Goal: Task Accomplishment & Management: Complete application form

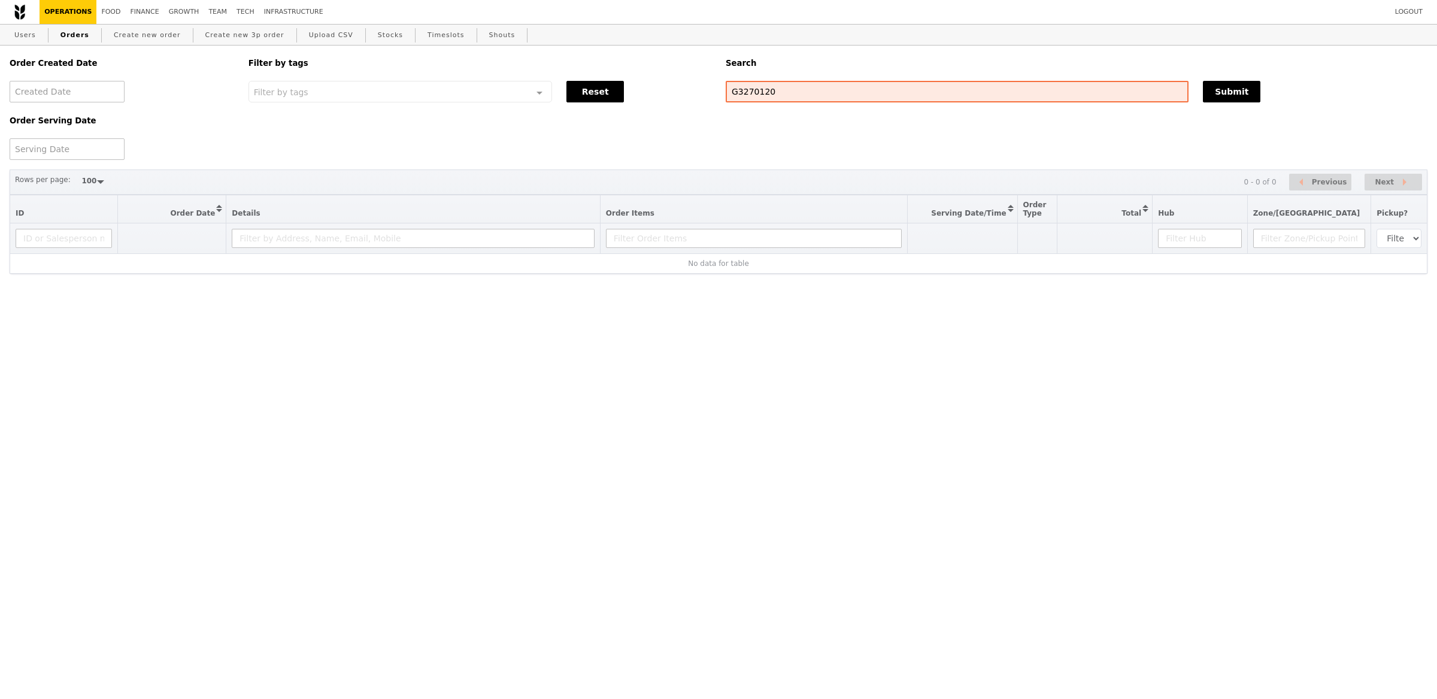
select select "100"
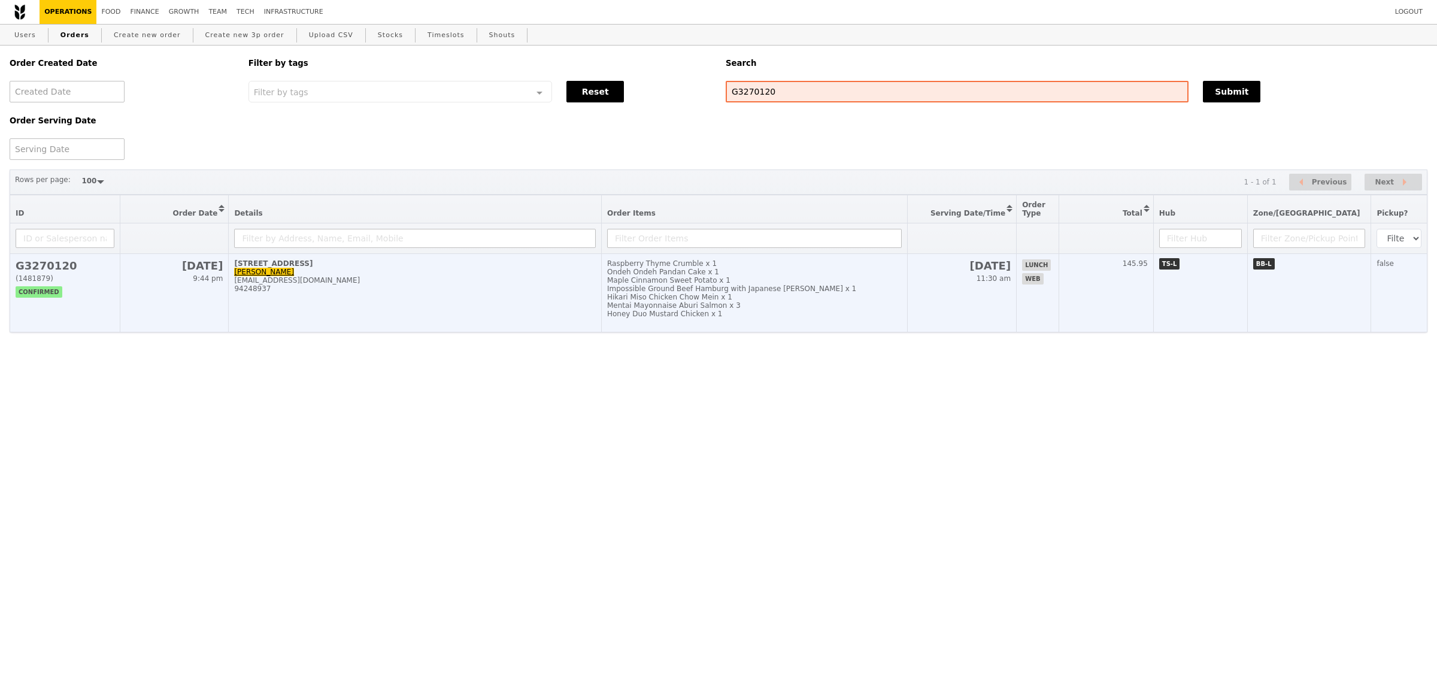
click at [437, 266] on div "[STREET_ADDRESS]" at bounding box center [415, 263] width 362 height 8
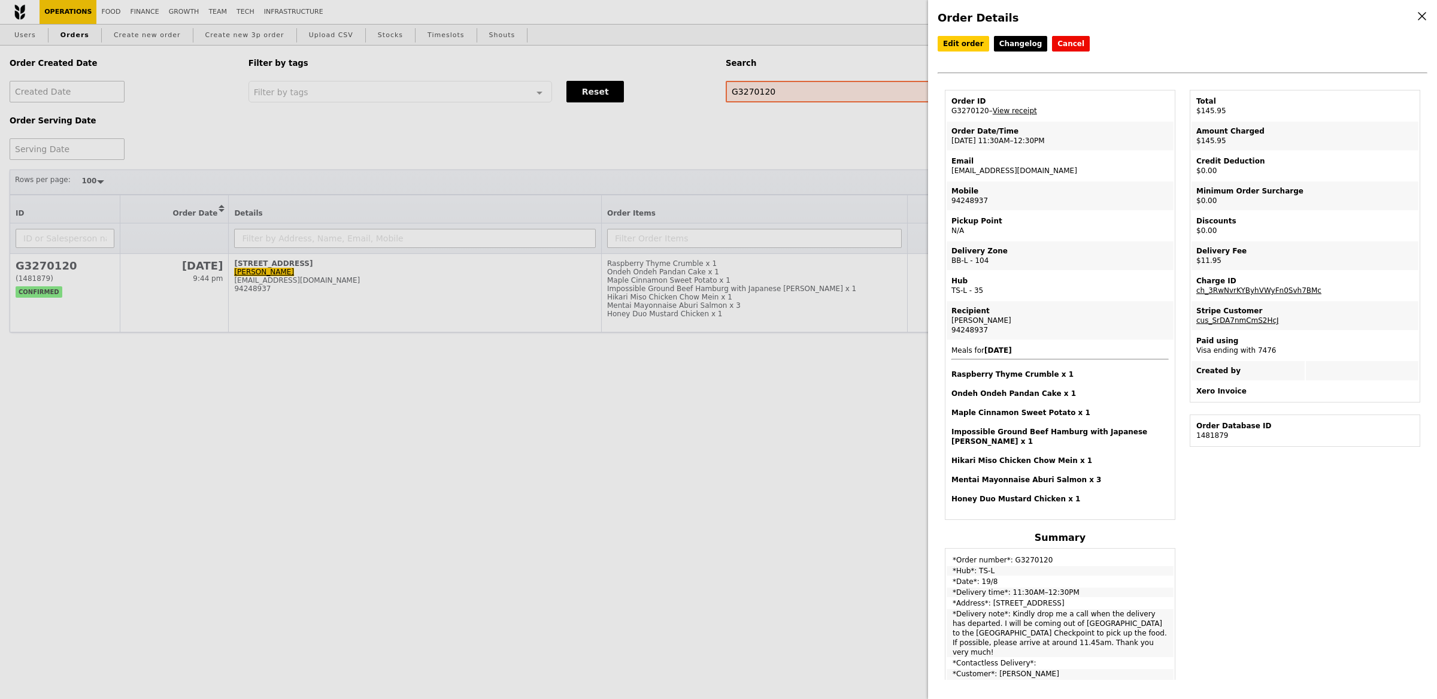
drag, startPoint x: 985, startPoint y: 110, endPoint x: 947, endPoint y: 109, distance: 37.7
click at [947, 109] on td "Order ID G3270120 – View receipt" at bounding box center [1060, 106] width 227 height 29
copy td "G3270120"
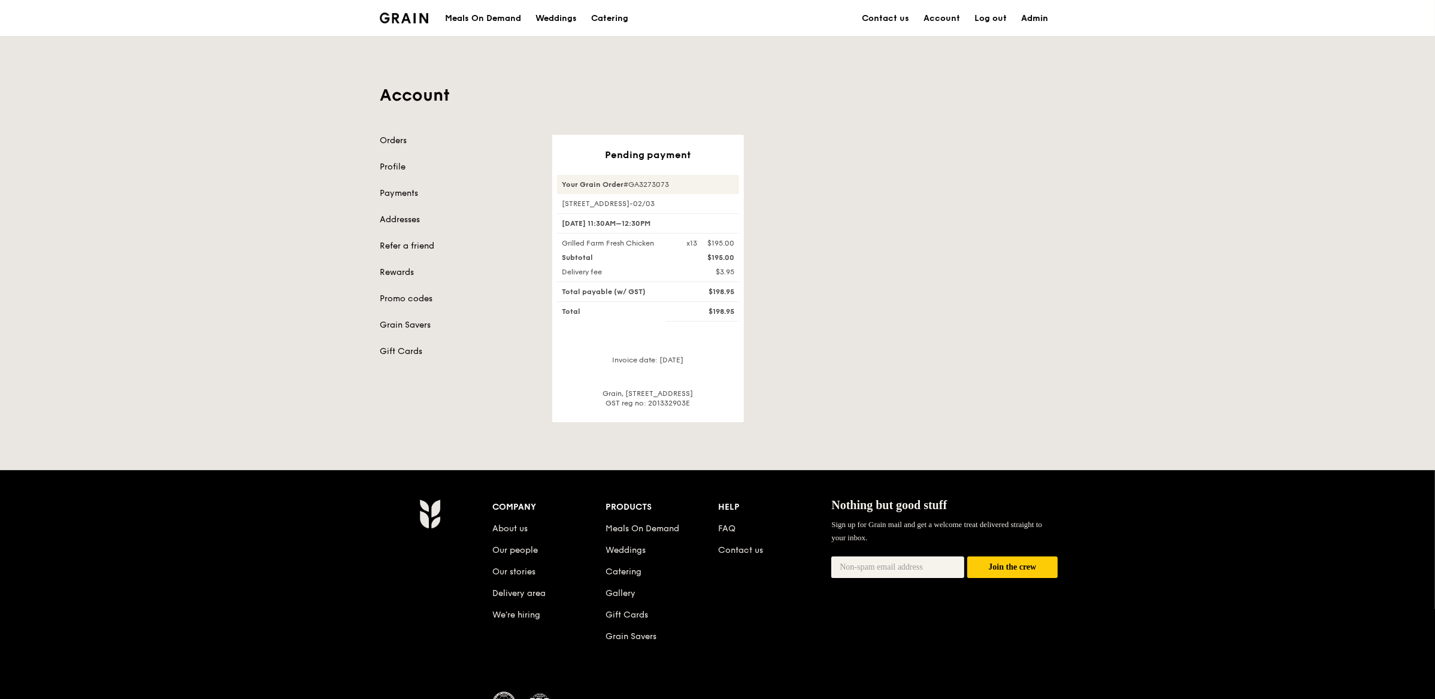
click at [1032, 22] on link "Admin" at bounding box center [1034, 19] width 41 height 36
select select "100"
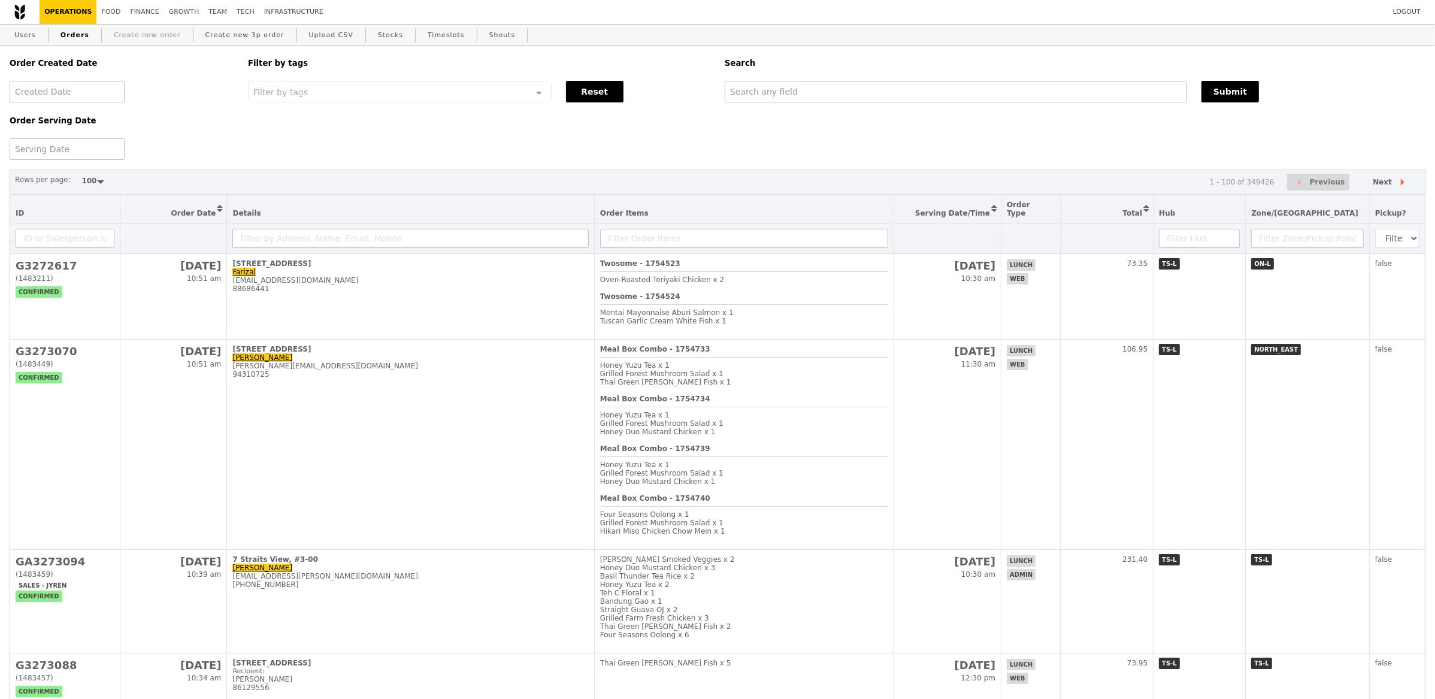
click at [117, 38] on link "Create new order" at bounding box center [147, 36] width 77 height 22
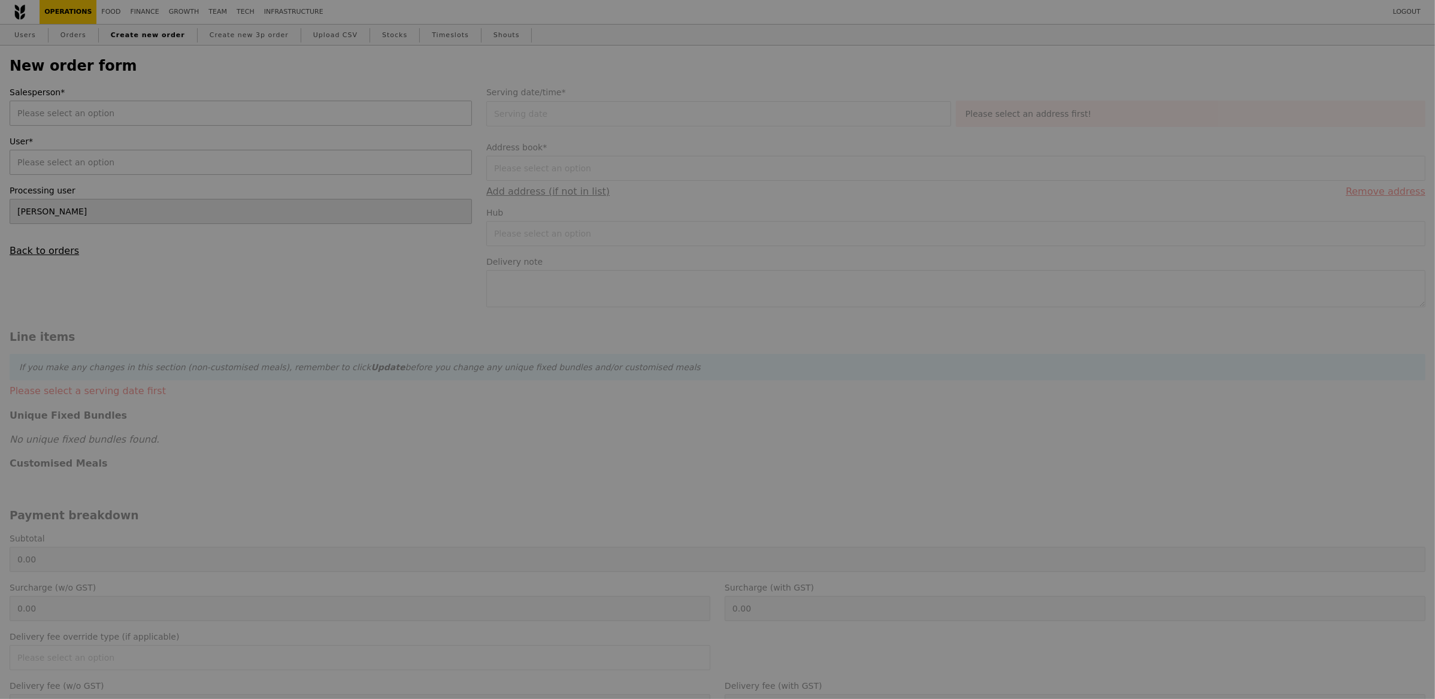
type input "Confirm"
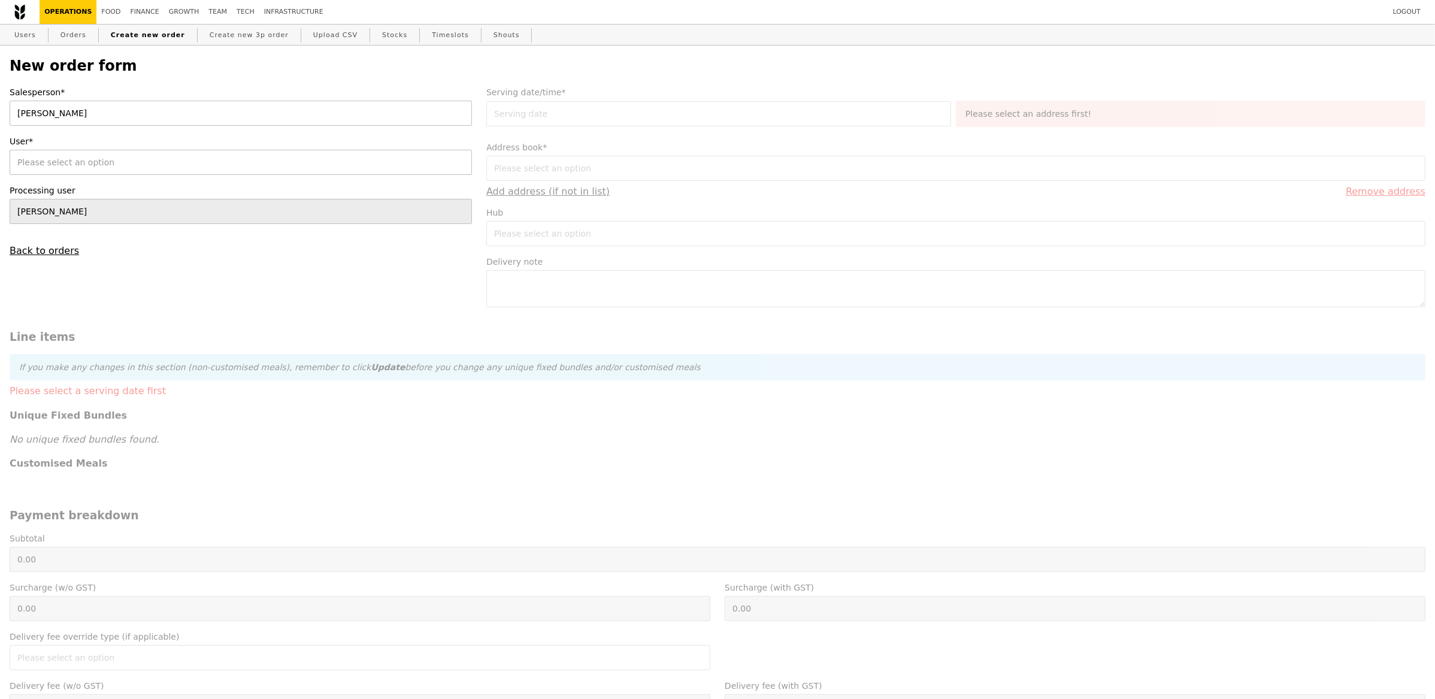
click at [101, 114] on div "[PERSON_NAME]" at bounding box center [241, 113] width 462 height 25
type input "a"
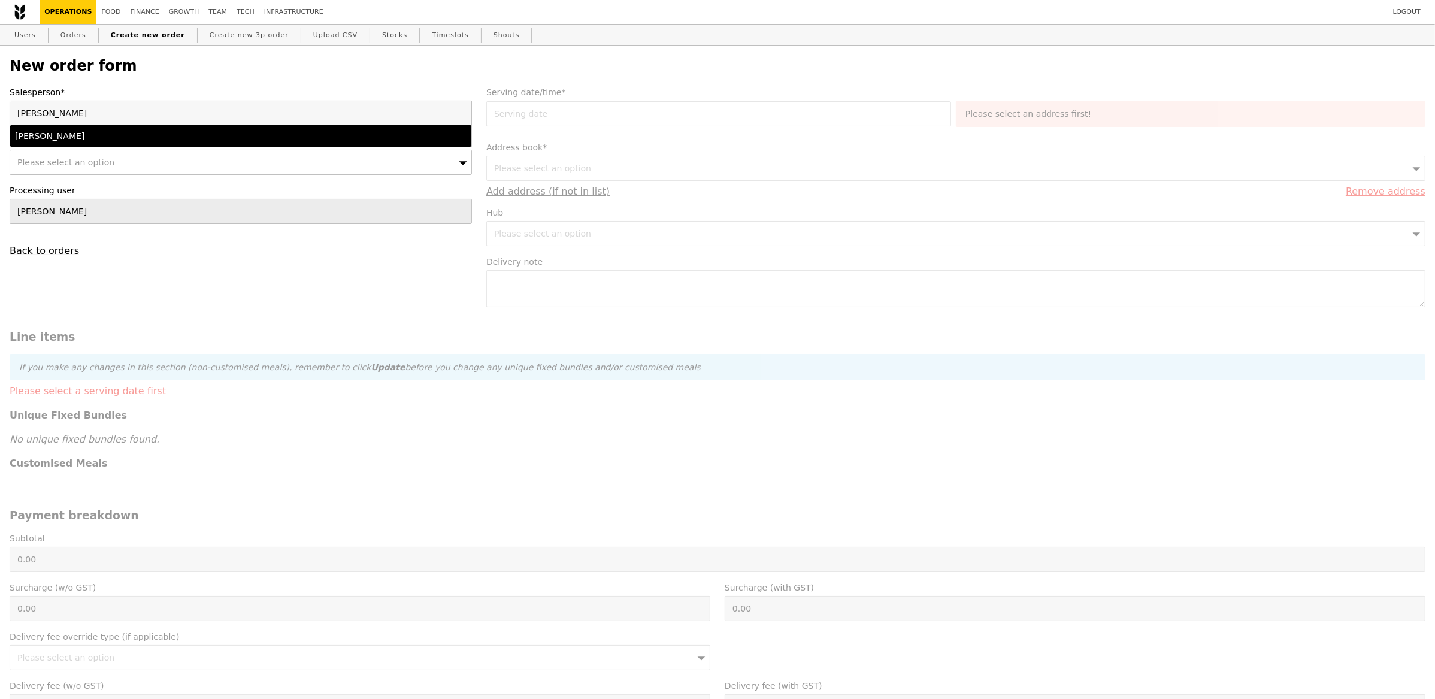
type input "alvin"
click at [65, 132] on div "[PERSON_NAME]" at bounding box center [184, 136] width 338 height 12
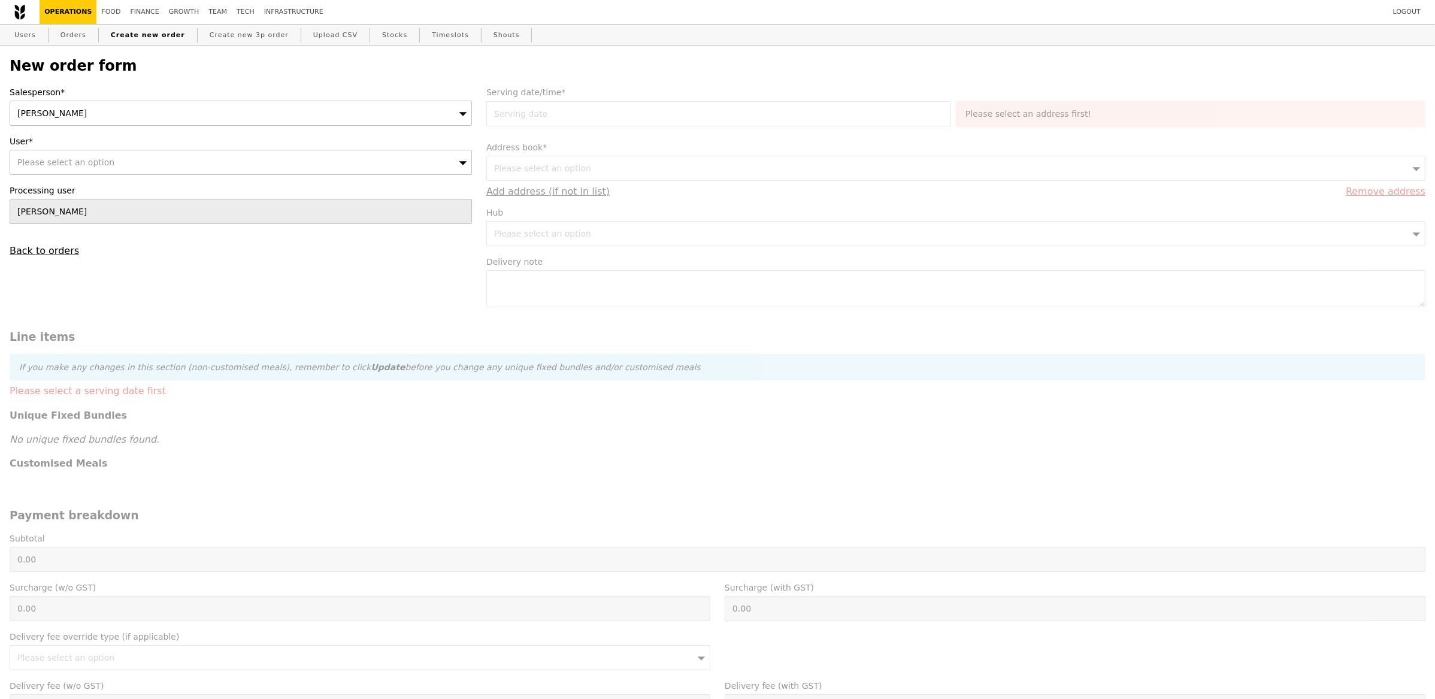
click at [96, 160] on span "Please select an option" at bounding box center [65, 162] width 97 height 10
type input "[EMAIL_ADDRESS][DOMAIN_NAME]"
type input "Confirm"
type input "[EMAIL_ADDRESS][DOMAIN_NAME]"
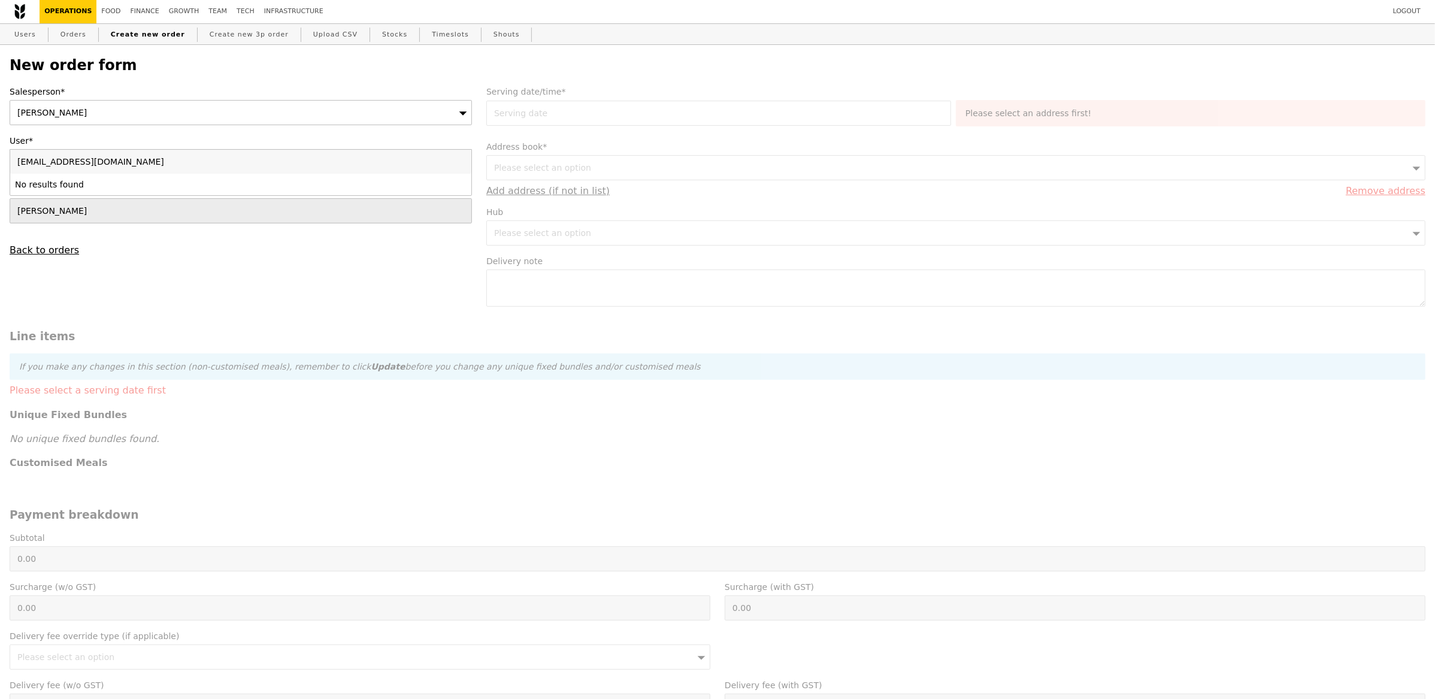
scroll to position [14, 0]
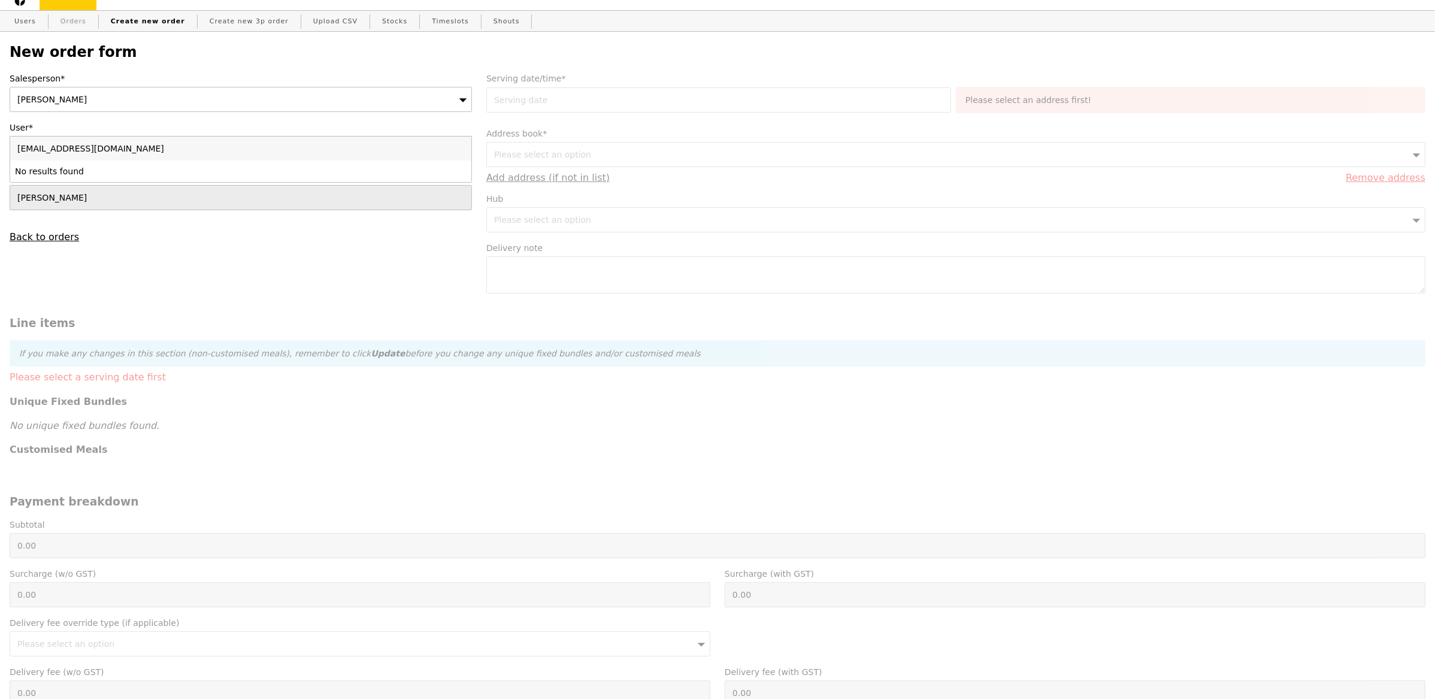
click at [72, 16] on link "Orders" at bounding box center [73, 22] width 35 height 22
select select "100"
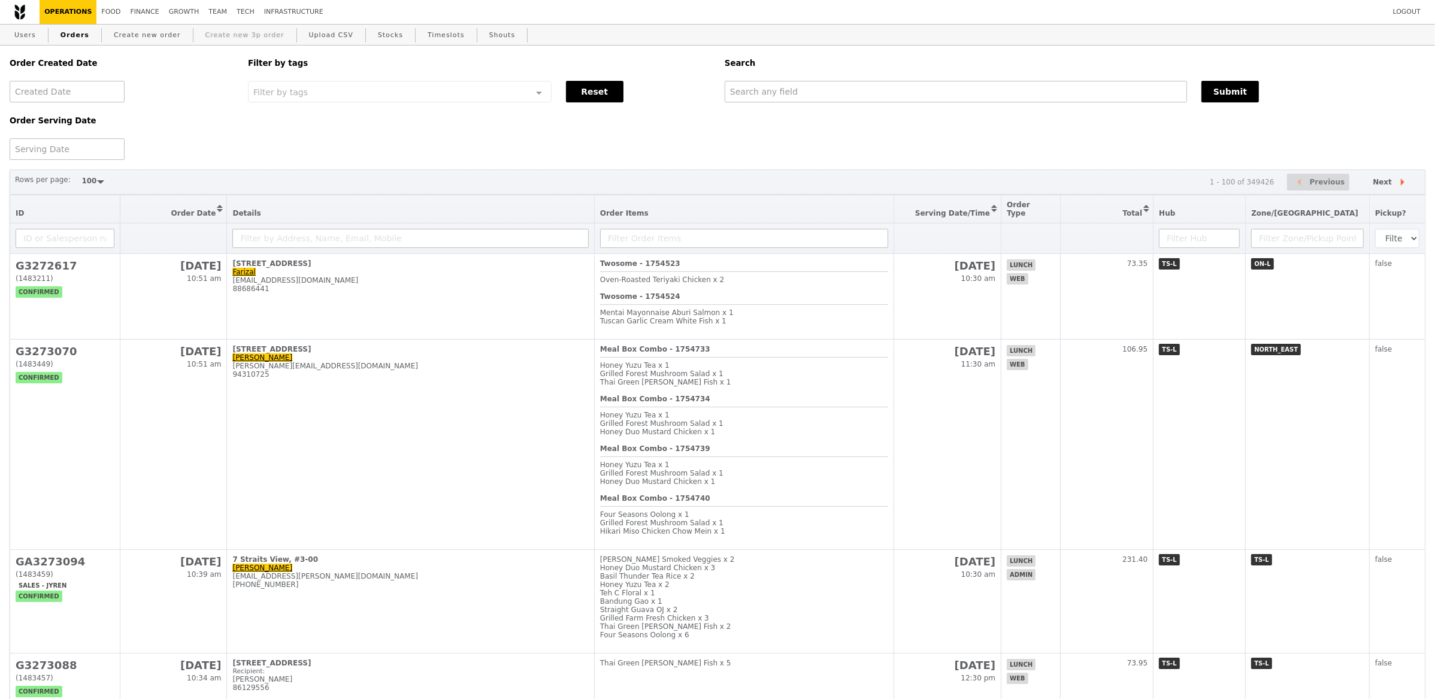
click at [230, 35] on link "Create new 3p order" at bounding box center [245, 36] width 89 height 22
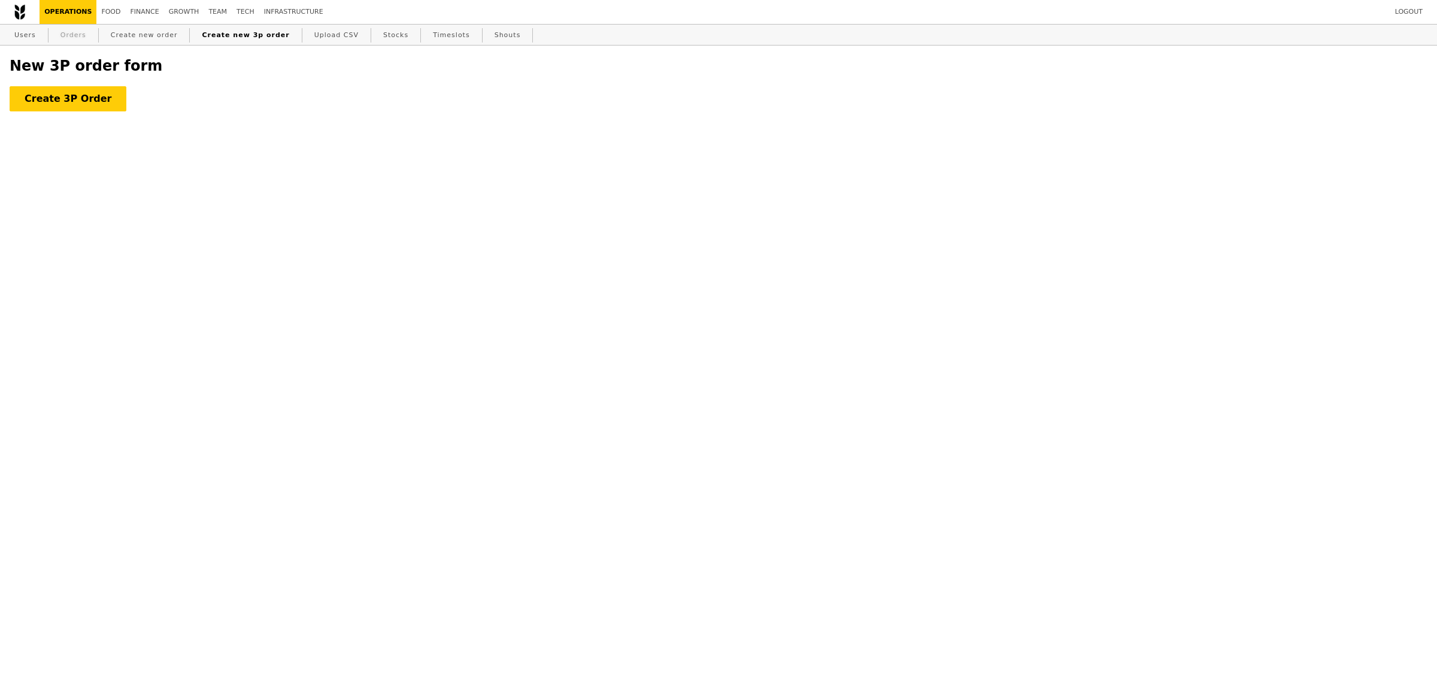
click at [64, 37] on link "Orders" at bounding box center [73, 36] width 35 height 22
select select "100"
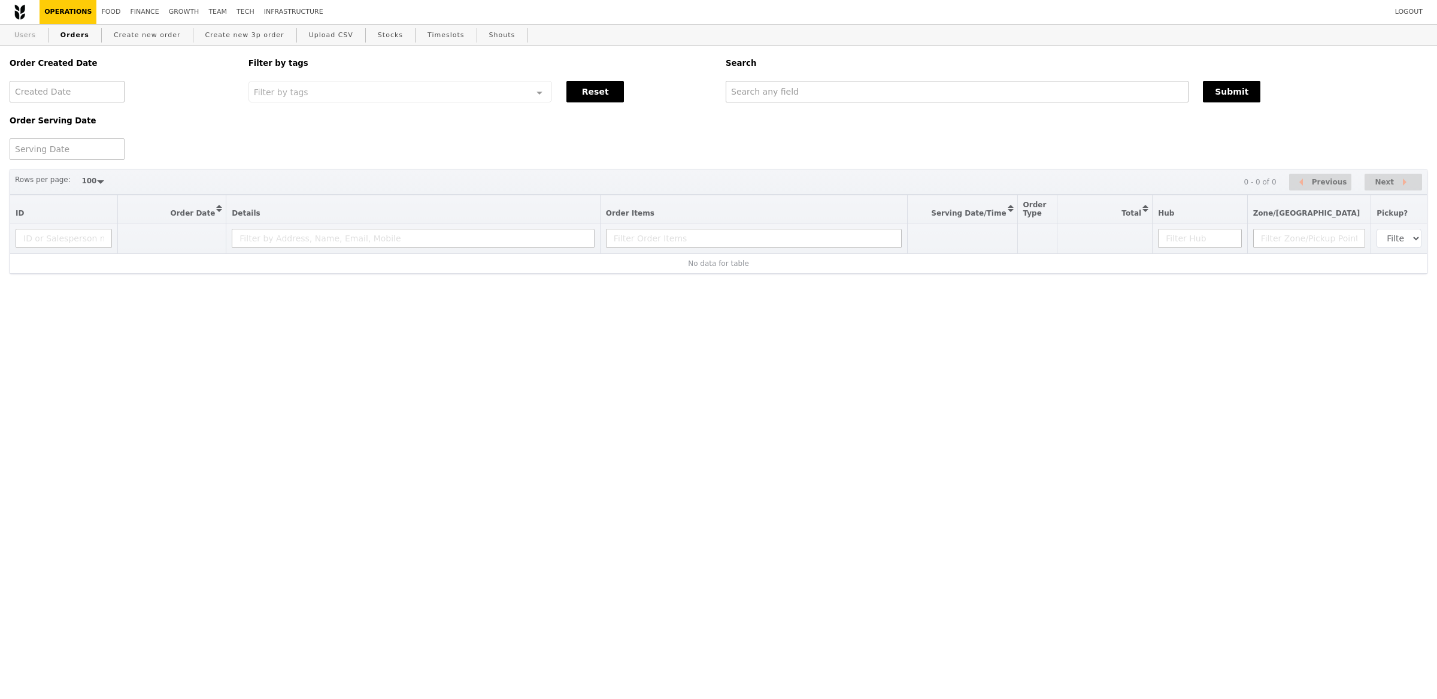
click at [24, 37] on link "Users" at bounding box center [25, 36] width 31 height 22
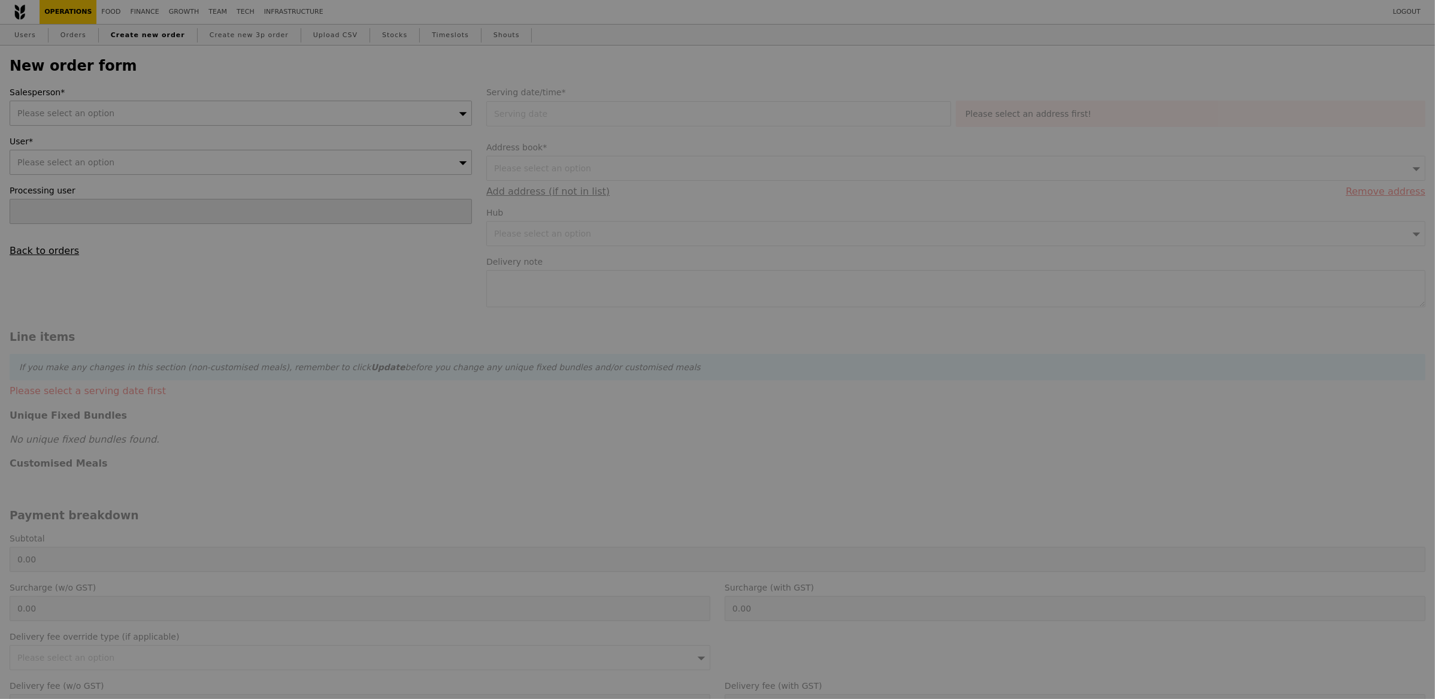
type input "Confirm"
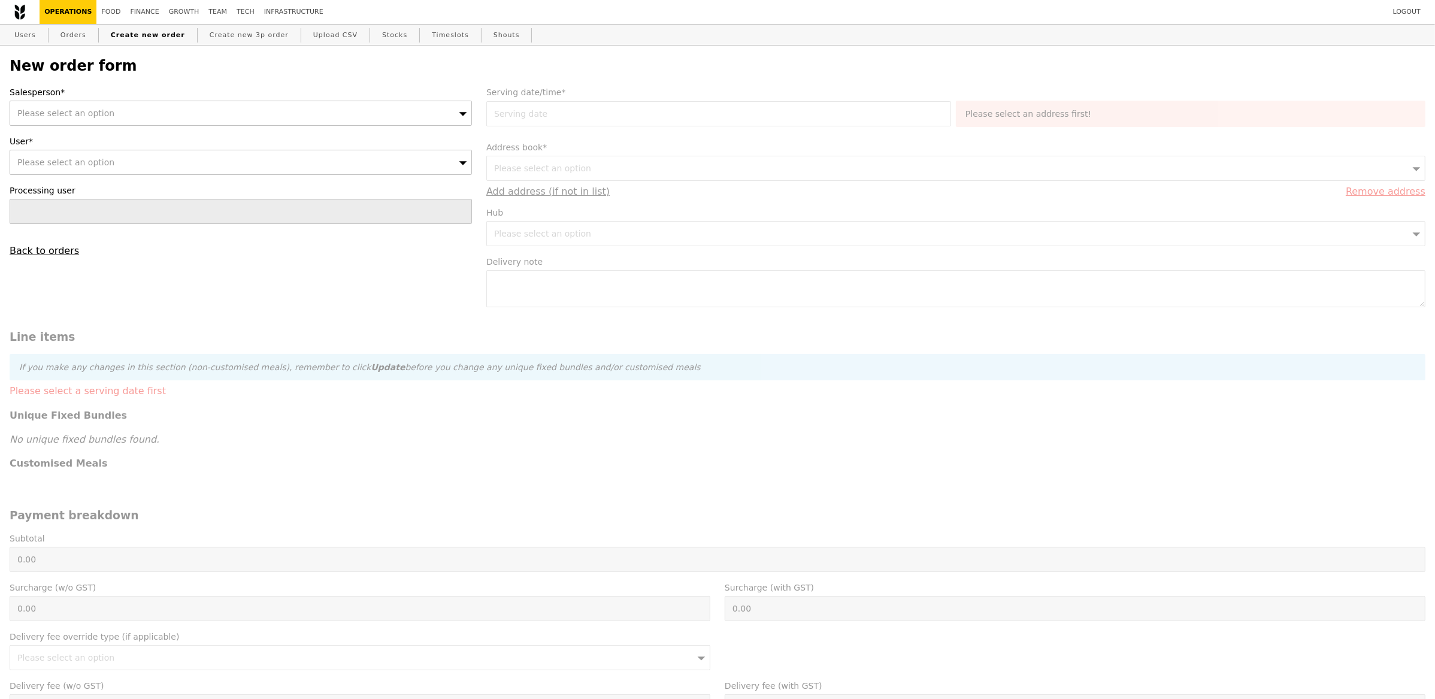
scroll to position [1, 0]
click at [220, 110] on div "Please select an option" at bounding box center [241, 112] width 462 height 25
type input "93868914"
click at [204, 81] on div "New order form Salesperson* Please select an option 93868914 No results found U…" at bounding box center [718, 513] width 1416 height 913
click at [116, 109] on div "Please select an option" at bounding box center [241, 112] width 462 height 25
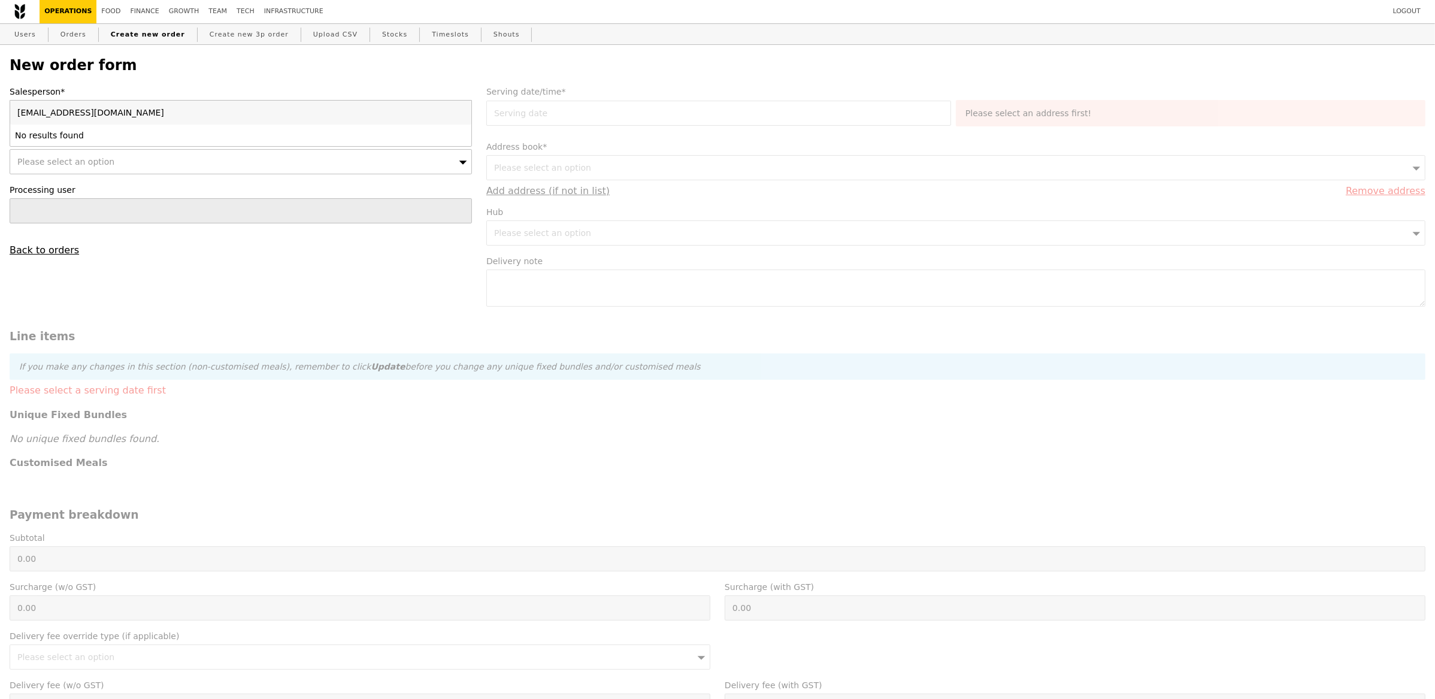
type input "pavithrah.subramaniam@basf.com"
click at [183, 96] on label "Salesperson*" at bounding box center [241, 92] width 462 height 12
click at [32, 31] on link "Users" at bounding box center [25, 35] width 31 height 22
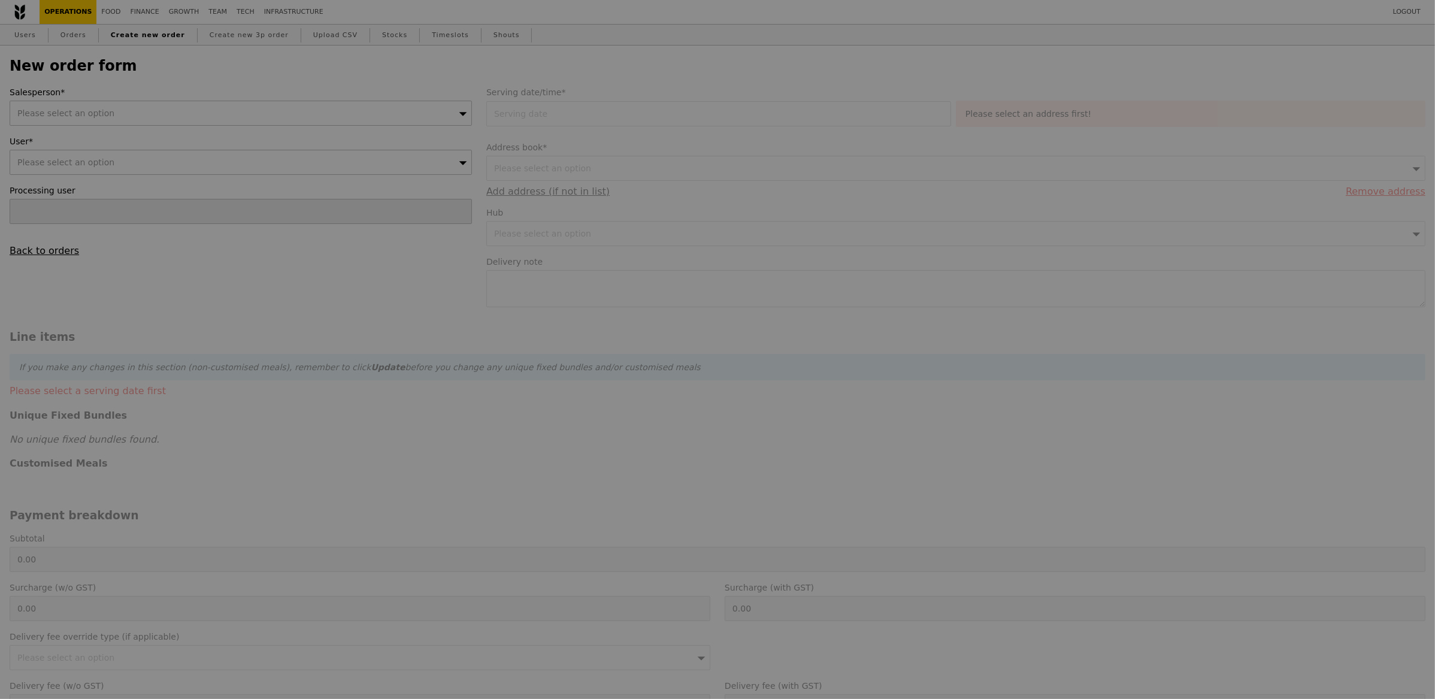
type input "Confirm"
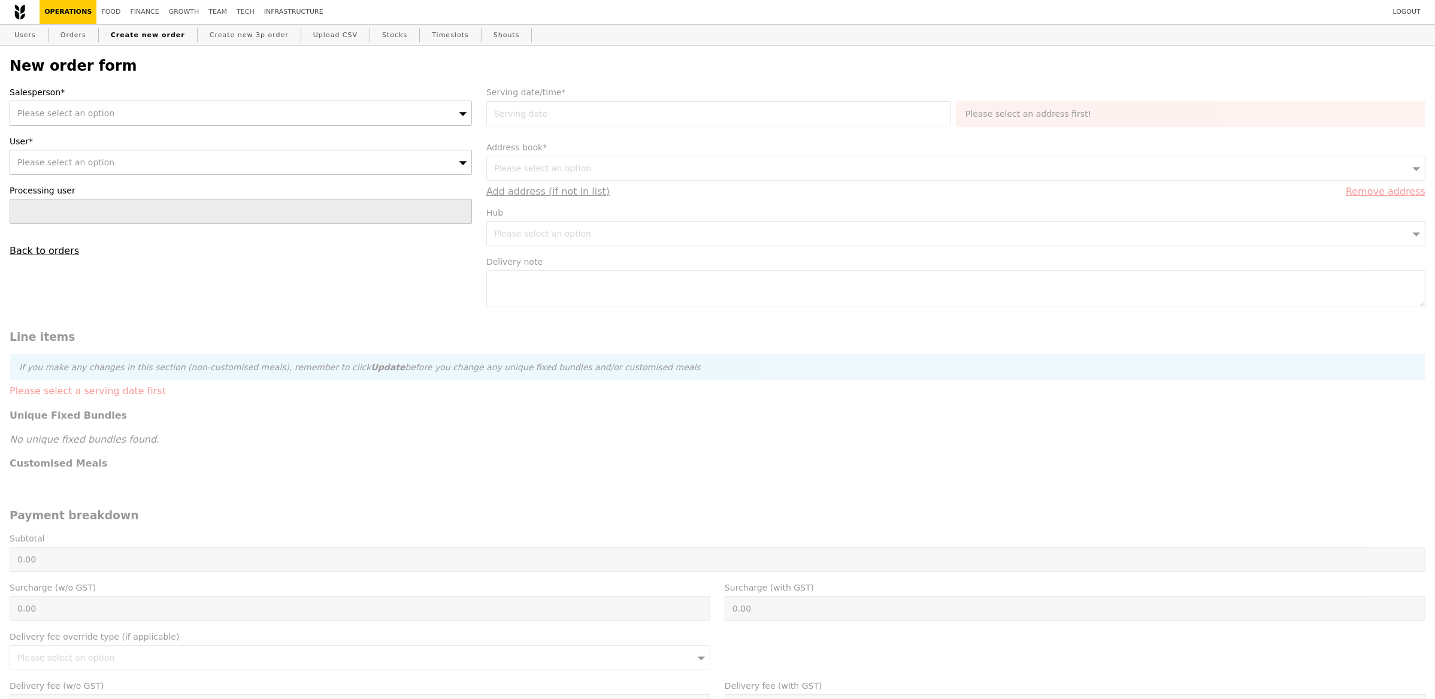
click at [122, 122] on div "Please select an option" at bounding box center [241, 113] width 462 height 25
type input "Guoco Midtown"
drag, startPoint x: 94, startPoint y: 112, endPoint x: 0, endPoint y: 91, distance: 96.3
click at [0, 91] on div "New order form Salesperson* Please select an option Guoco Midtown No results fo…" at bounding box center [717, 508] width 1435 height 925
click at [99, 114] on span "Please select an option" at bounding box center [65, 113] width 97 height 10
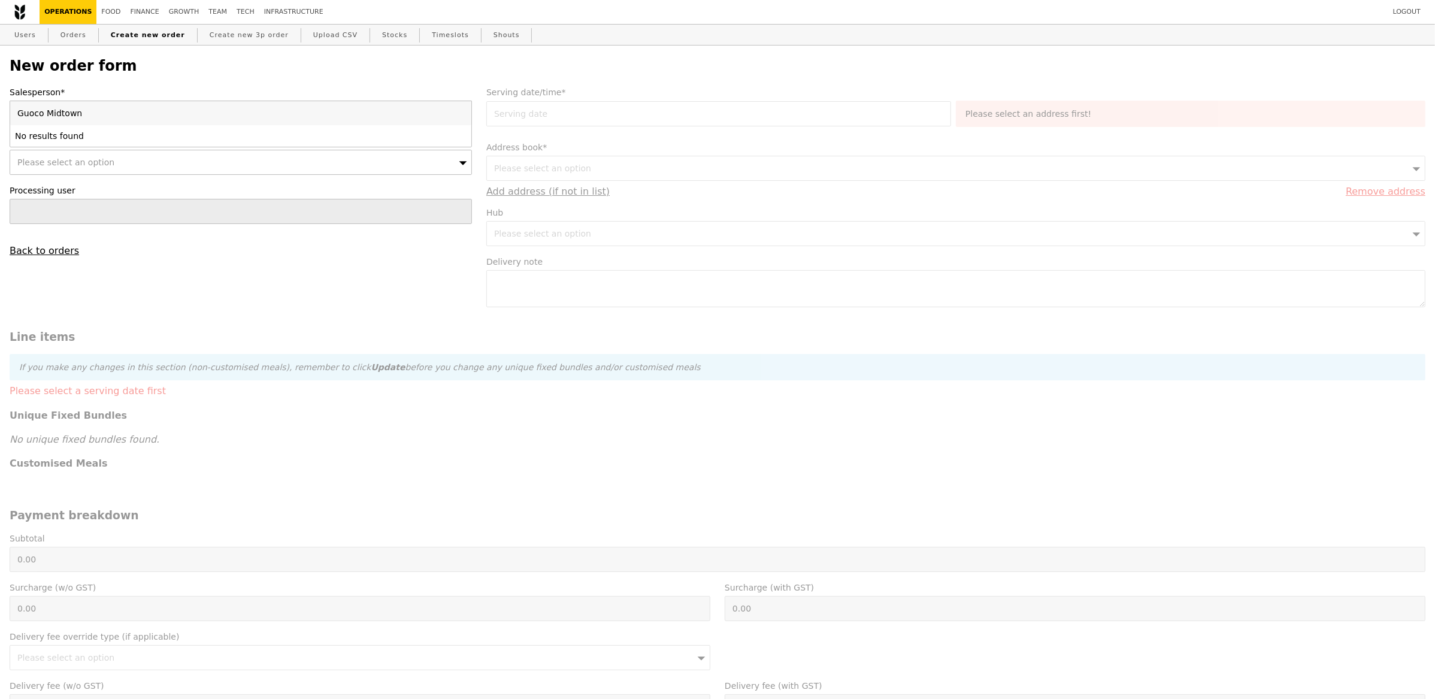
type input "Guoco Midtownpavithrah.subramaniam@basf.com"
click at [464, 117] on input "Guoco Midtownpavithrah.subramaniam@basf.com" at bounding box center [240, 113] width 461 height 24
click at [461, 119] on input "Guoco Midtownpavithrah.subramaniam@basf.com" at bounding box center [240, 113] width 461 height 24
click at [462, 113] on input "Guoco Midtownpavithrah.subramaniam@basf.com" at bounding box center [240, 113] width 461 height 24
click at [461, 114] on input "Guoco Midtownpavithrah.subramaniam@basf.com" at bounding box center [240, 113] width 461 height 24
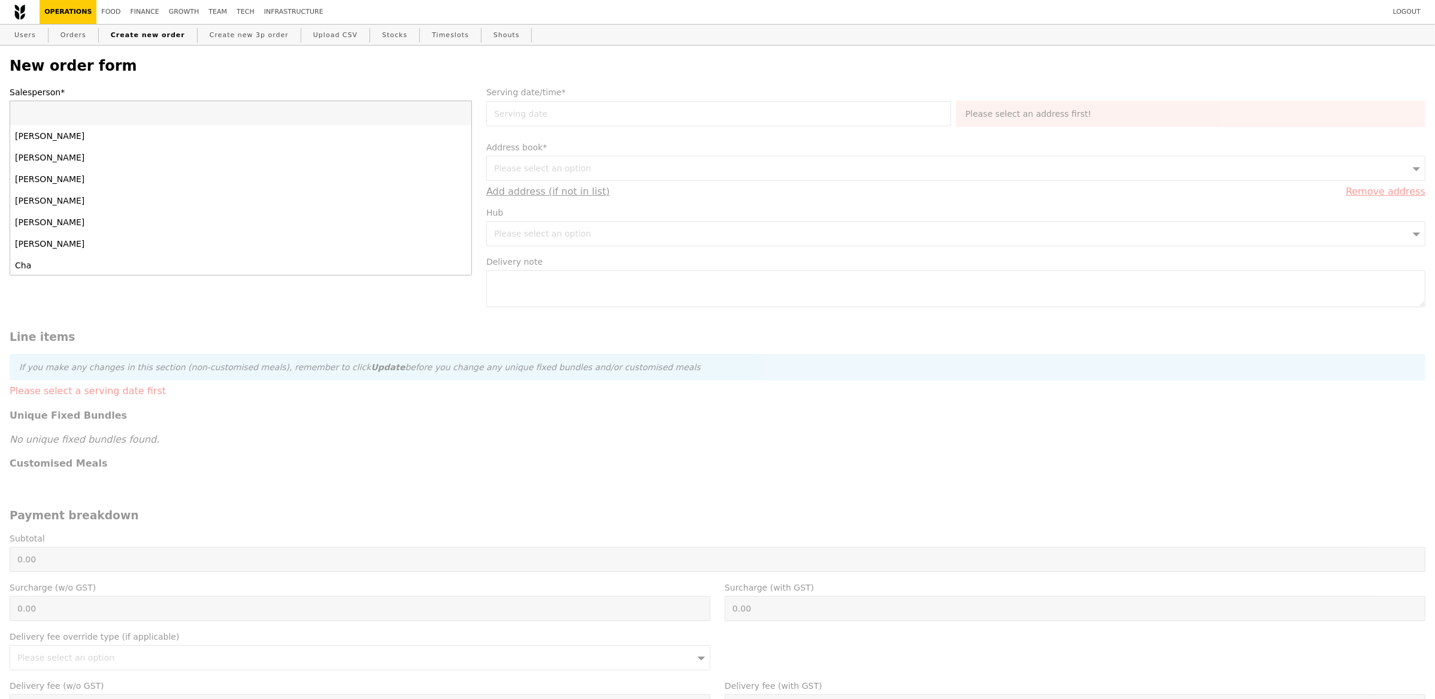
click at [460, 115] on input "Salesperson*" at bounding box center [240, 113] width 461 height 24
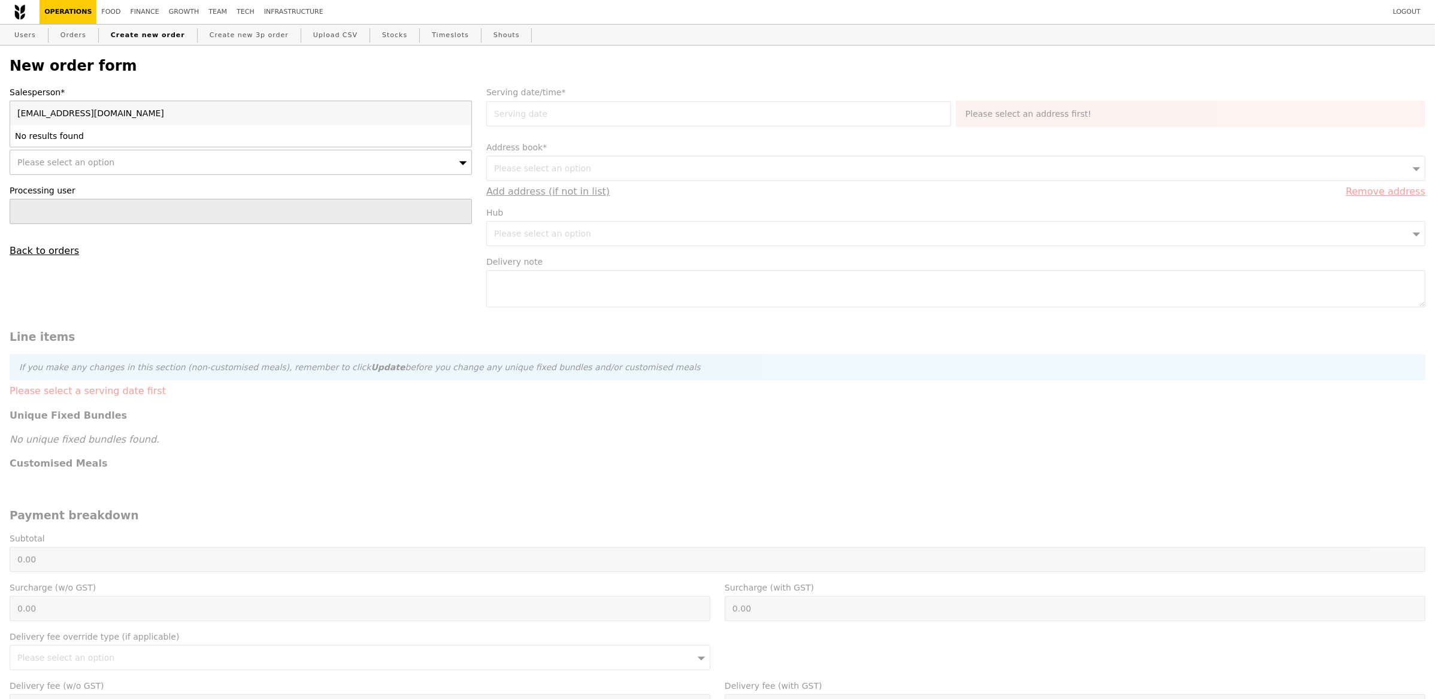
type input "pavithrah.subramaniam@basf.com"
click at [227, 153] on div "Please select an option" at bounding box center [241, 162] width 462 height 25
click at [191, 124] on div "Please select an option" at bounding box center [241, 113] width 462 height 25
click at [198, 120] on input "pavithrah.subramaniam@basf.com" at bounding box center [240, 113] width 461 height 24
click at [459, 116] on input "pavithrah.subramaniam@basf.c" at bounding box center [240, 113] width 461 height 24
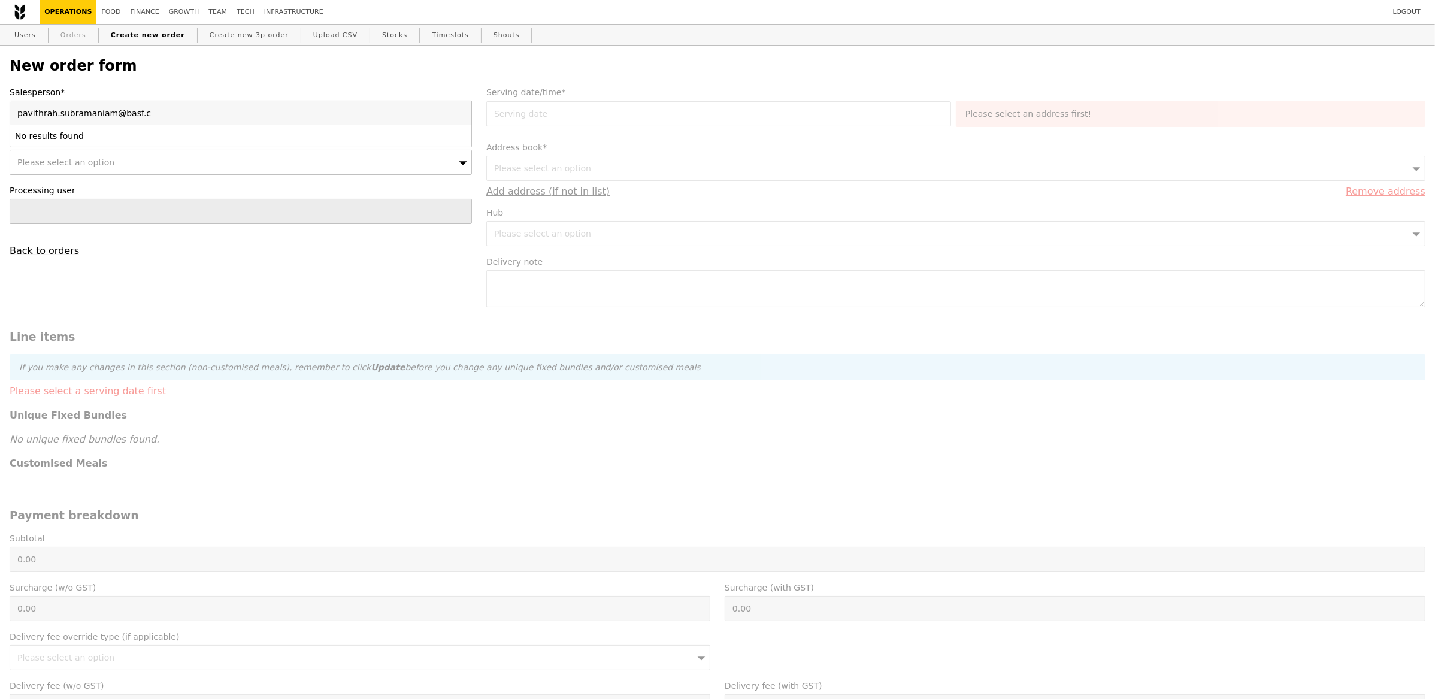
type input "pavithrah.subramaniam@basf.c"
click at [80, 31] on link "Orders" at bounding box center [73, 36] width 35 height 22
select select "100"
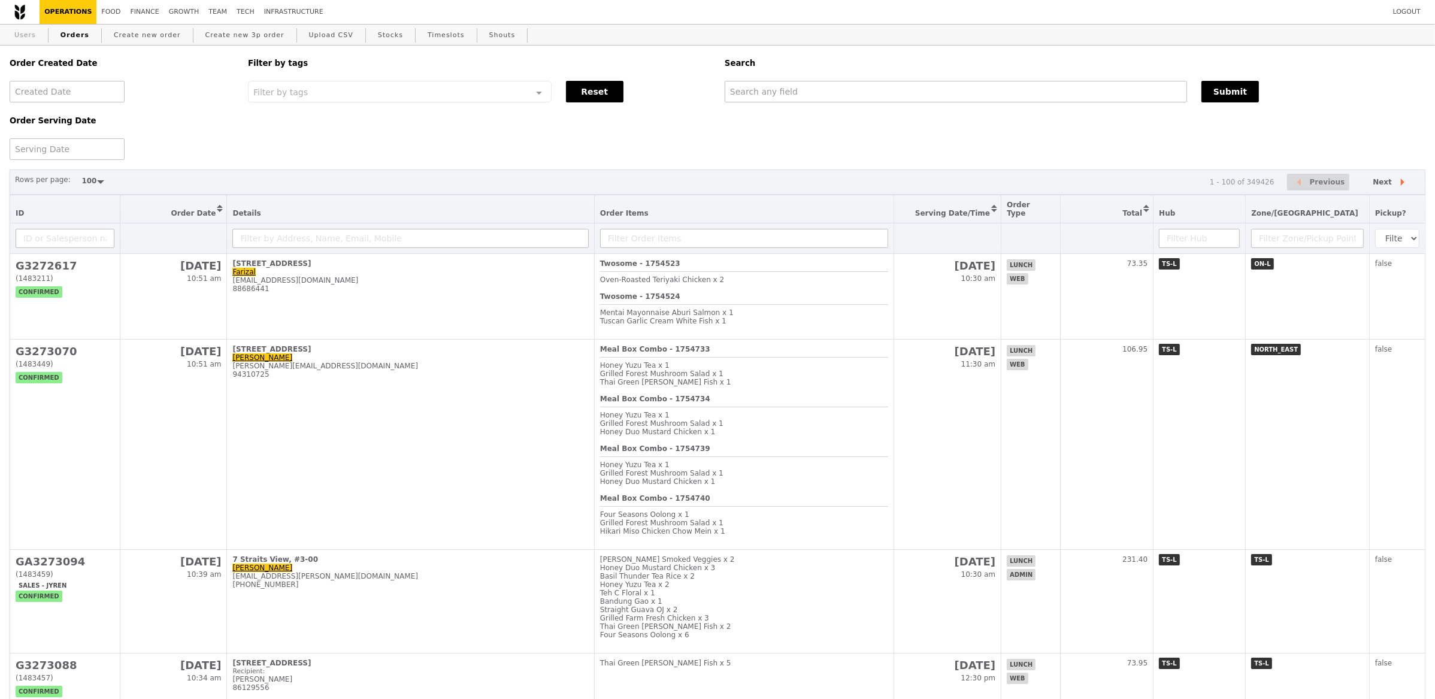
click at [38, 39] on link "Users" at bounding box center [25, 36] width 31 height 22
click at [33, 37] on link "Users" at bounding box center [25, 36] width 31 height 22
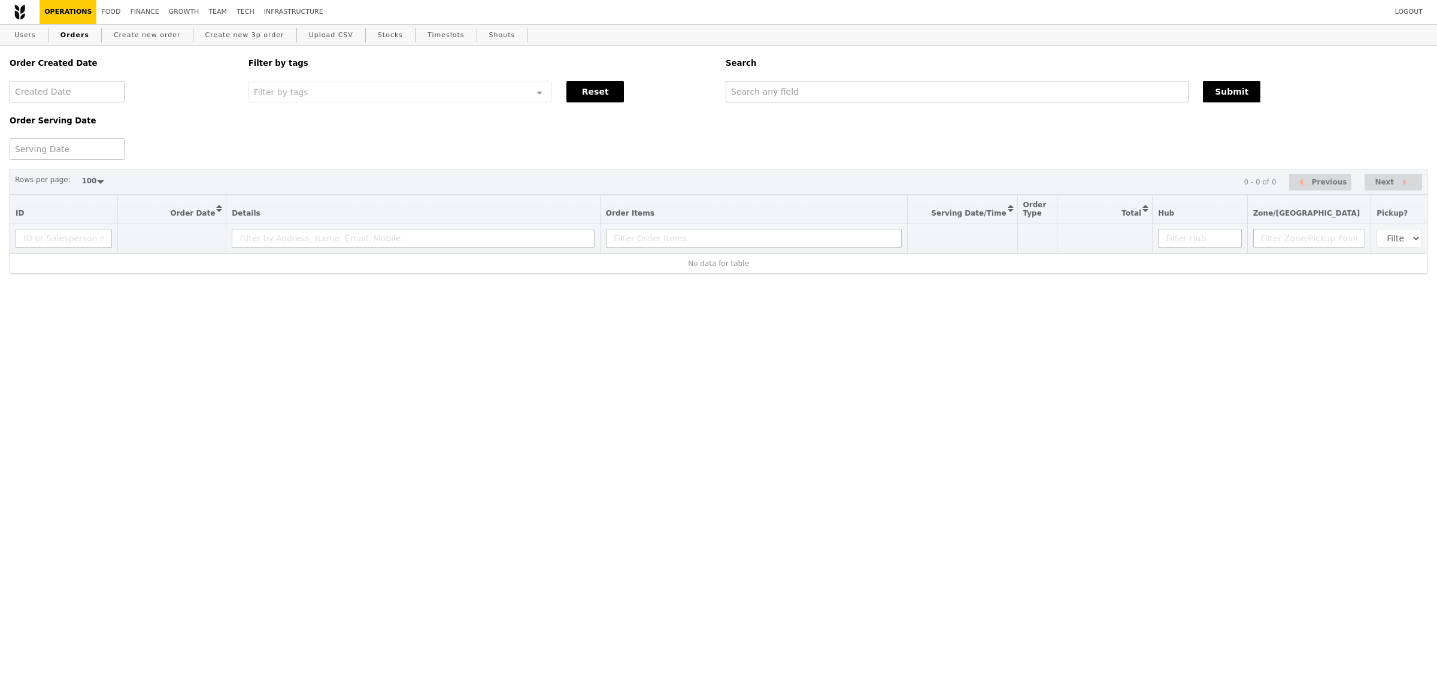
select select "100"
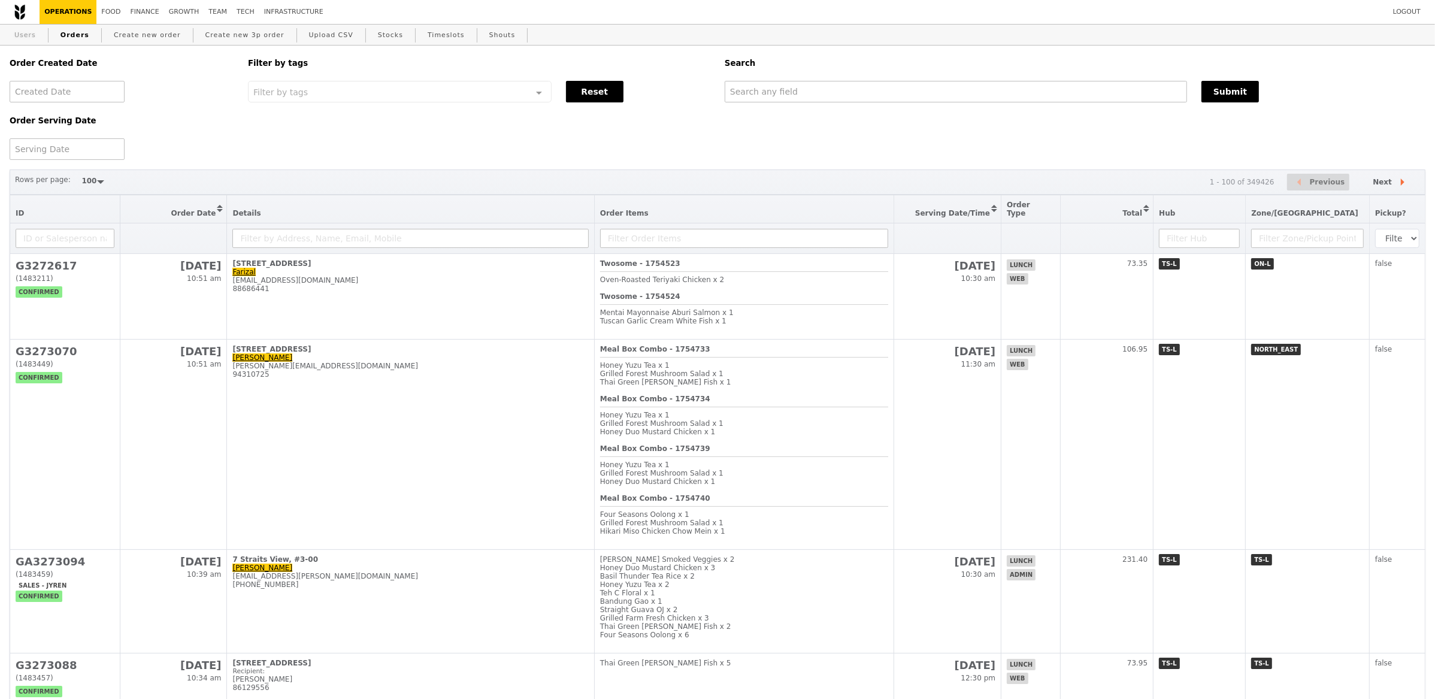
click at [37, 38] on link "Users" at bounding box center [25, 36] width 31 height 22
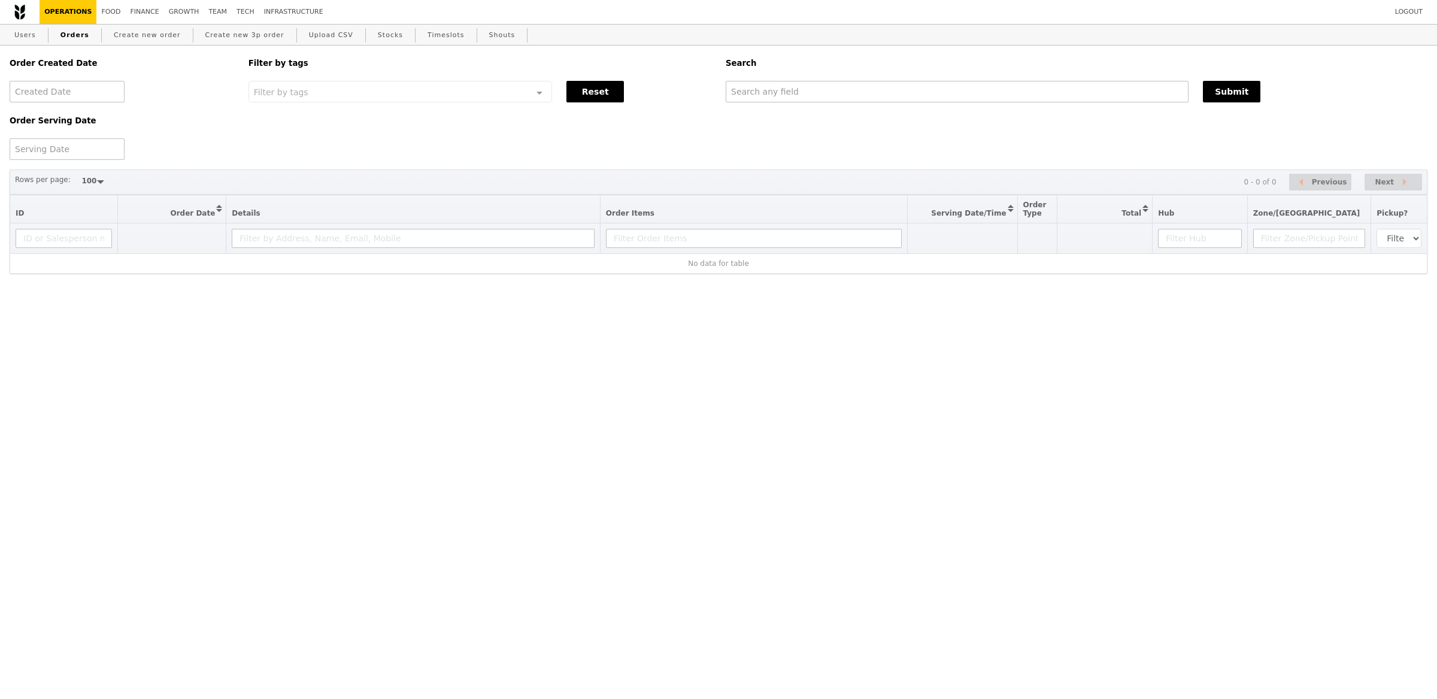
select select "100"
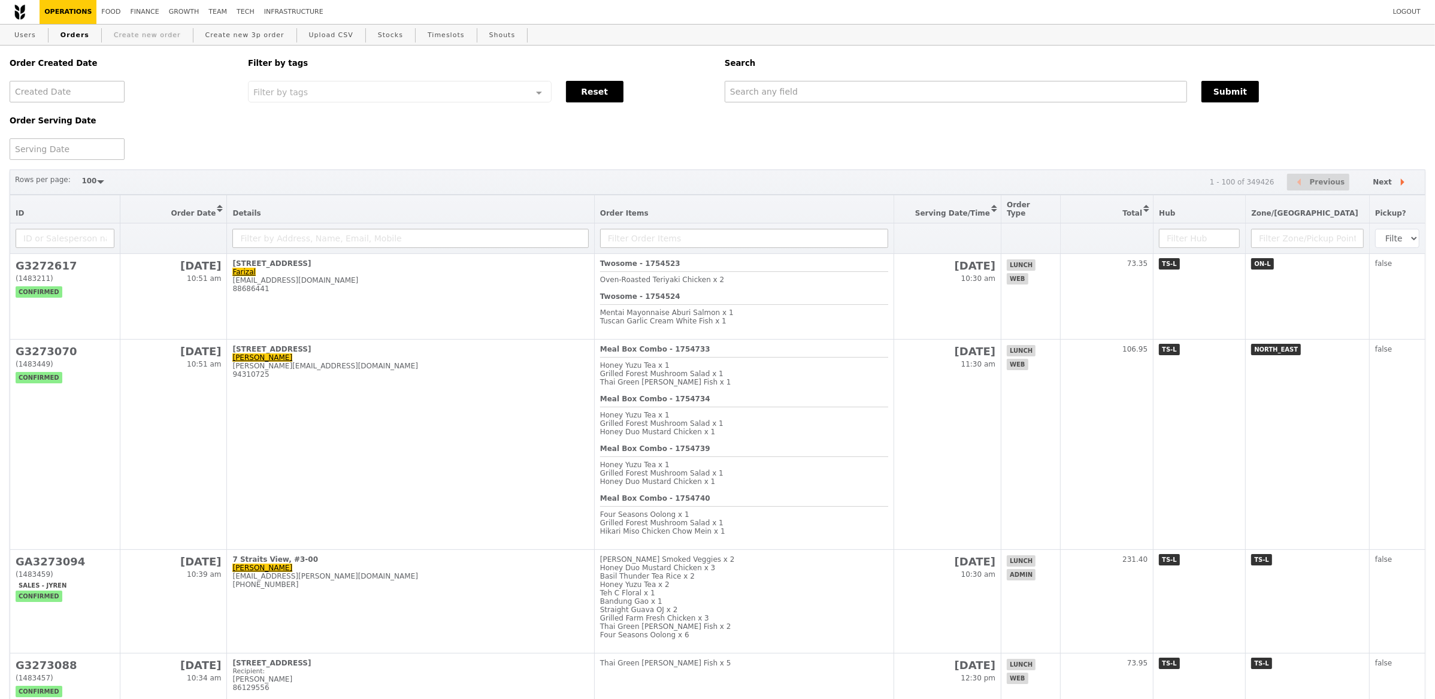
click at [131, 39] on link "Create new order" at bounding box center [147, 36] width 77 height 22
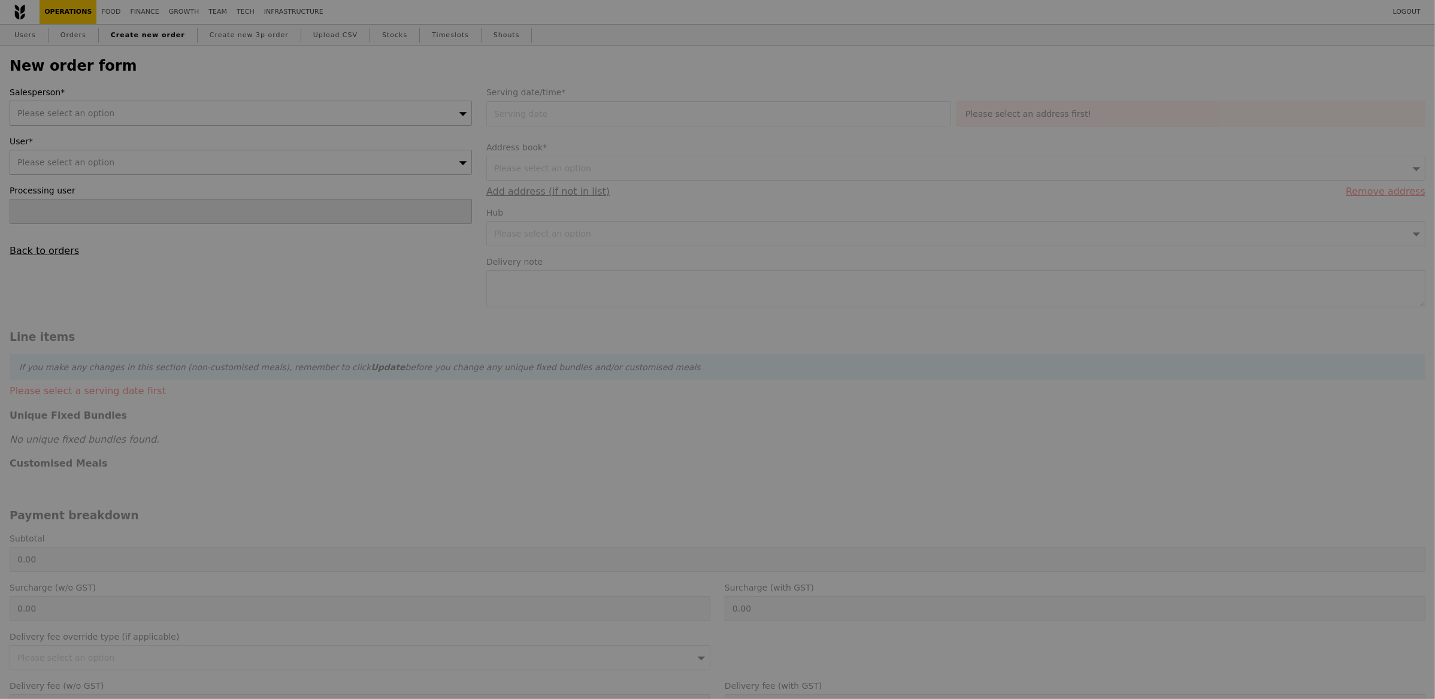
type input "Confirm"
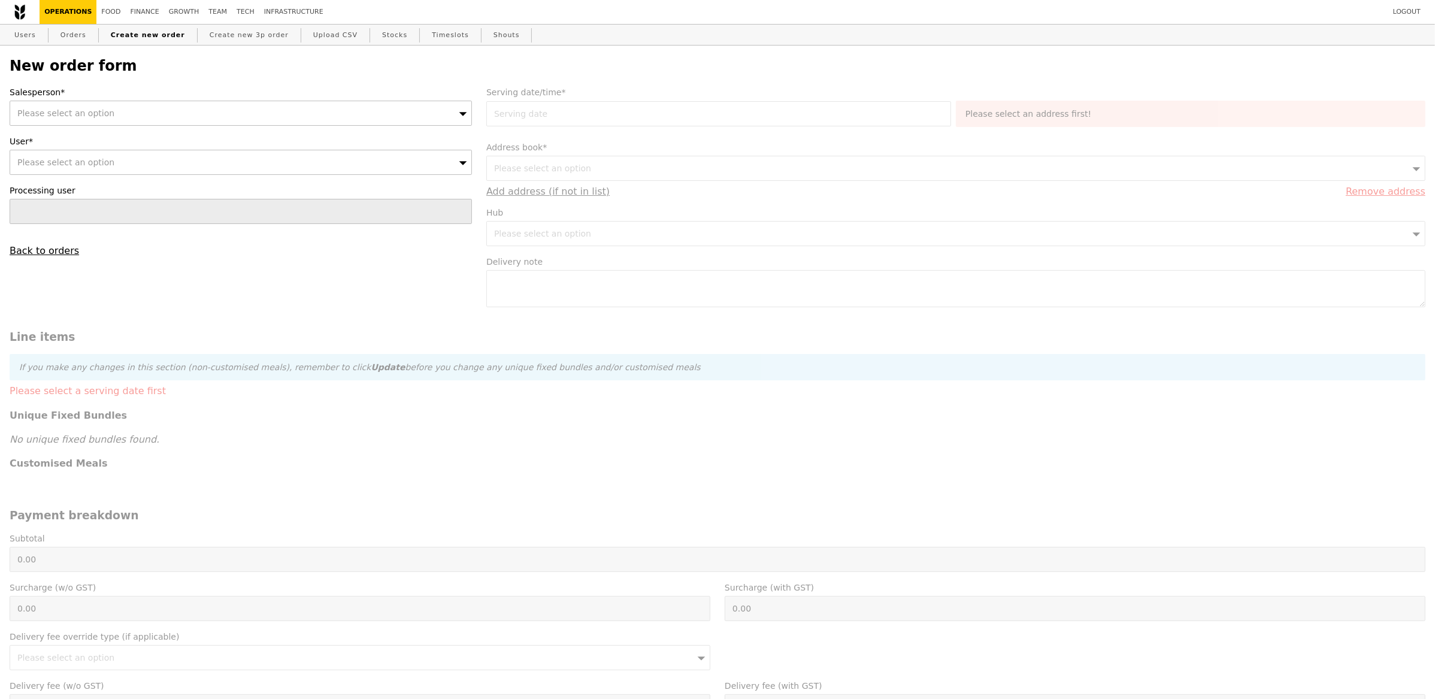
click at [86, 110] on span "Please select an option" at bounding box center [65, 113] width 97 height 10
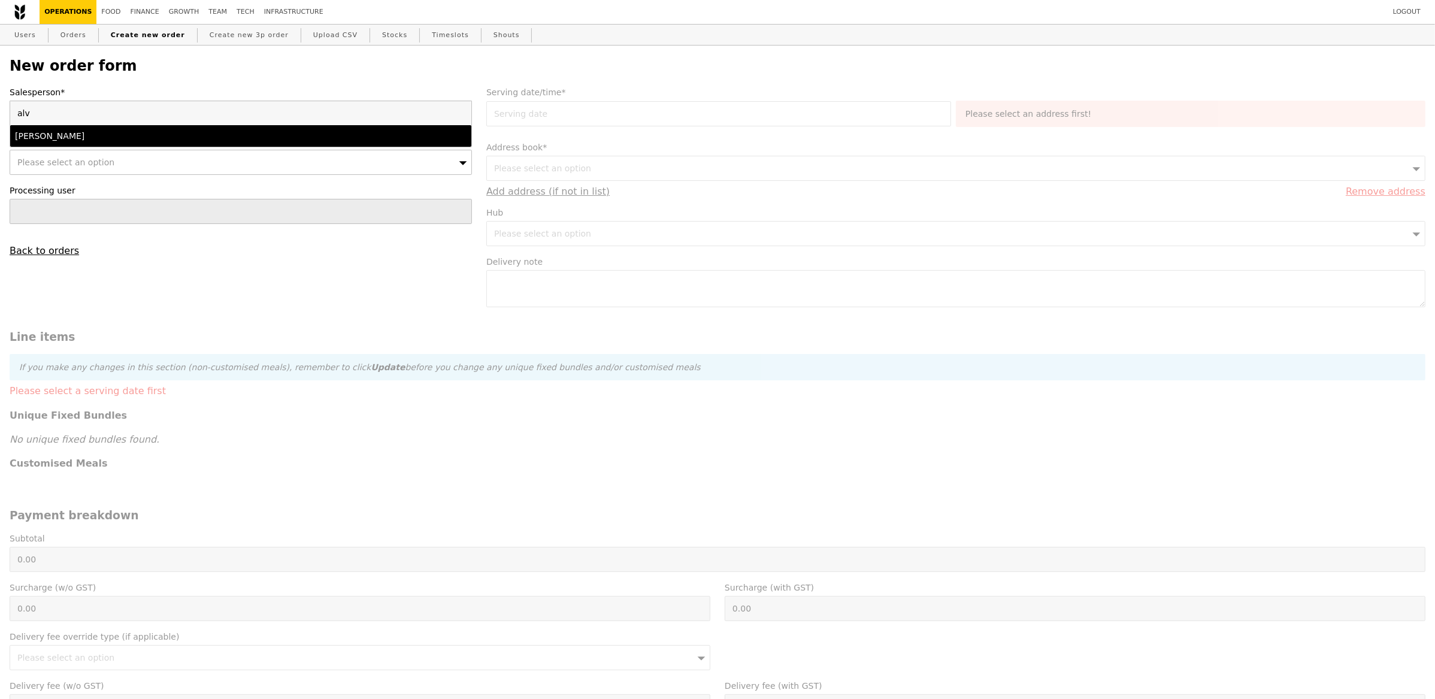
type input "alv"
drag, startPoint x: 76, startPoint y: 134, endPoint x: 69, endPoint y: 142, distance: 10.7
click at [76, 133] on div "[PERSON_NAME]" at bounding box center [184, 136] width 338 height 12
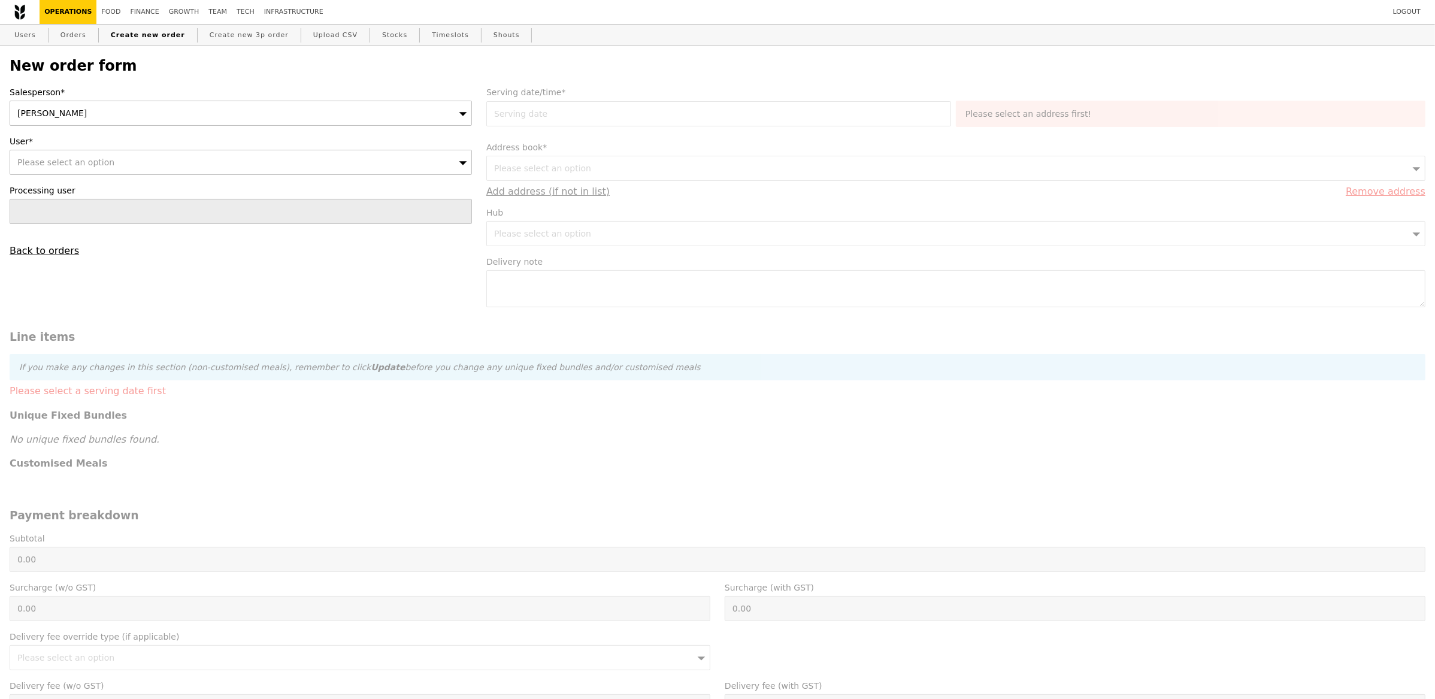
click at [72, 157] on span "Please select an option" at bounding box center [65, 162] width 97 height 10
type input "[EMAIL_ADDRESS][DOMAIN_NAME]"
type input "Confirm"
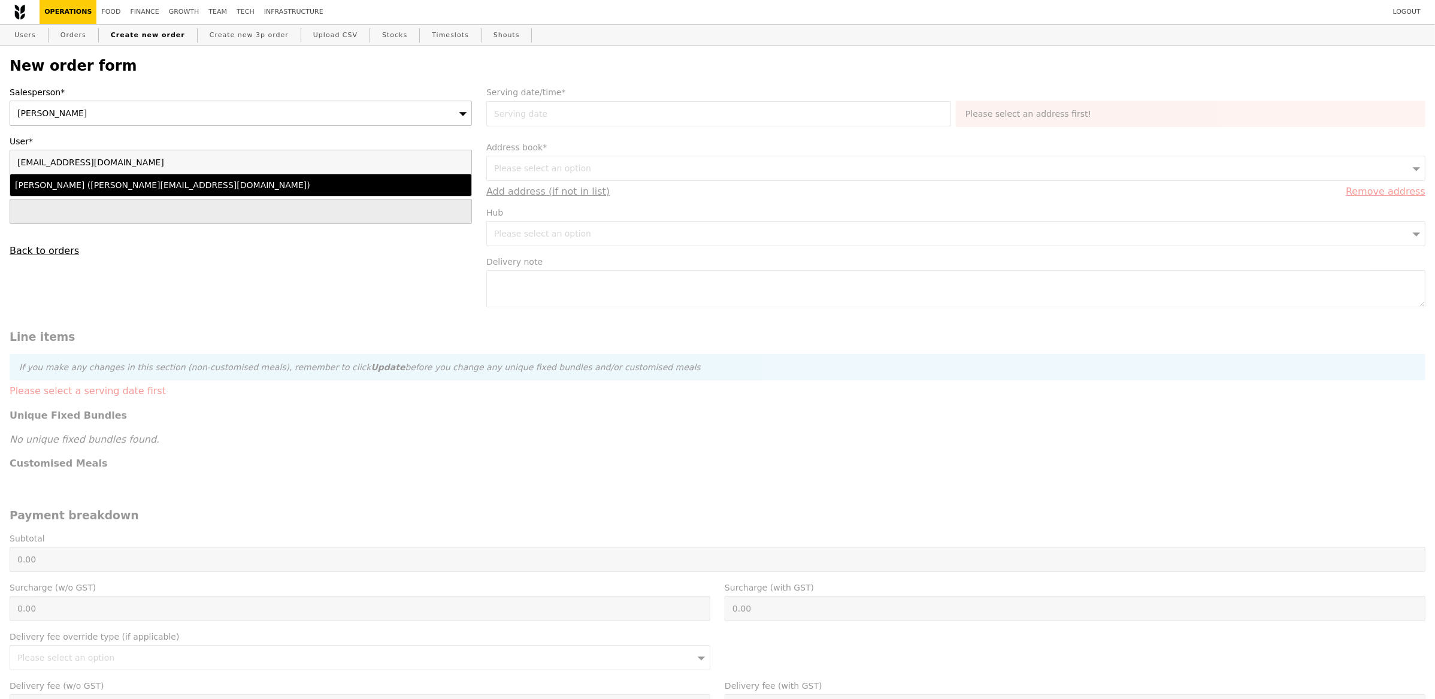
type input "[EMAIL_ADDRESS][DOMAIN_NAME]"
click at [160, 184] on div "[PERSON_NAME] ([PERSON_NAME][EMAIL_ADDRESS][DOMAIN_NAME])" at bounding box center [184, 185] width 338 height 12
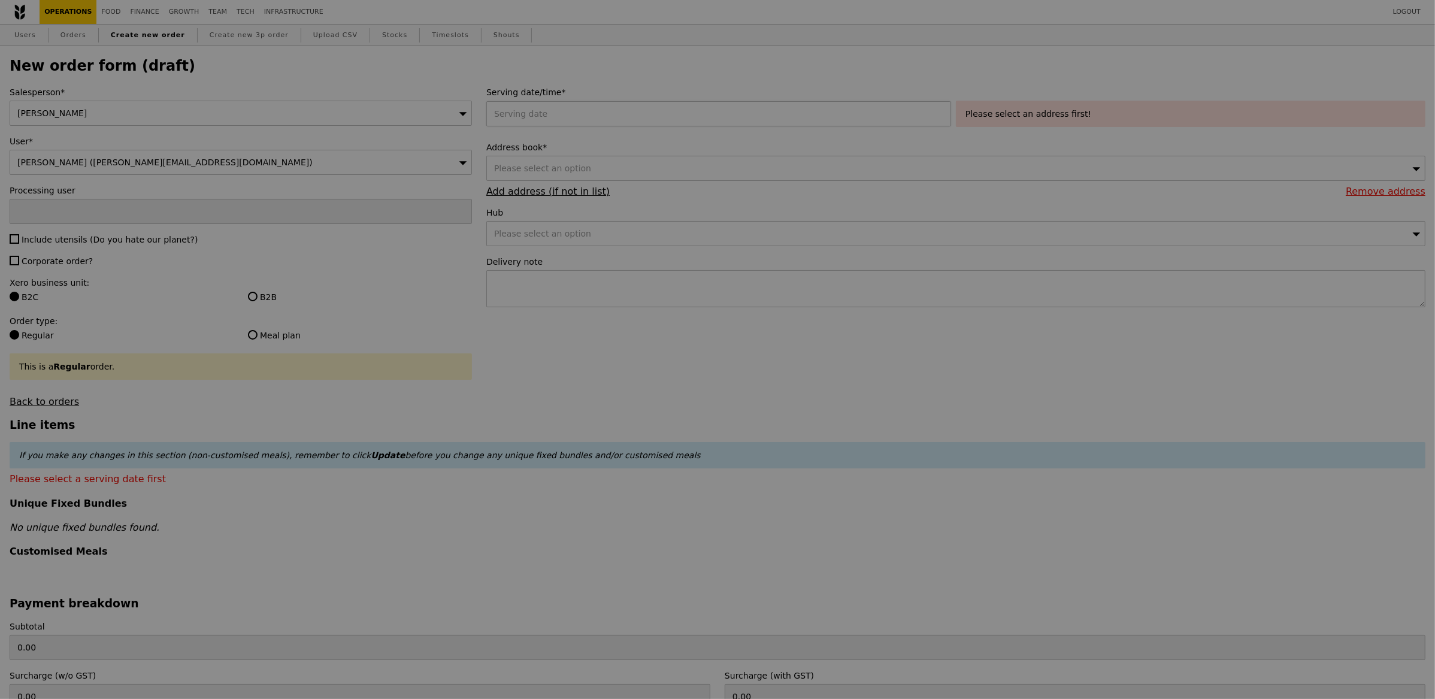
type input "Confirm"
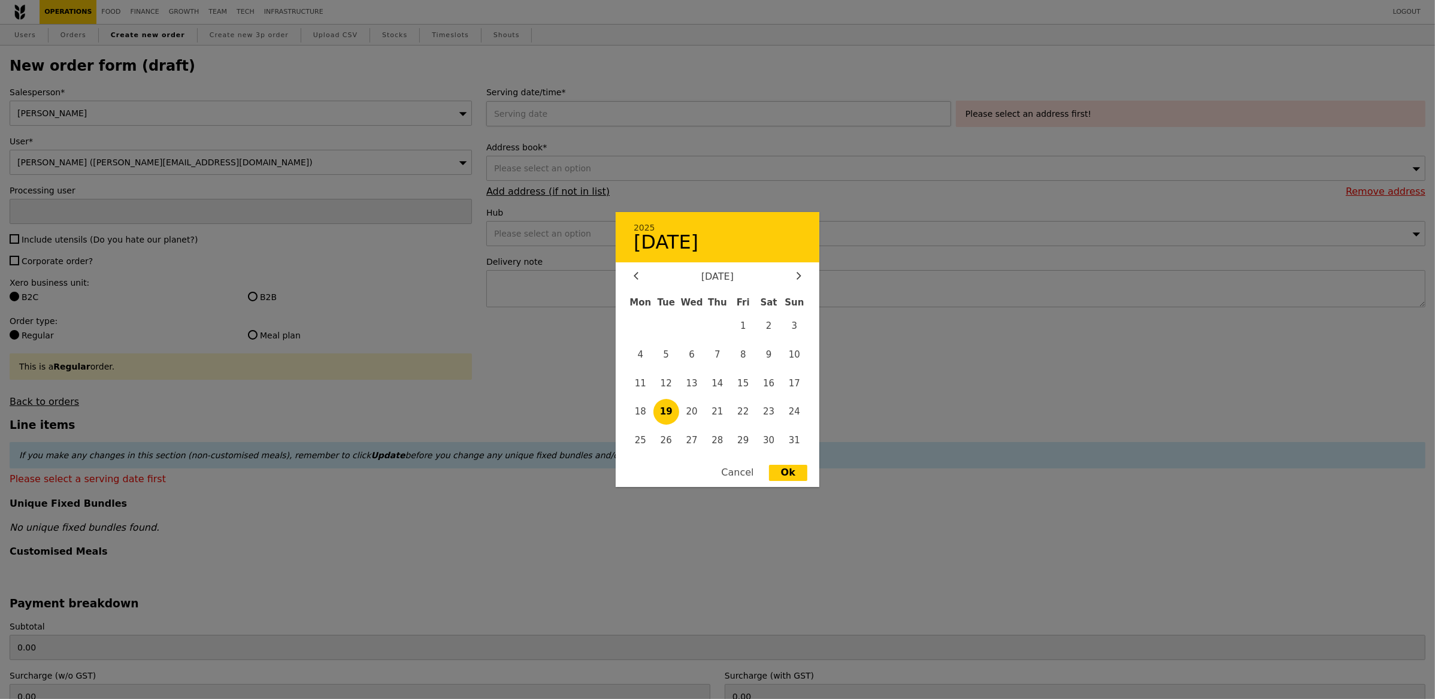
click at [628, 123] on div "2025 August [DATE] Tue Wed Thu Fri Sat Sun 1 2 3 4 5 6 7 8 9 10 11 12 13 14 15 …" at bounding box center [720, 113] width 469 height 25
click at [690, 438] on span "27" at bounding box center [692, 441] width 26 height 26
type input "[DATE]"
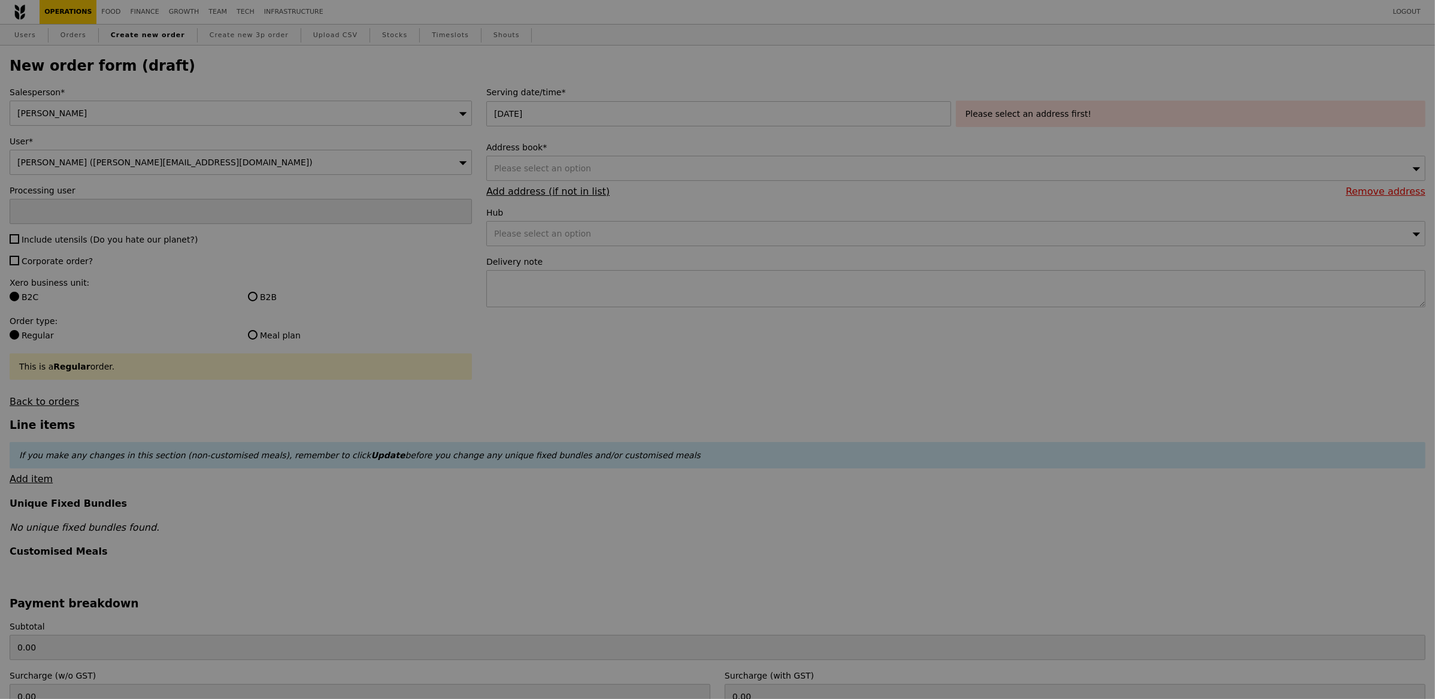
click at [1002, 118] on div at bounding box center [717, 349] width 1435 height 699
click at [1012, 117] on div at bounding box center [717, 349] width 1435 height 699
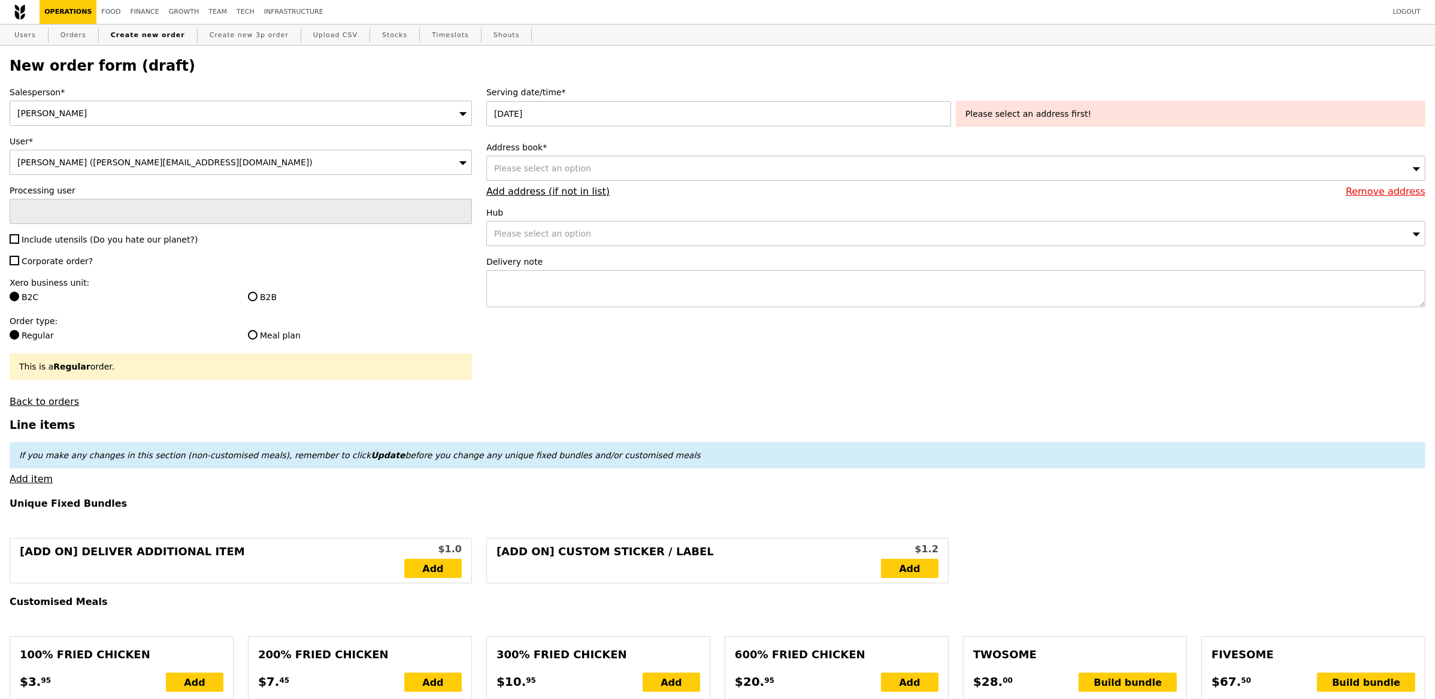
click at [706, 162] on div "Please select an option" at bounding box center [955, 168] width 939 height 25
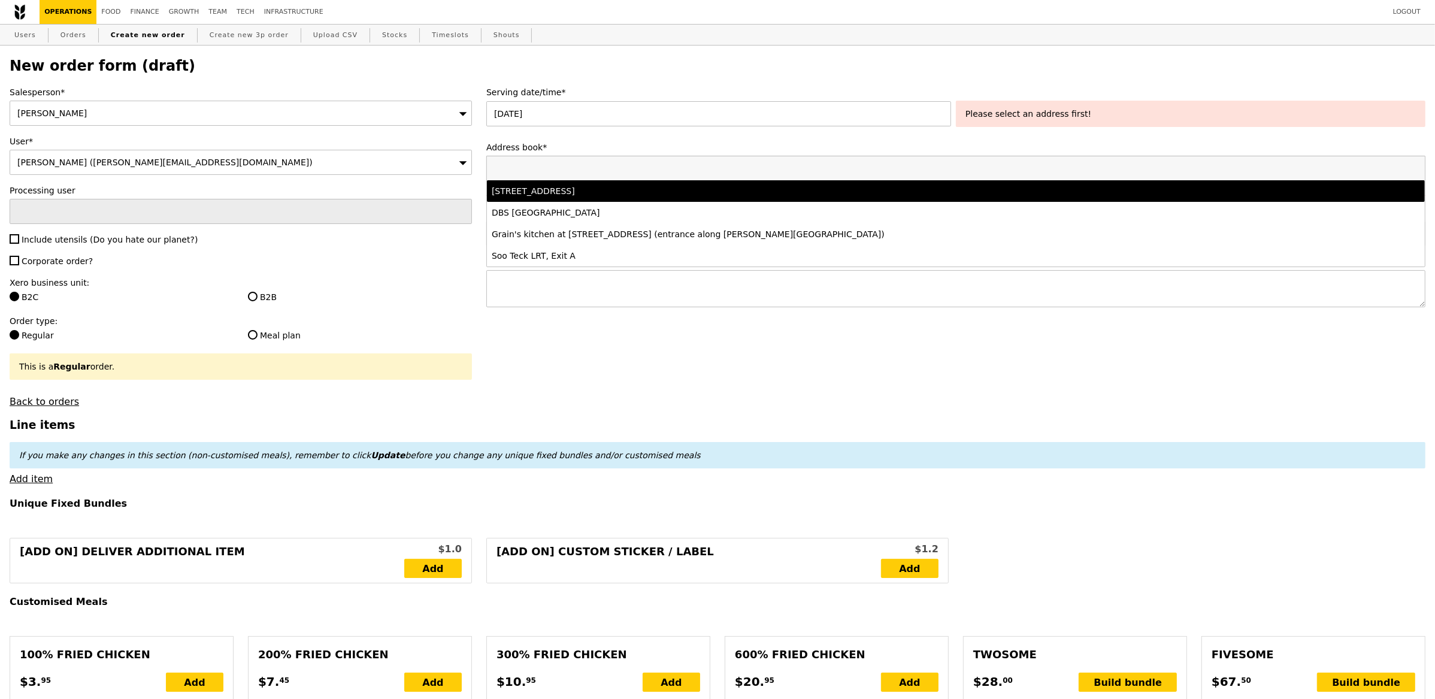
click at [643, 192] on div "[STREET_ADDRESS]" at bounding box center [840, 191] width 696 height 12
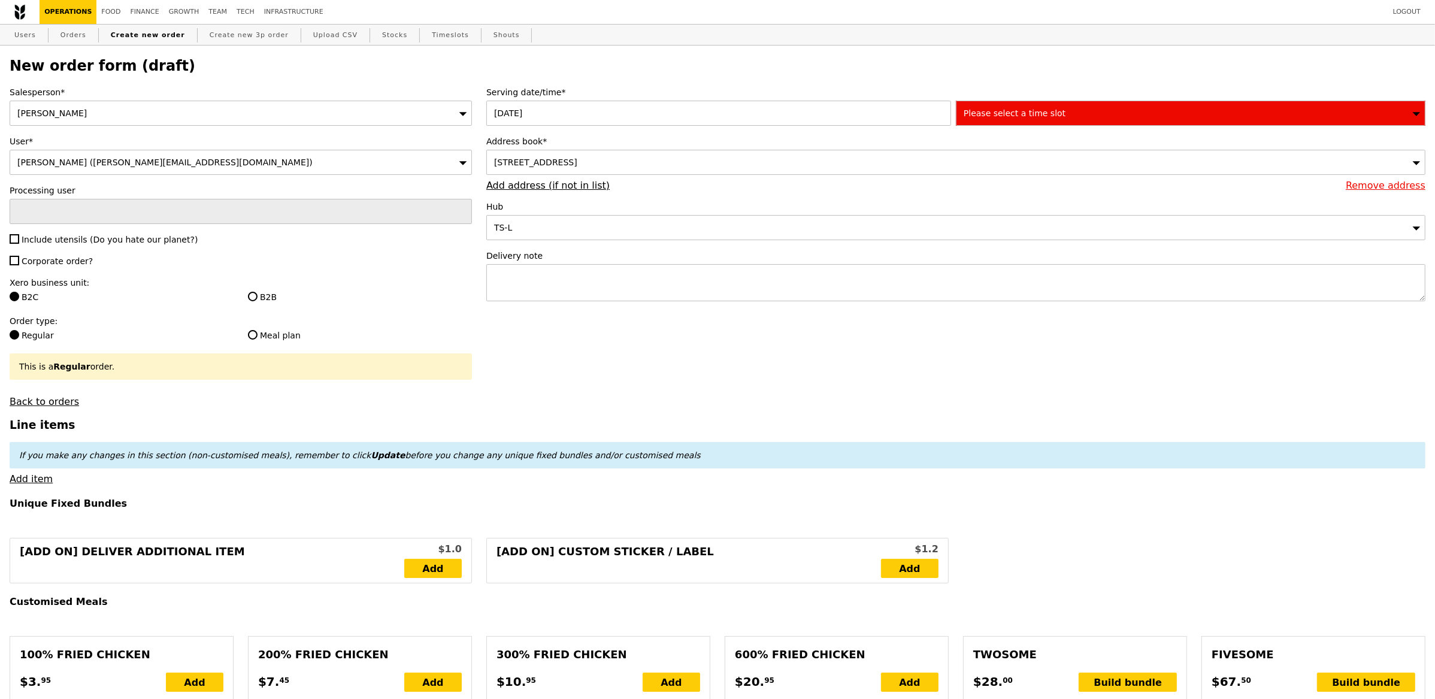
click at [1125, 114] on div "Please select a time slot" at bounding box center [1190, 113] width 469 height 25
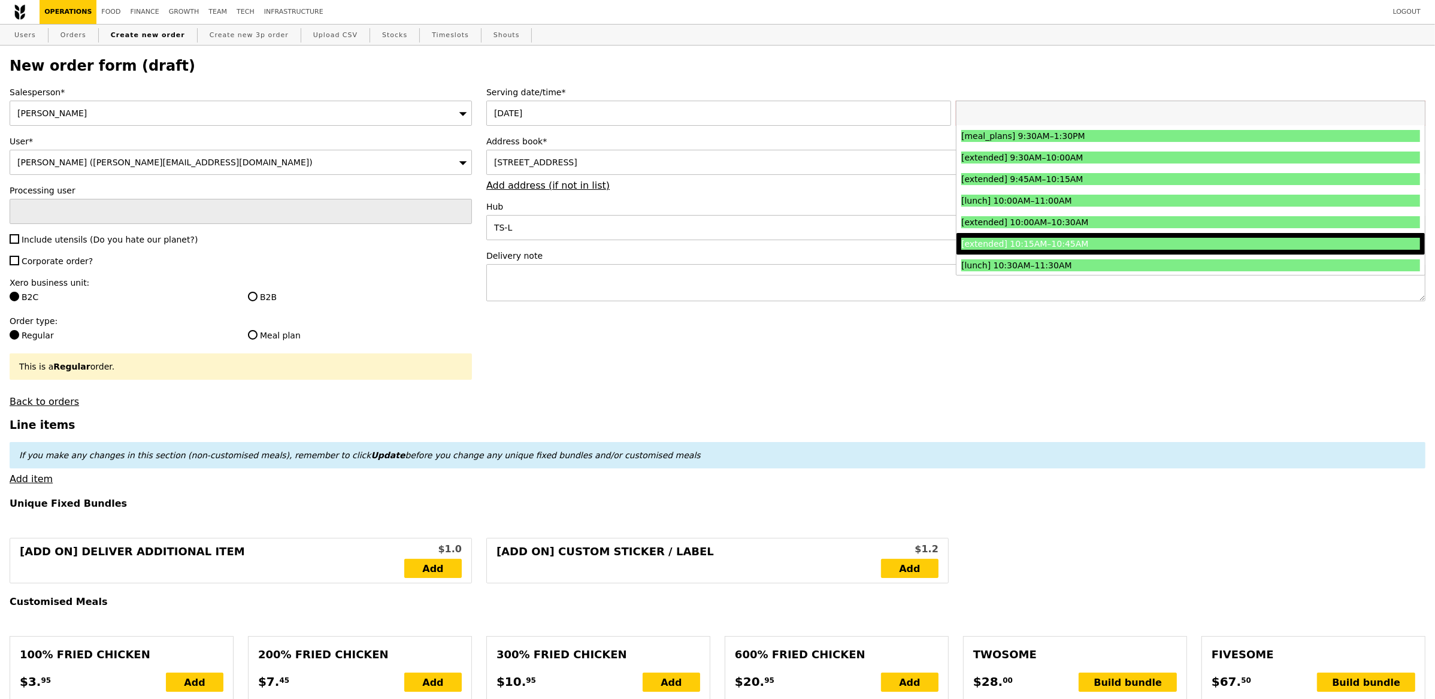
scroll to position [186, 0]
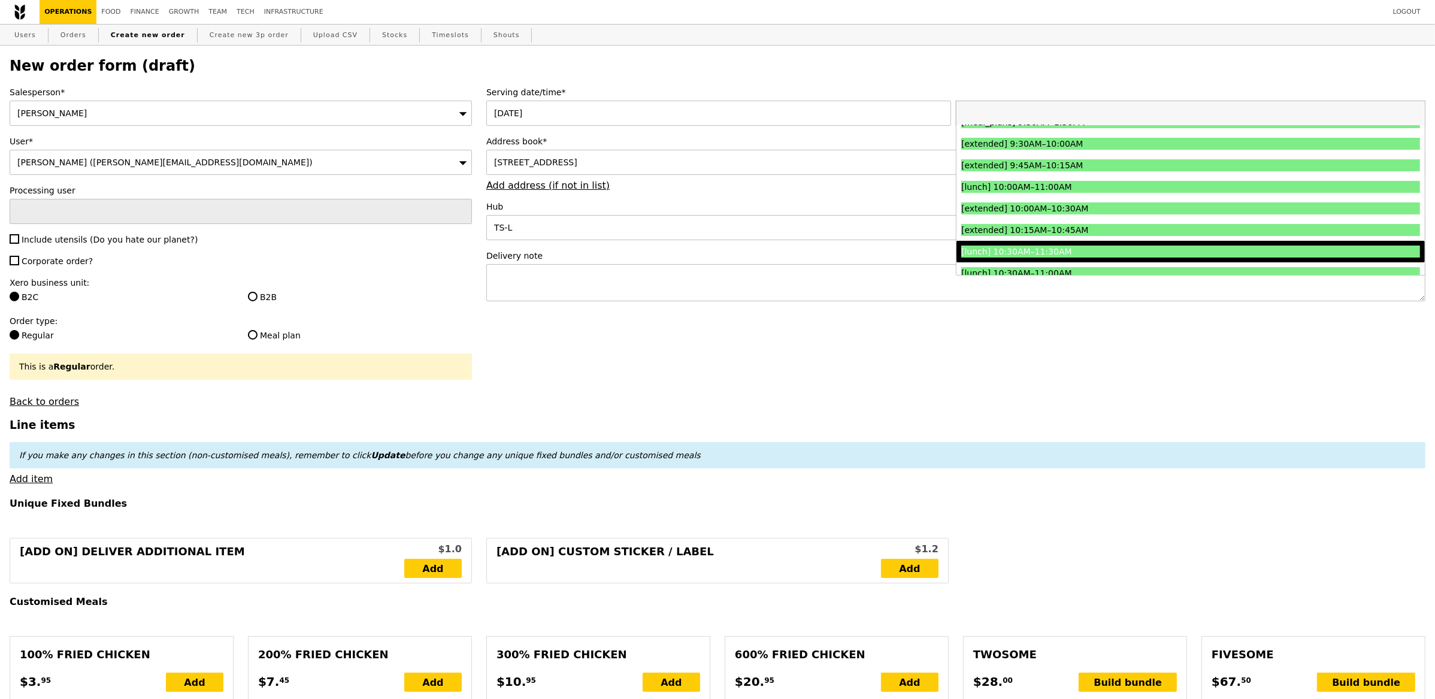
click at [1081, 249] on div "[lunch] 10:30AM–11:30AM" at bounding box center [1133, 252] width 344 height 12
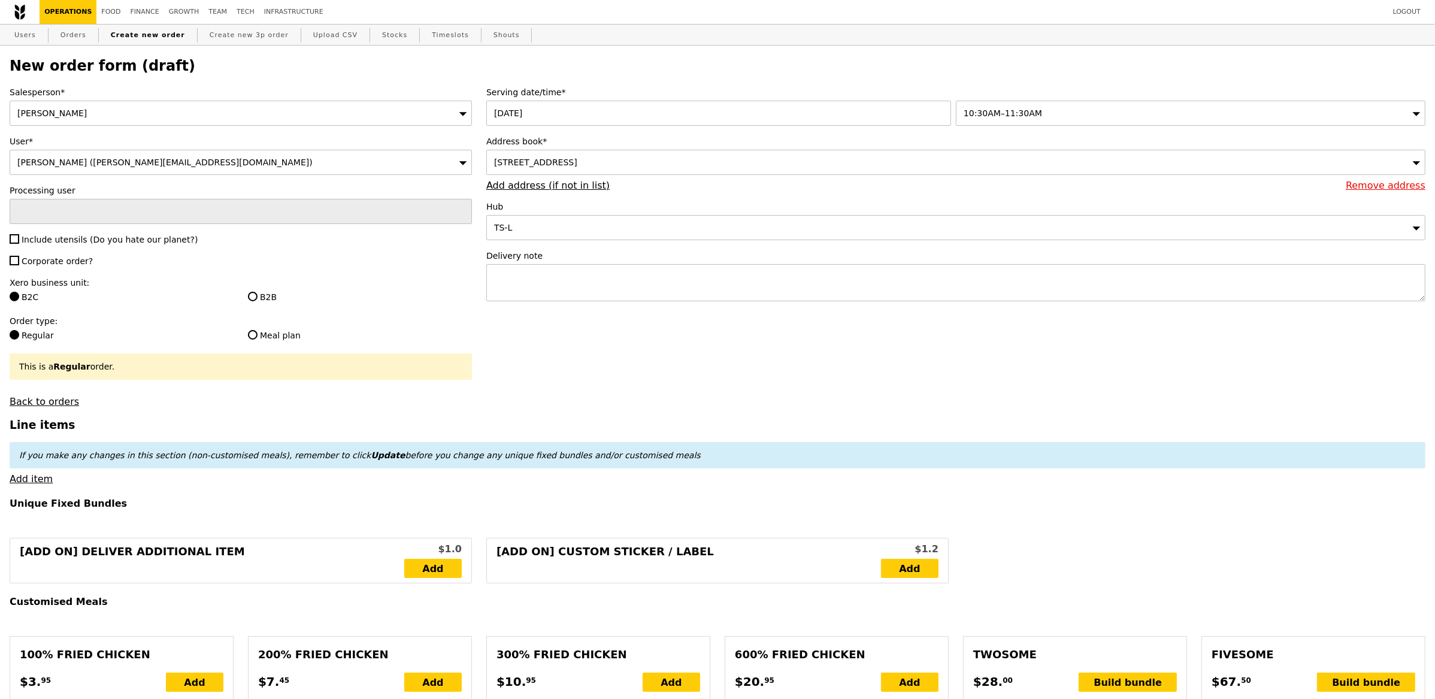
type input "Confirm"
drag, startPoint x: 639, startPoint y: 334, endPoint x: 631, endPoint y: 332, distance: 8.0
click at [16, 241] on input "Include utensils (Do you hate our planet?)" at bounding box center [15, 239] width 10 height 10
checkbox input "true"
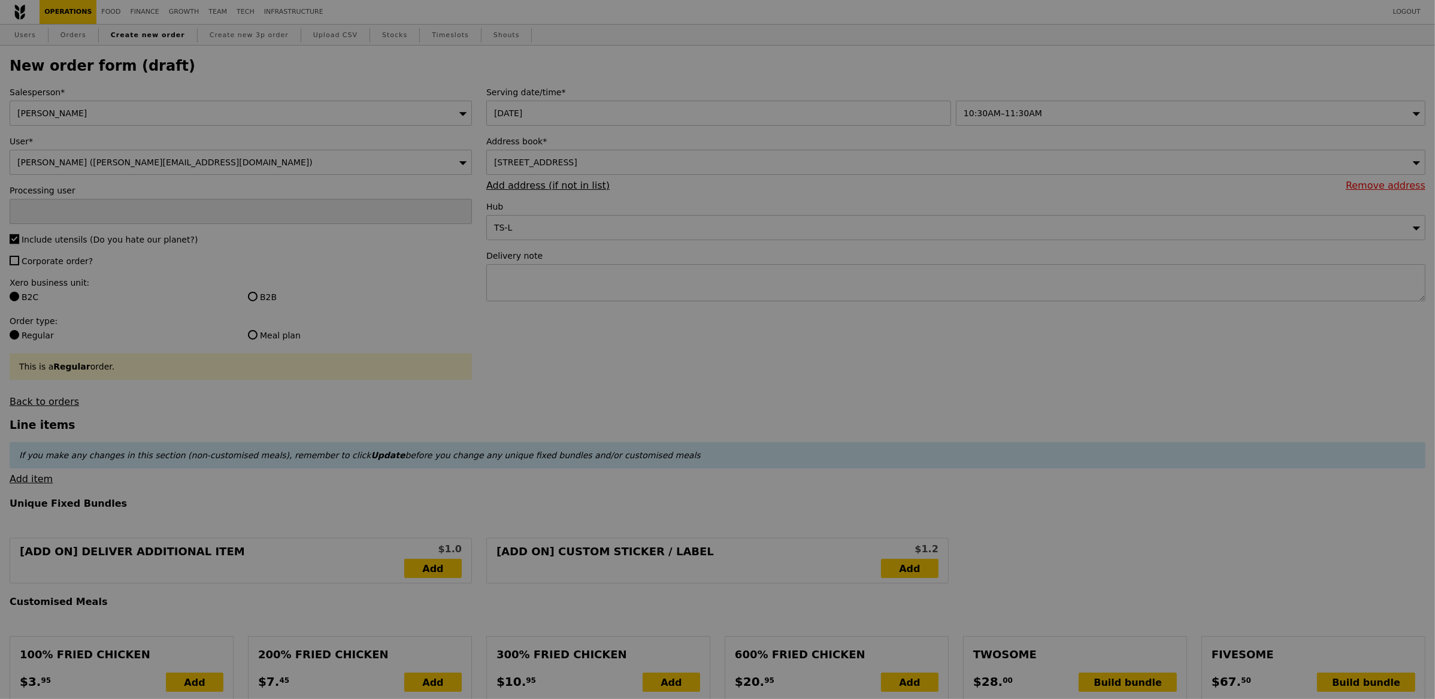
type input "Confirm"
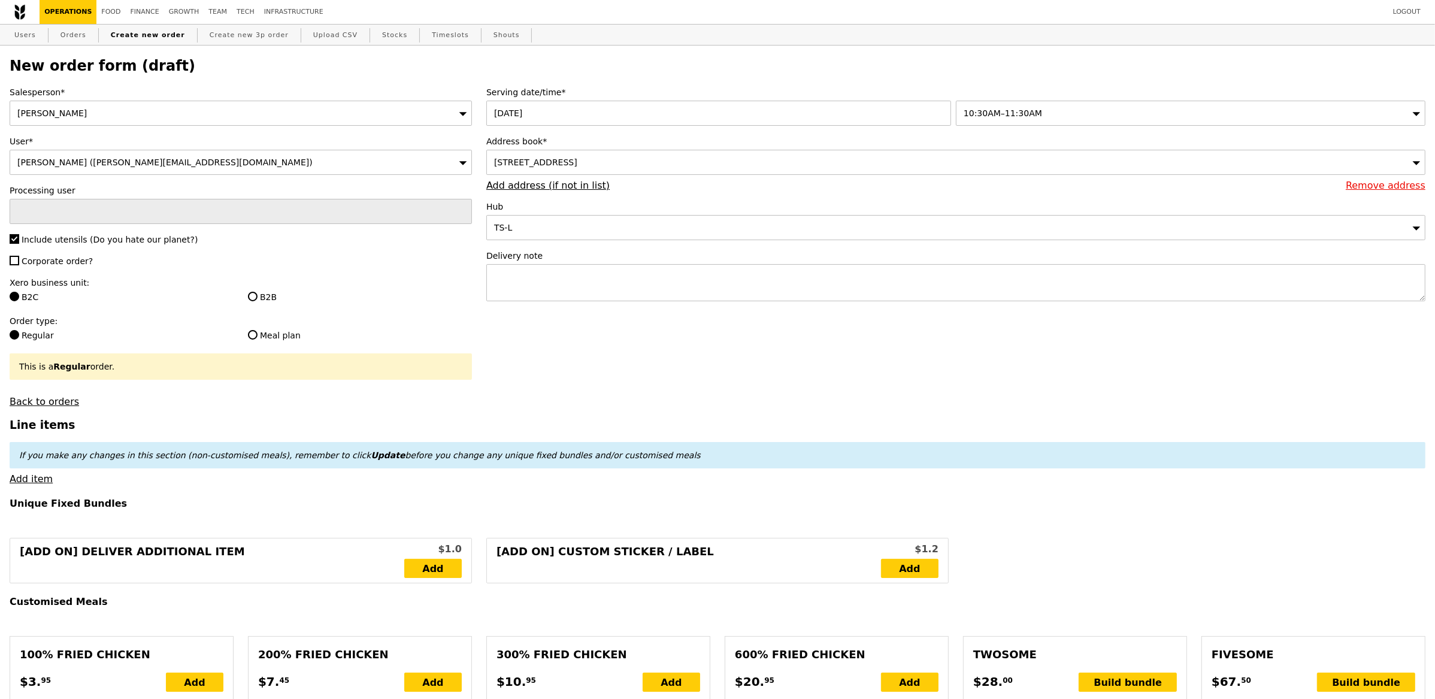
click at [22, 263] on span "Corporate order?" at bounding box center [57, 261] width 71 height 10
click at [19, 263] on input "Corporate order?" at bounding box center [15, 261] width 10 height 10
checkbox input "true"
click at [274, 296] on label "B2B" at bounding box center [360, 297] width 224 height 12
click at [257, 296] on input "B2B" at bounding box center [253, 297] width 10 height 10
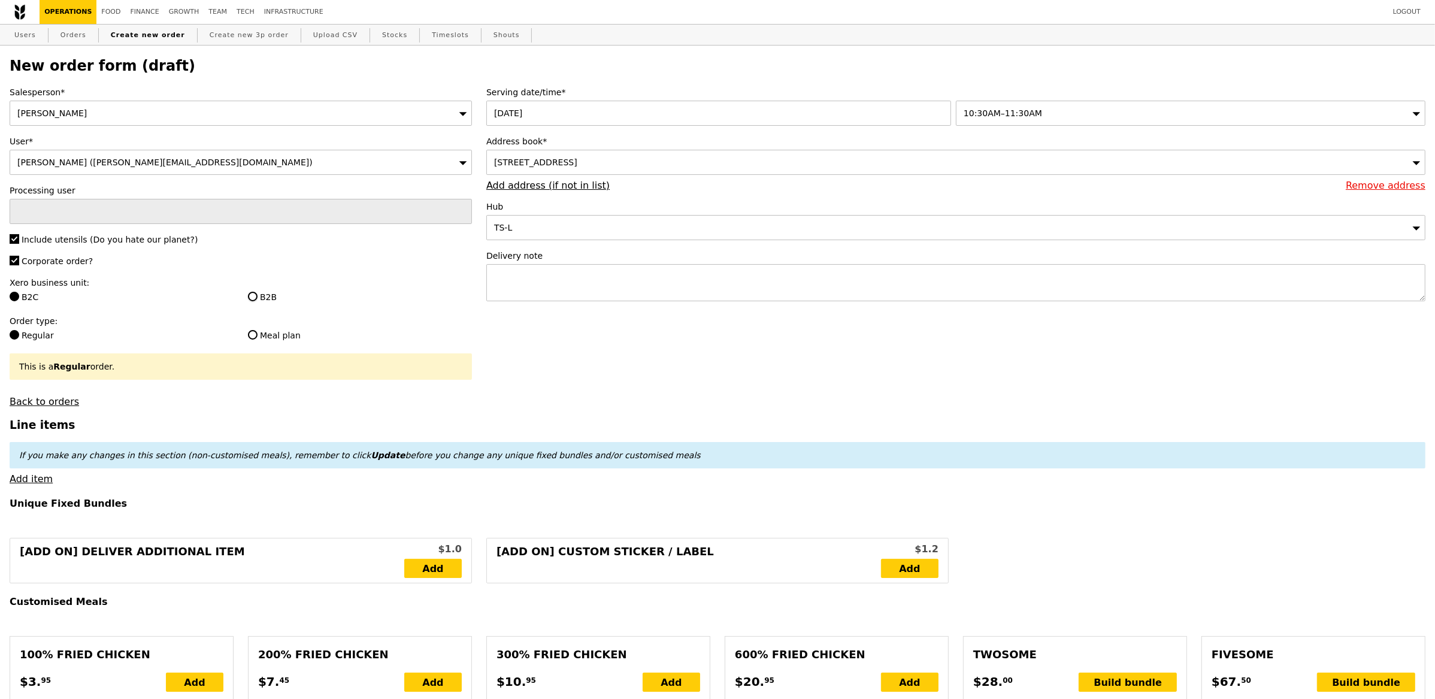
radio input "true"
type input "Loading..."
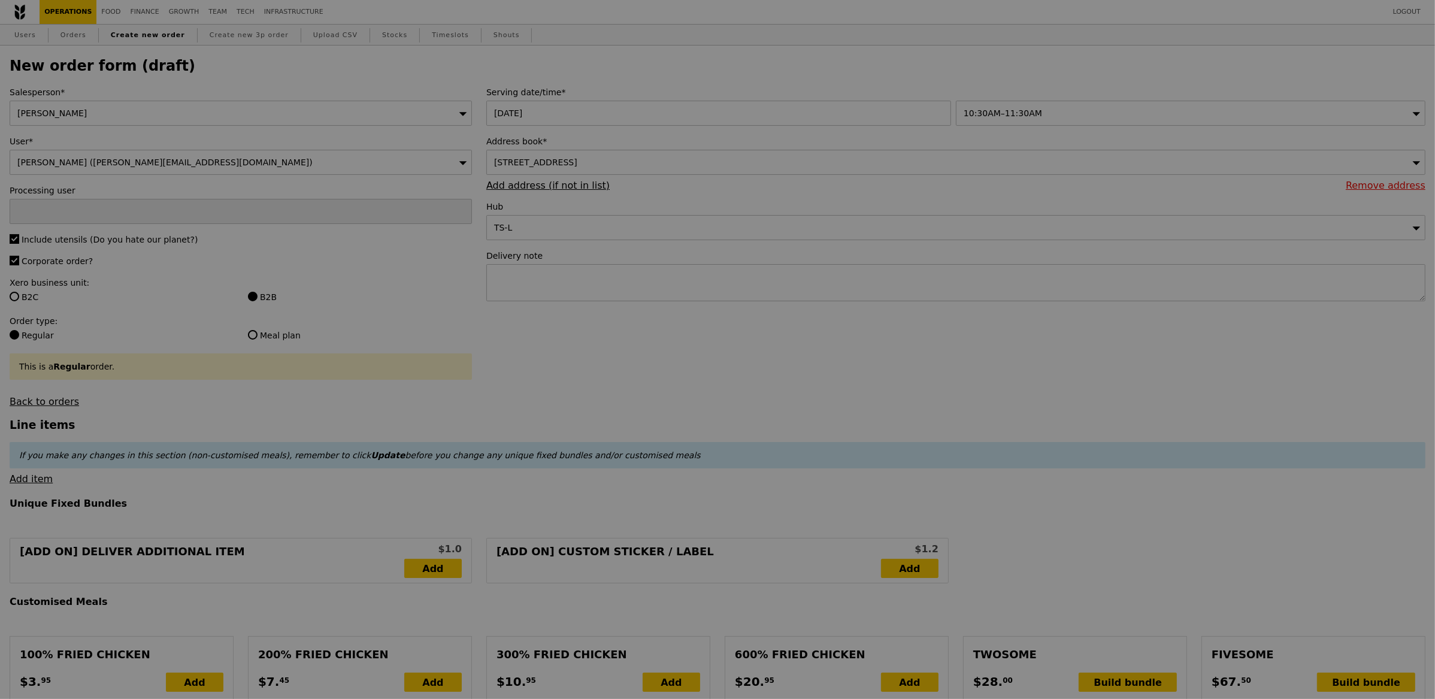
type input "1.79"
type input "1.95"
type input "10.37"
type input "11.30"
type input "13.25"
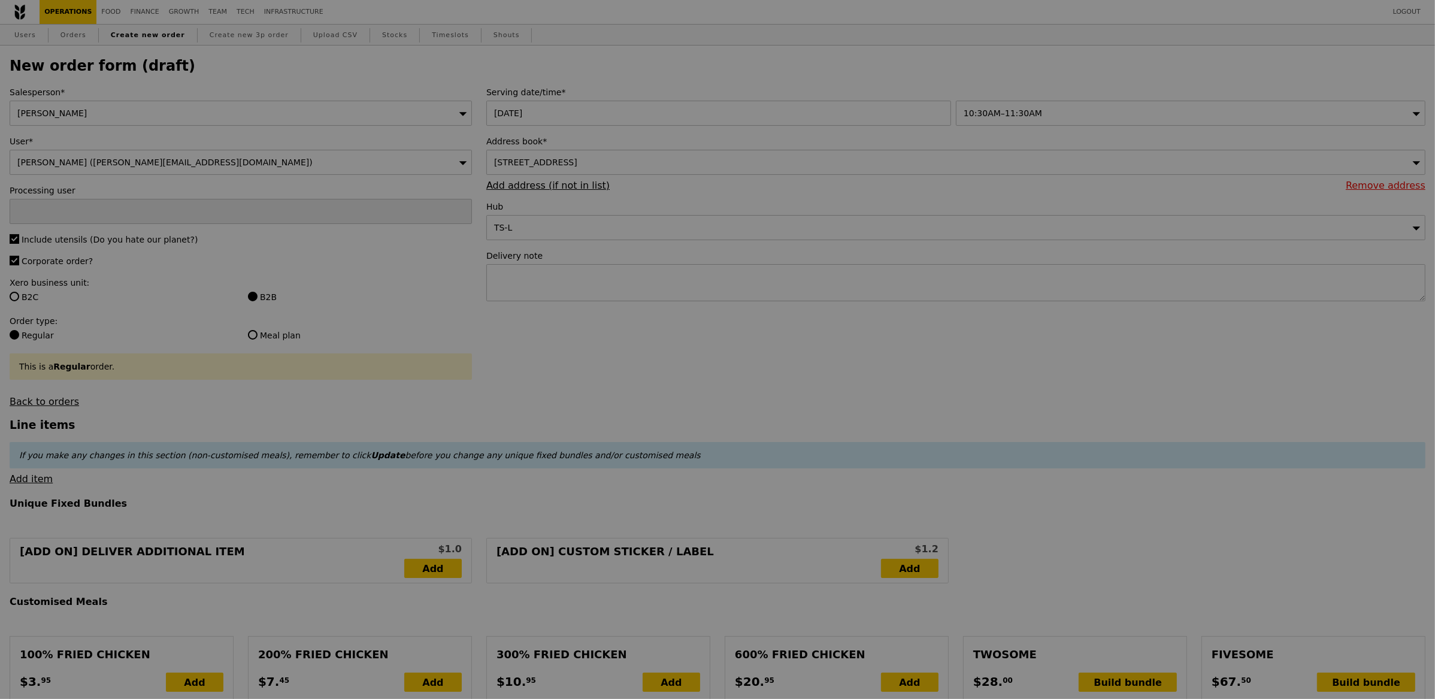
type input "Confirm"
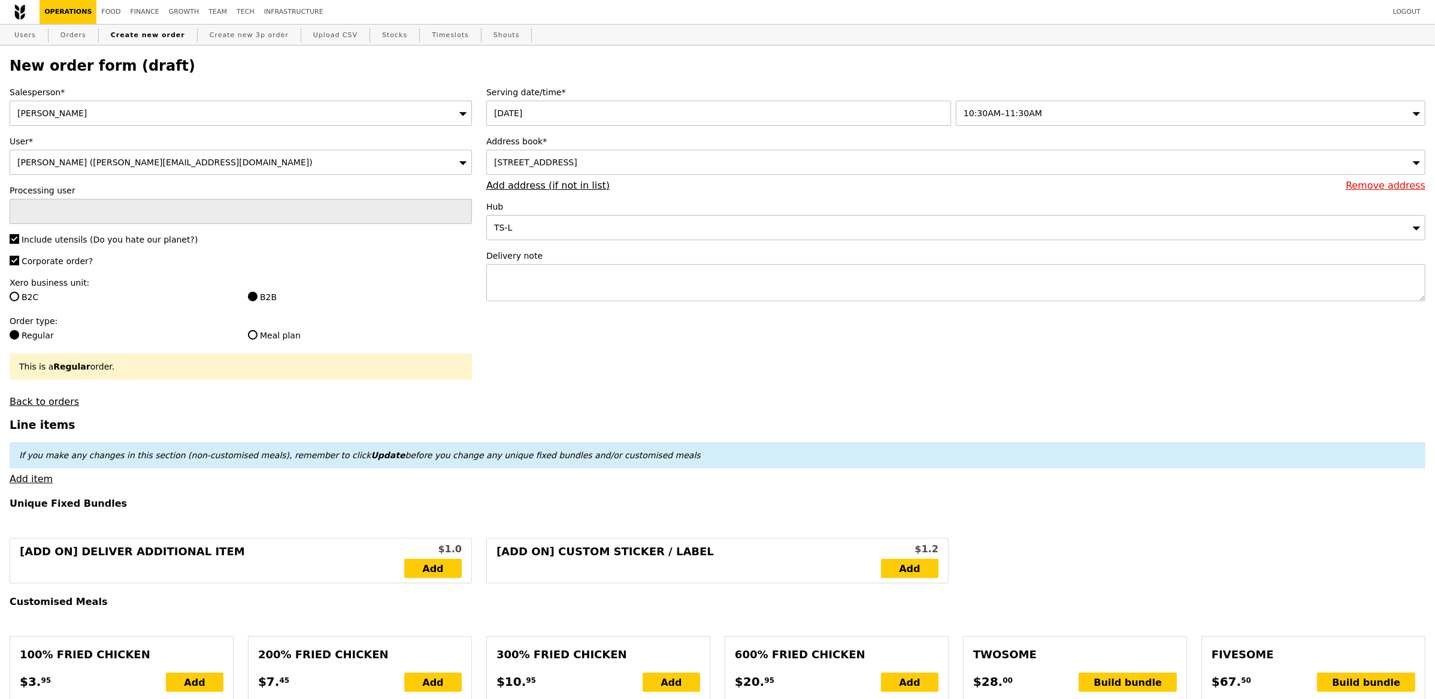
click at [428, 340] on label "Meal plan" at bounding box center [360, 335] width 224 height 12
click at [257, 340] on input "Meal plan" at bounding box center [253, 335] width 10 height 10
radio input "true"
type input "Loading..."
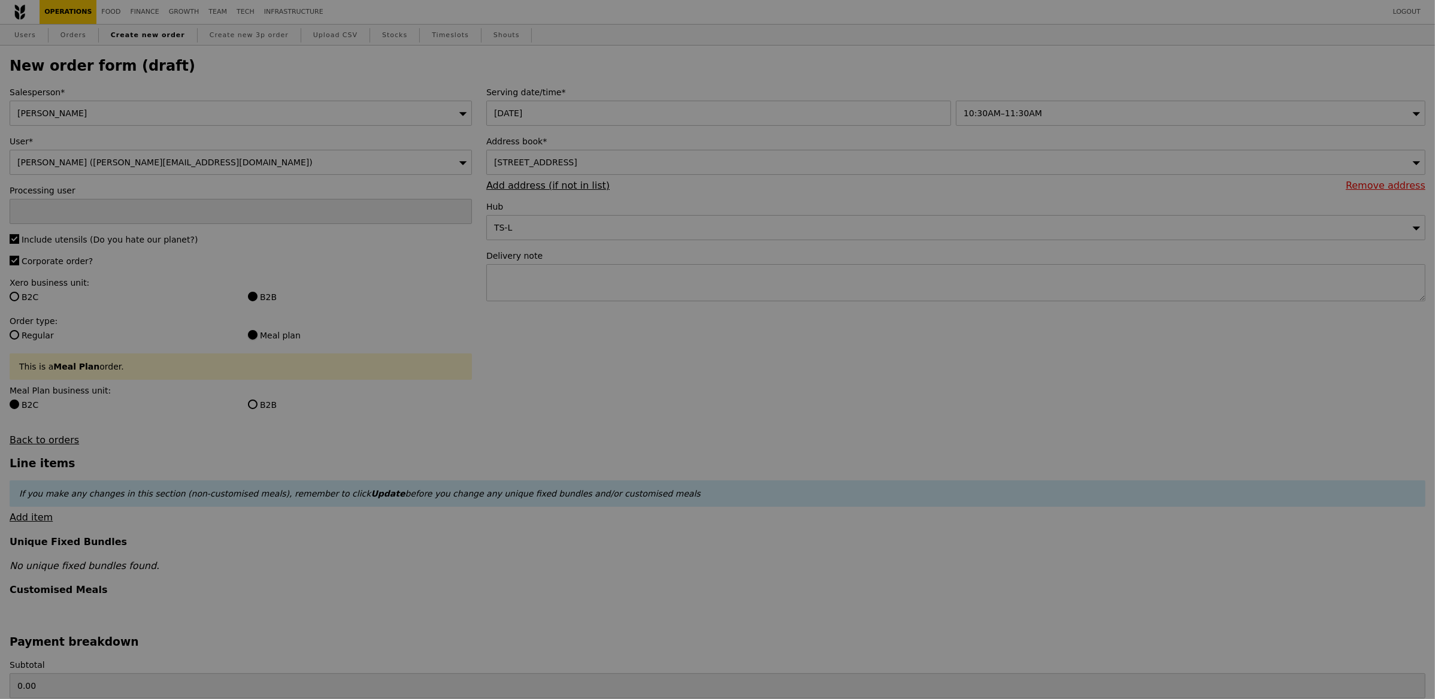
type input "6.38"
type input "6.95"
type input "8.90"
type input "Confirm"
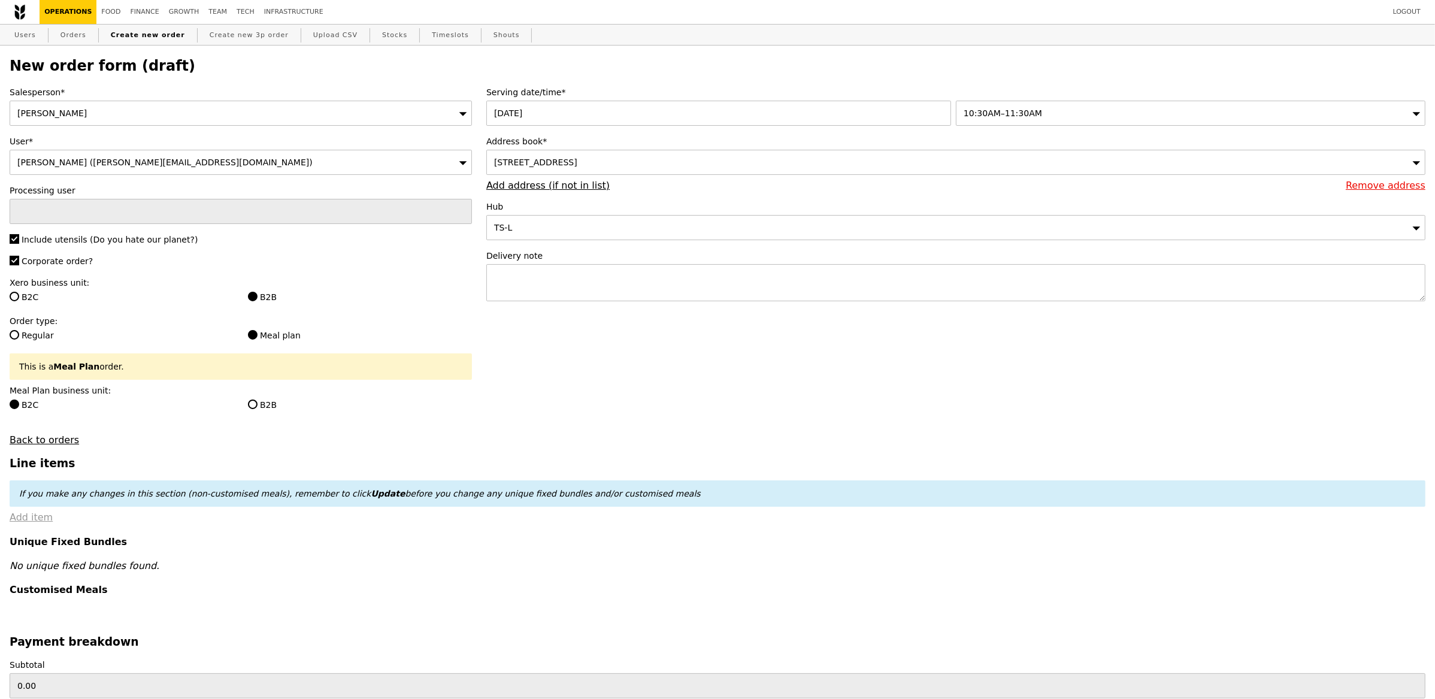
click at [37, 519] on link "Add item" at bounding box center [31, 516] width 43 height 11
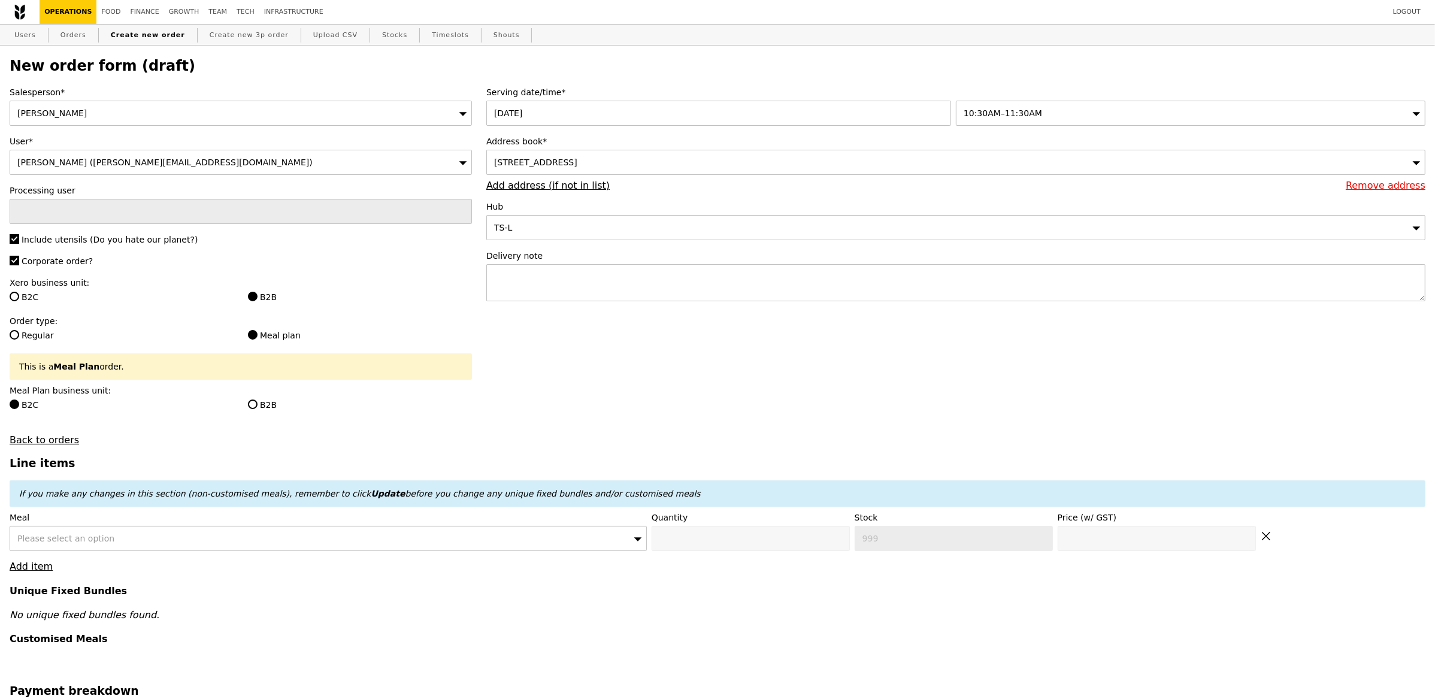
scroll to position [498, 0]
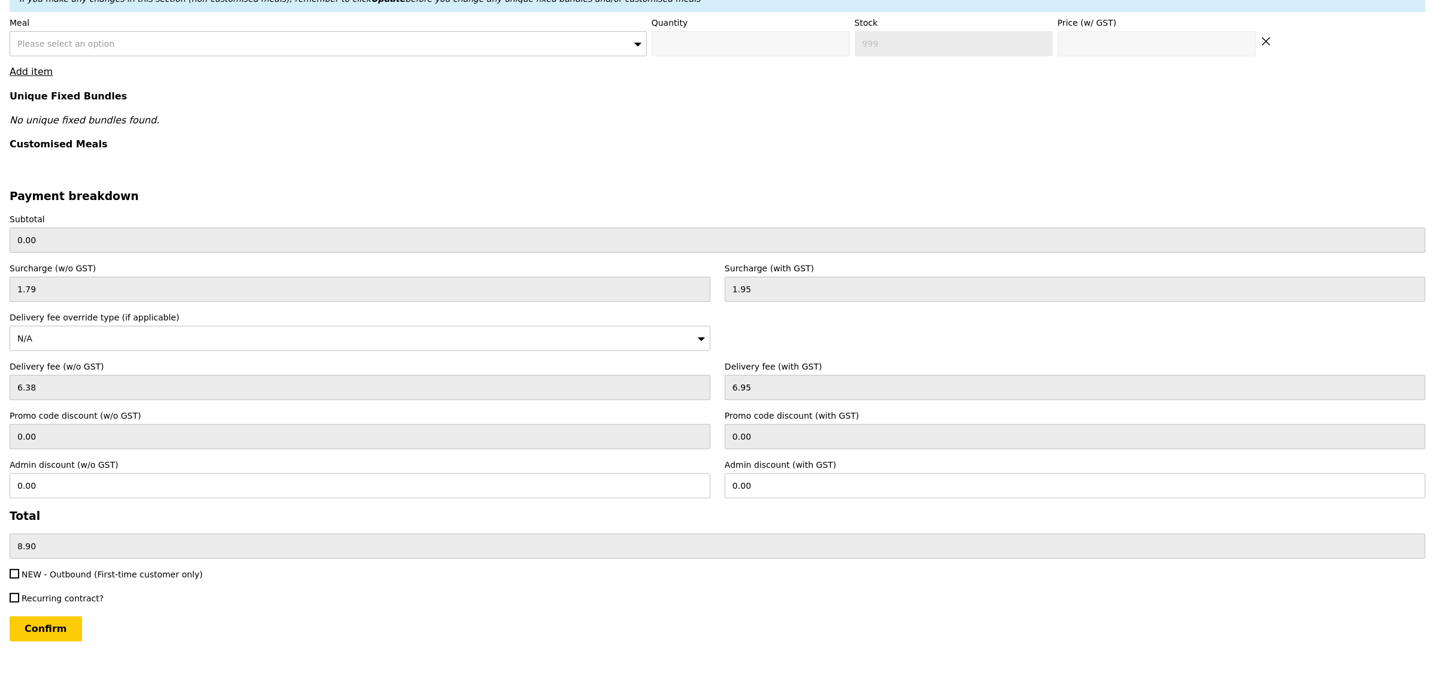
click at [183, 46] on div "Please select an option" at bounding box center [328, 43] width 637 height 25
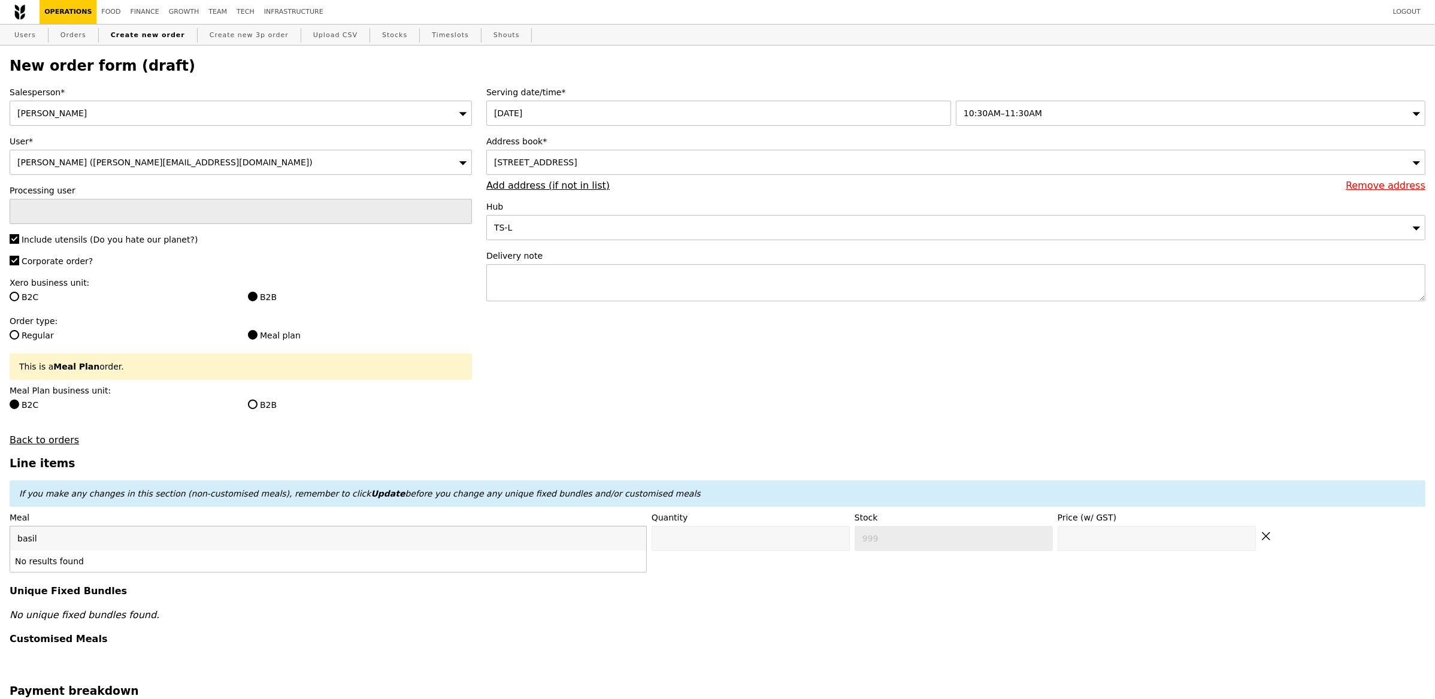
type input "basil"
click at [554, 380] on form "Salesperson* [PERSON_NAME] User* [PERSON_NAME] ([EMAIL_ADDRESS][DOMAIN_NAME]) P…" at bounding box center [717, 615] width 1430 height 1059
click at [479, 528] on div "Please select an option" at bounding box center [328, 538] width 637 height 25
type input "b"
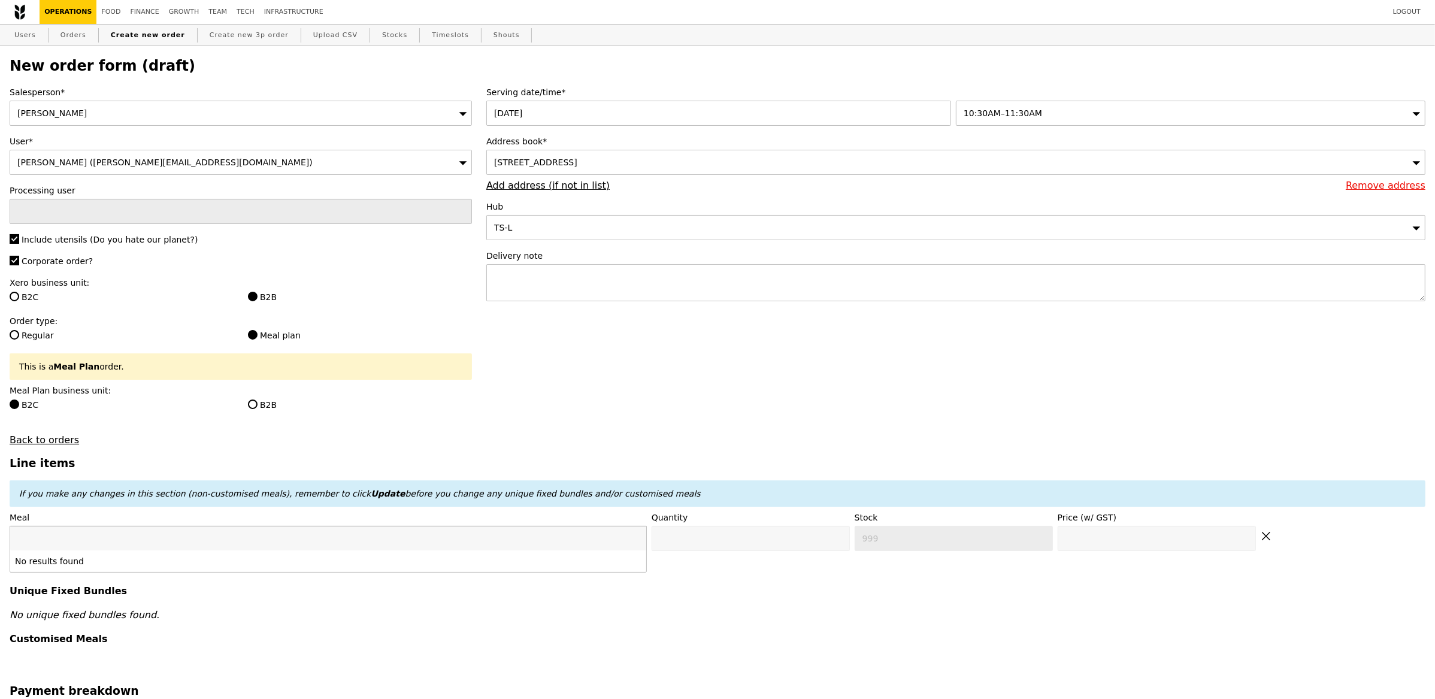
click at [623, 417] on form "Salesperson* [PERSON_NAME] User* [PERSON_NAME] ([EMAIL_ADDRESS][DOMAIN_NAME]) P…" at bounding box center [717, 615] width 1430 height 1059
drag, startPoint x: 623, startPoint y: 417, endPoint x: 526, endPoint y: 434, distance: 97.8
click at [623, 417] on form "Salesperson* [PERSON_NAME] User* [PERSON_NAME] ([EMAIL_ADDRESS][DOMAIN_NAME]) P…" at bounding box center [717, 615] width 1430 height 1059
click at [204, 538] on div "Please select an option" at bounding box center [328, 538] width 637 height 25
type input "basil"
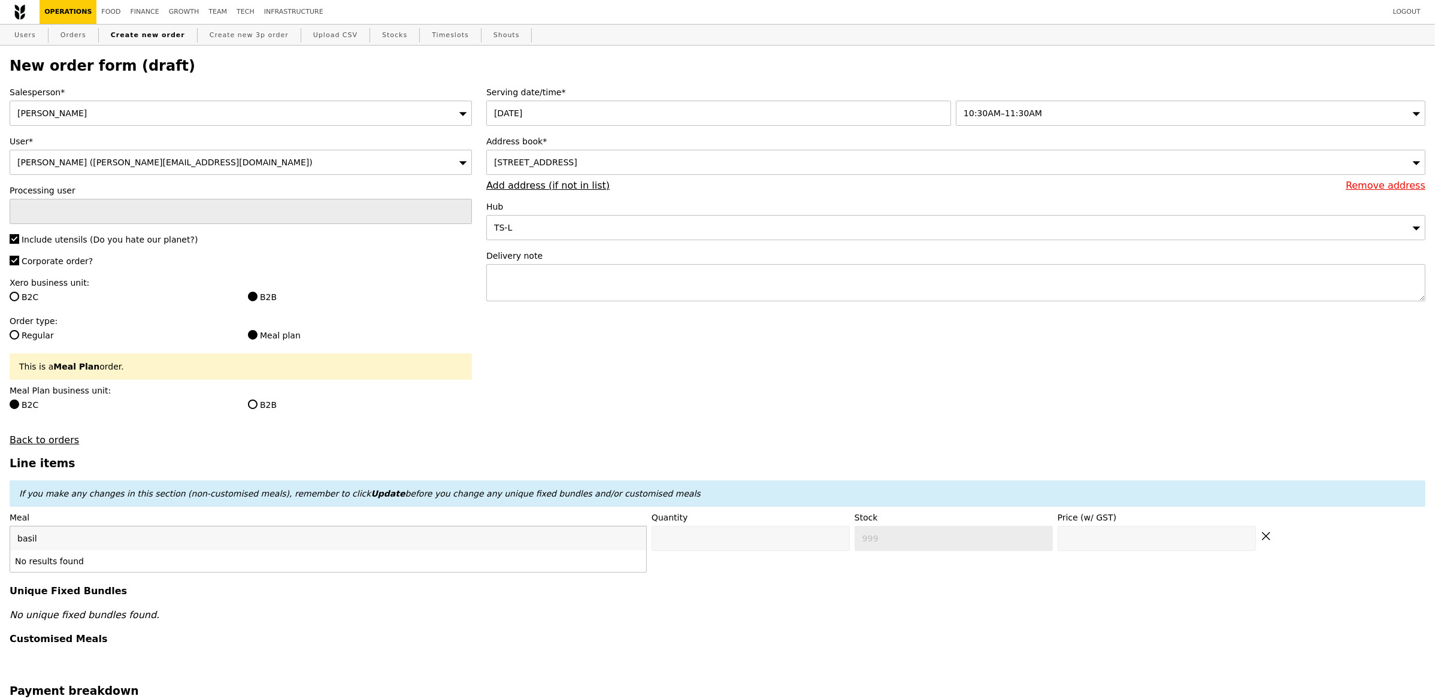
drag, startPoint x: 788, startPoint y: 601, endPoint x: 762, endPoint y: 598, distance: 26.5
click at [789, 601] on div "Line items If you make any changes in this section (non-customised meals), reme…" at bounding box center [718, 565] width 1416 height 217
click at [212, 206] on input "text" at bounding box center [241, 211] width 462 height 25
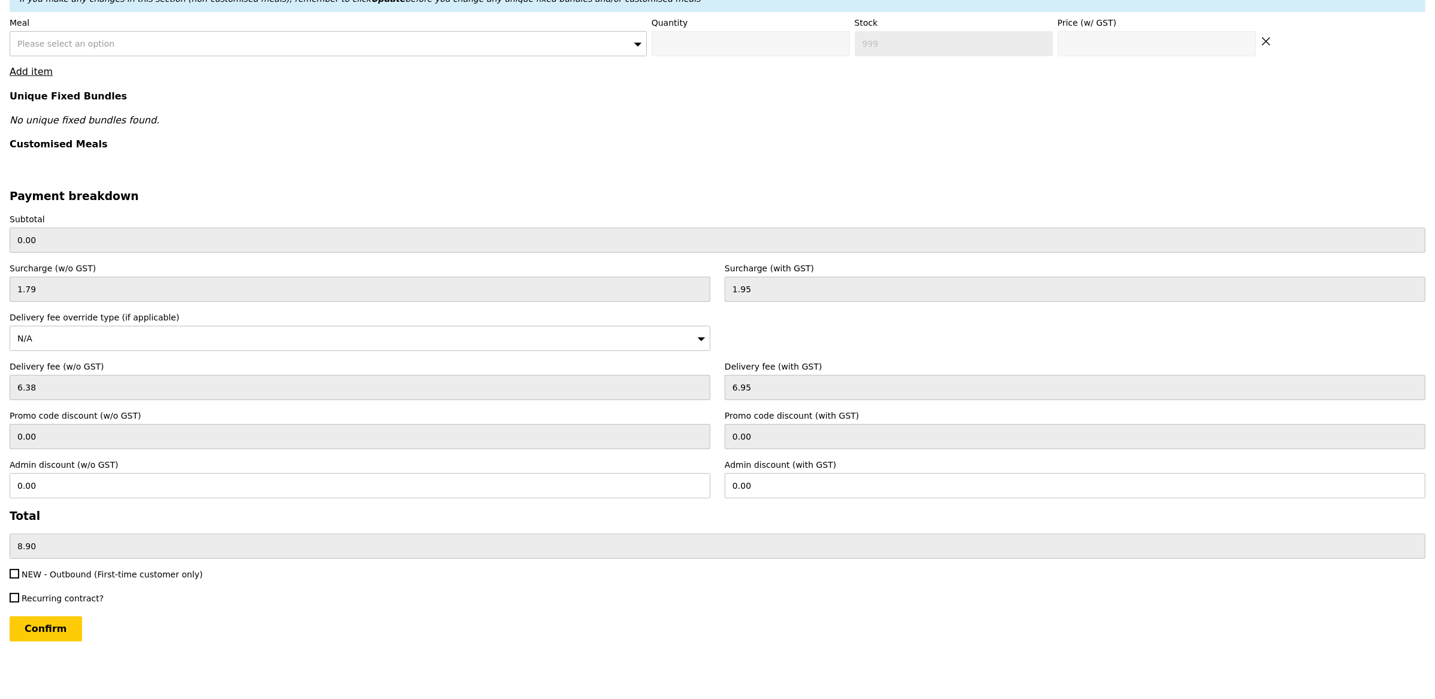
click at [45, 657] on html "Logout Operations Food Finance Growth Team Tech Infrastructure Users Orders Cre…" at bounding box center [717, 101] width 1435 height 1193
click at [51, 629] on input "Confirm" at bounding box center [46, 628] width 72 height 25
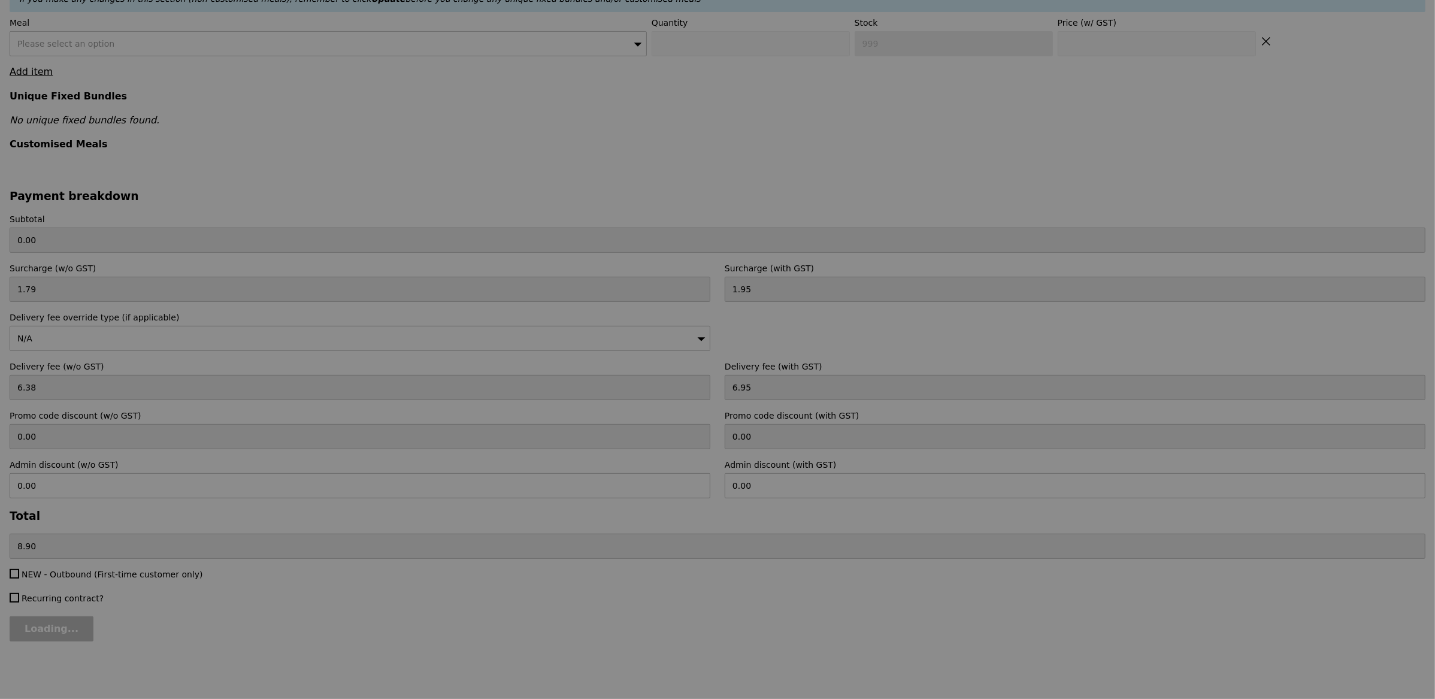
type input "Confirm anyway"
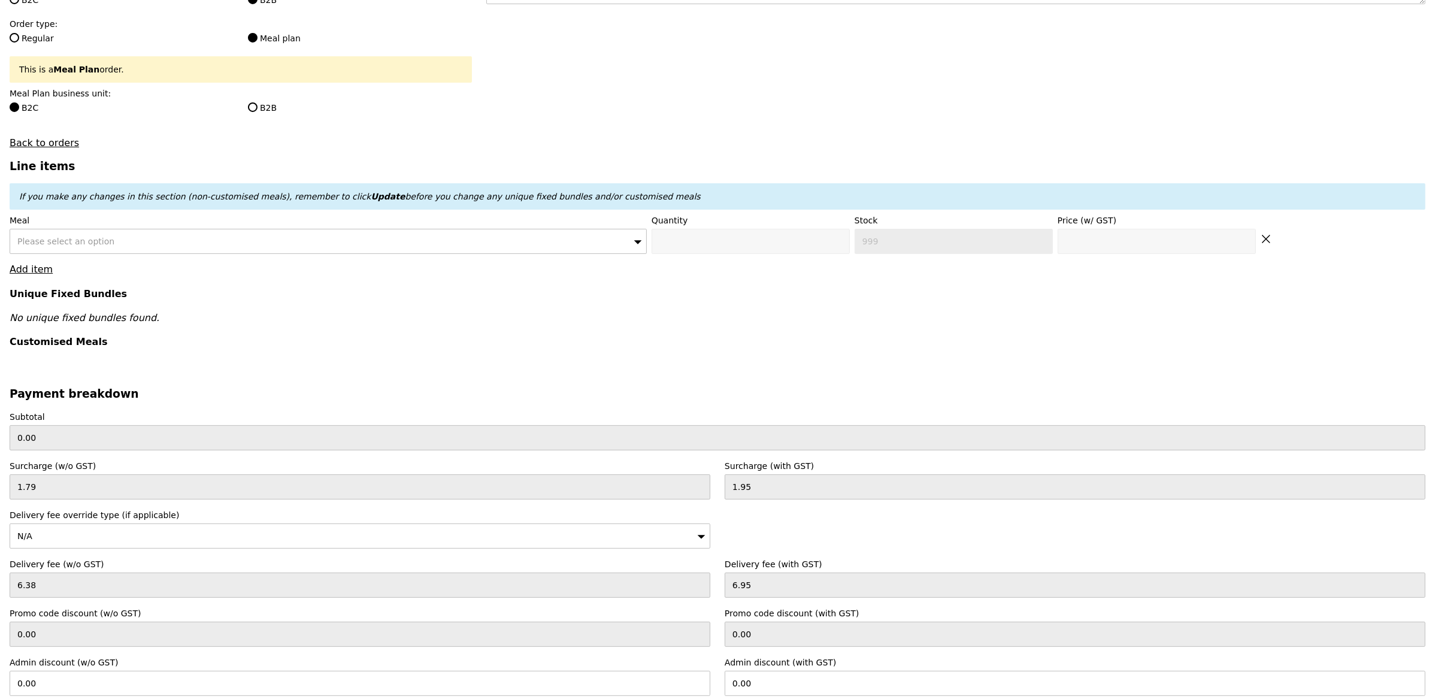
scroll to position [0, 0]
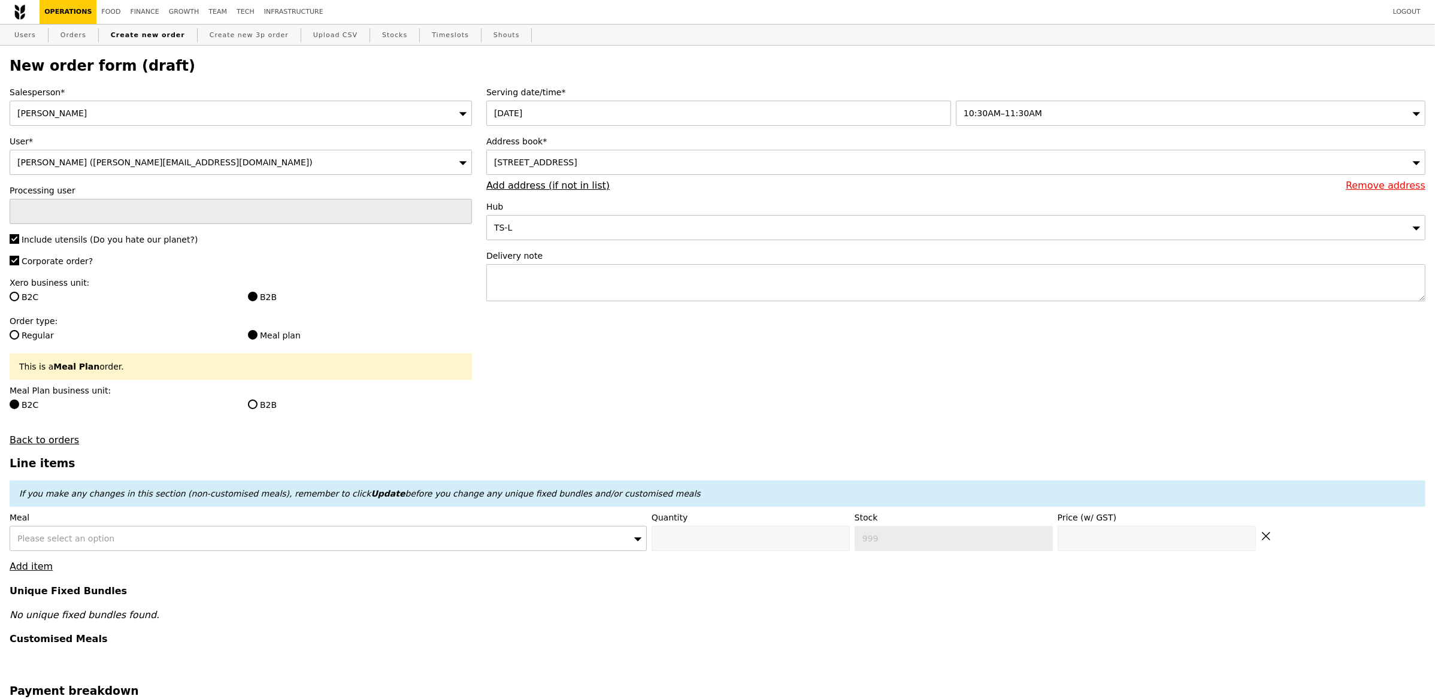
click at [487, 545] on div "Please select an option" at bounding box center [328, 538] width 637 height 25
drag, startPoint x: 628, startPoint y: 540, endPoint x: 635, endPoint y: 540, distance: 6.6
click at [629, 540] on input "basil" at bounding box center [328, 538] width 636 height 24
click at [634, 540] on input "basil" at bounding box center [328, 538] width 636 height 24
click at [634, 541] on input "search" at bounding box center [328, 538] width 636 height 24
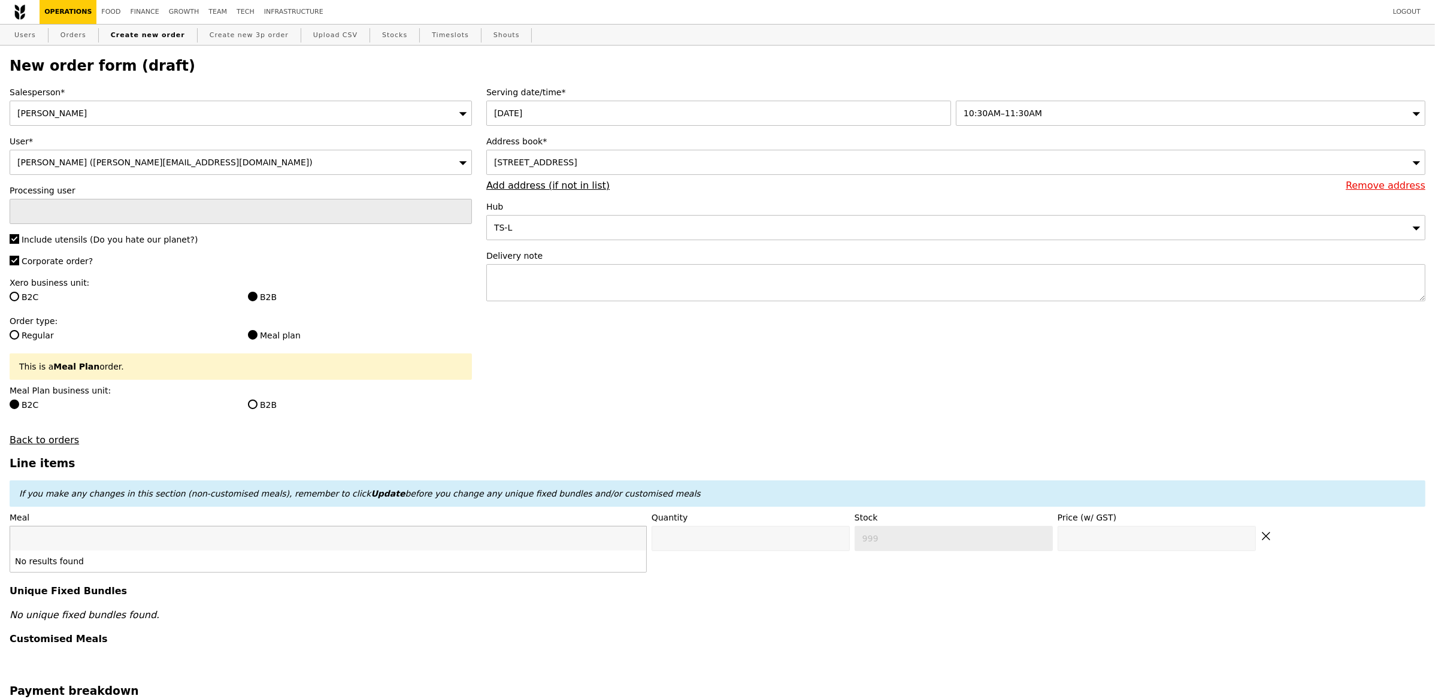
click at [617, 541] on input "search" at bounding box center [328, 538] width 636 height 24
click at [610, 540] on input "search" at bounding box center [328, 538] width 636 height 24
click at [54, 433] on div "Salesperson* [PERSON_NAME] User* [PERSON_NAME] ([EMAIL_ADDRESS][DOMAIN_NAME]) P…" at bounding box center [240, 265] width 477 height 359
click at [54, 435] on link "Back to orders" at bounding box center [44, 439] width 69 height 11
select select "100"
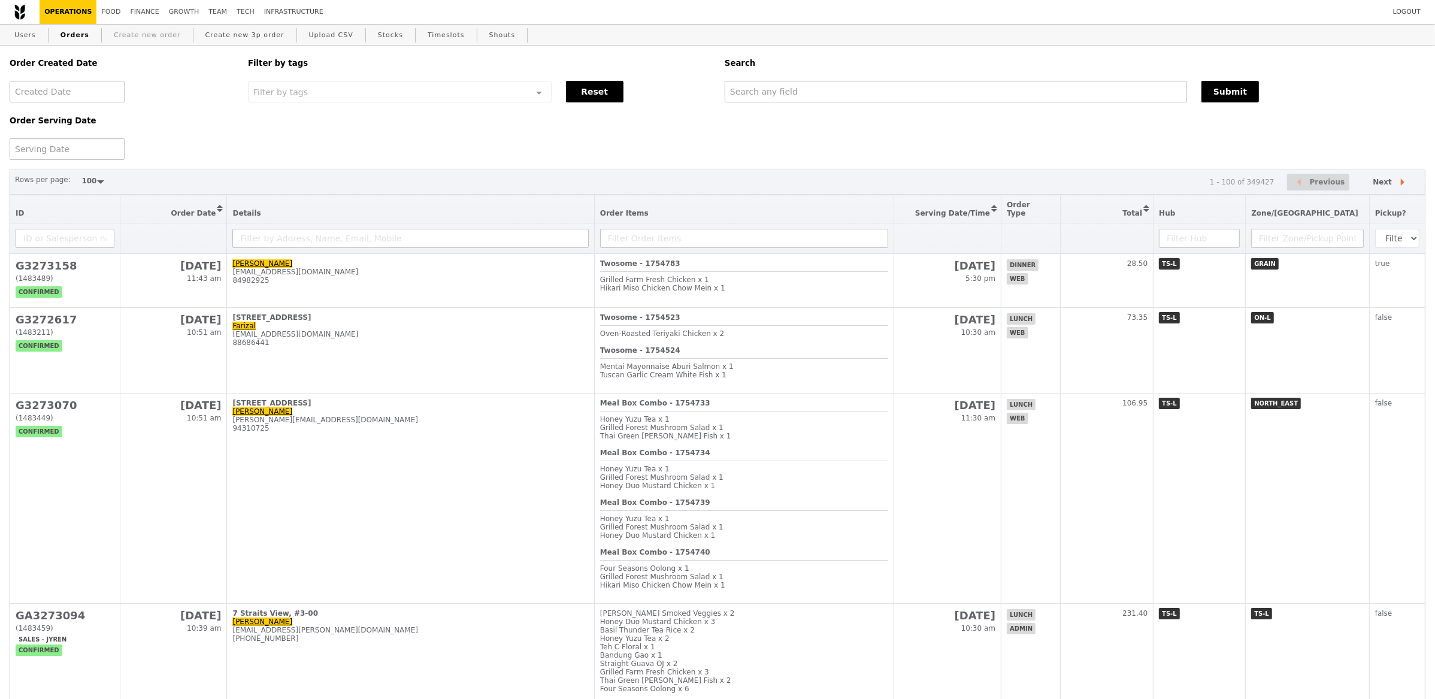
click at [133, 35] on link "Create new order" at bounding box center [147, 36] width 77 height 22
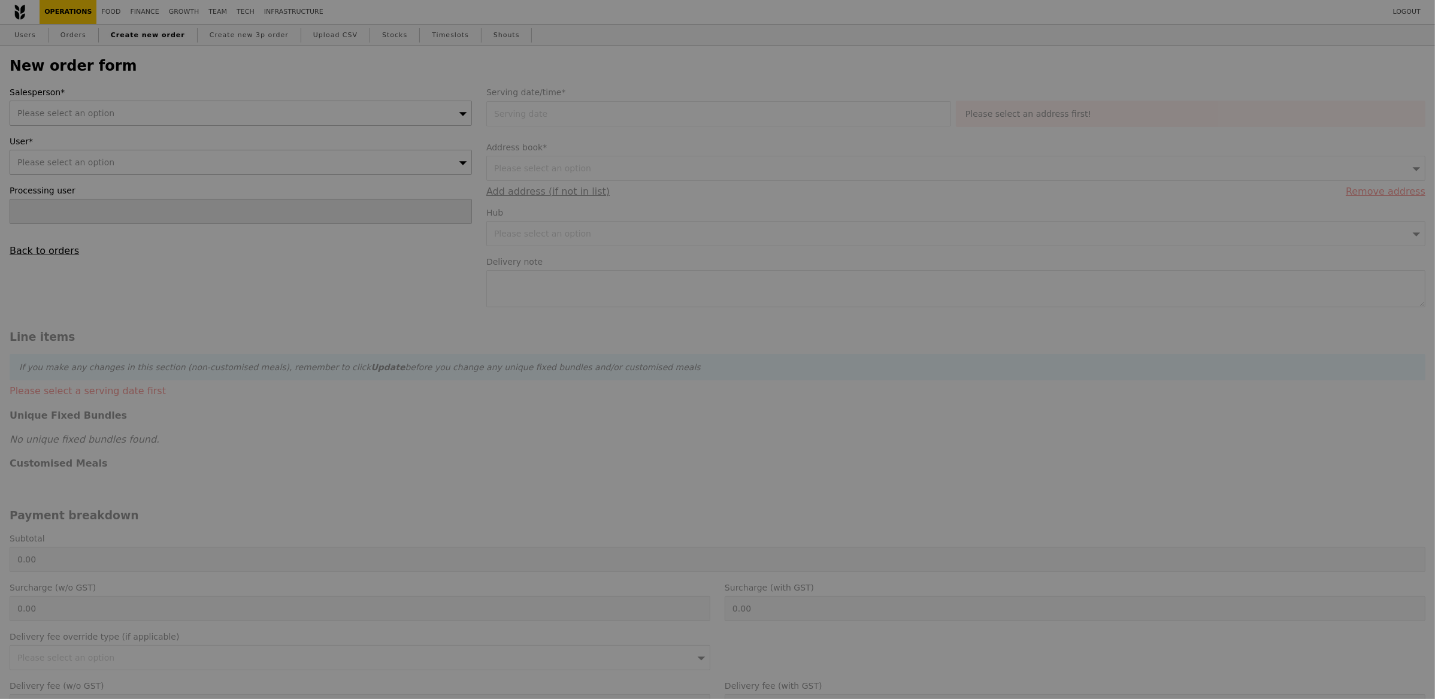
type input "Confirm"
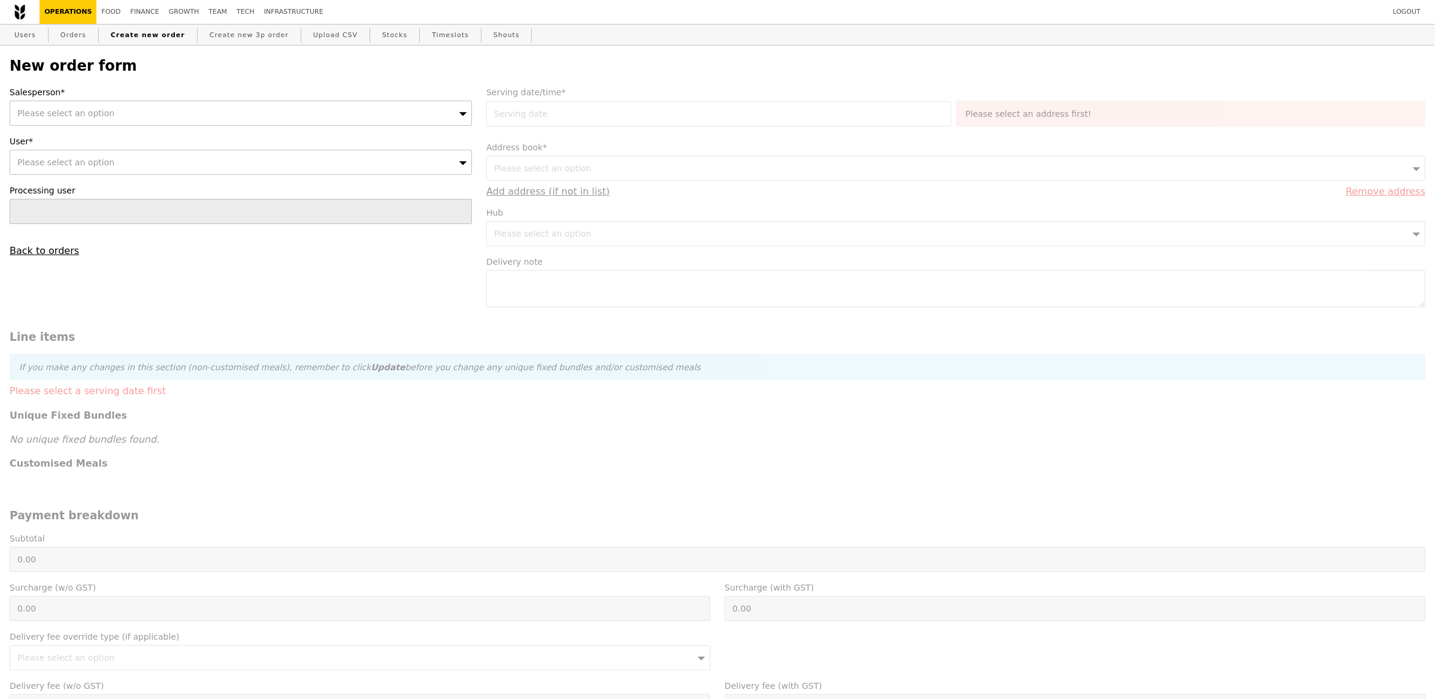
click at [157, 118] on div "Please select an option" at bounding box center [241, 113] width 462 height 25
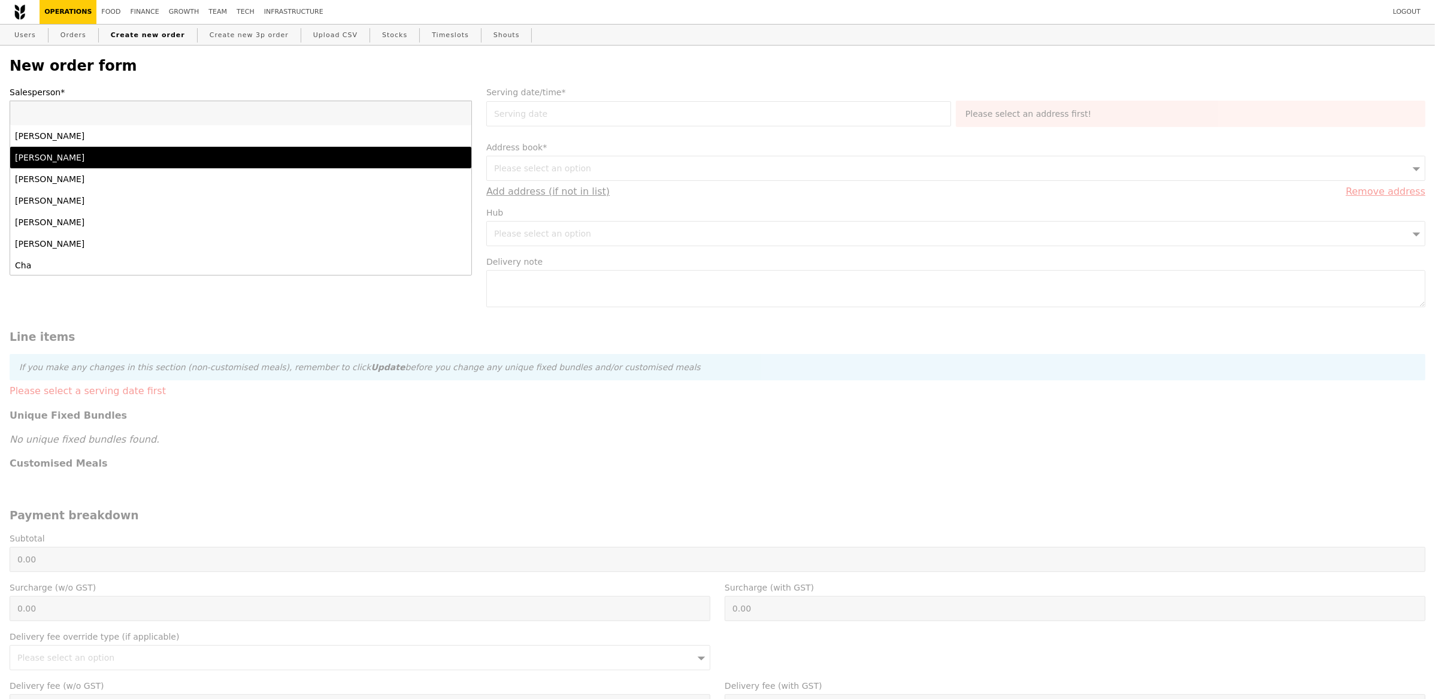
click at [144, 155] on div "[PERSON_NAME]" at bounding box center [184, 157] width 338 height 12
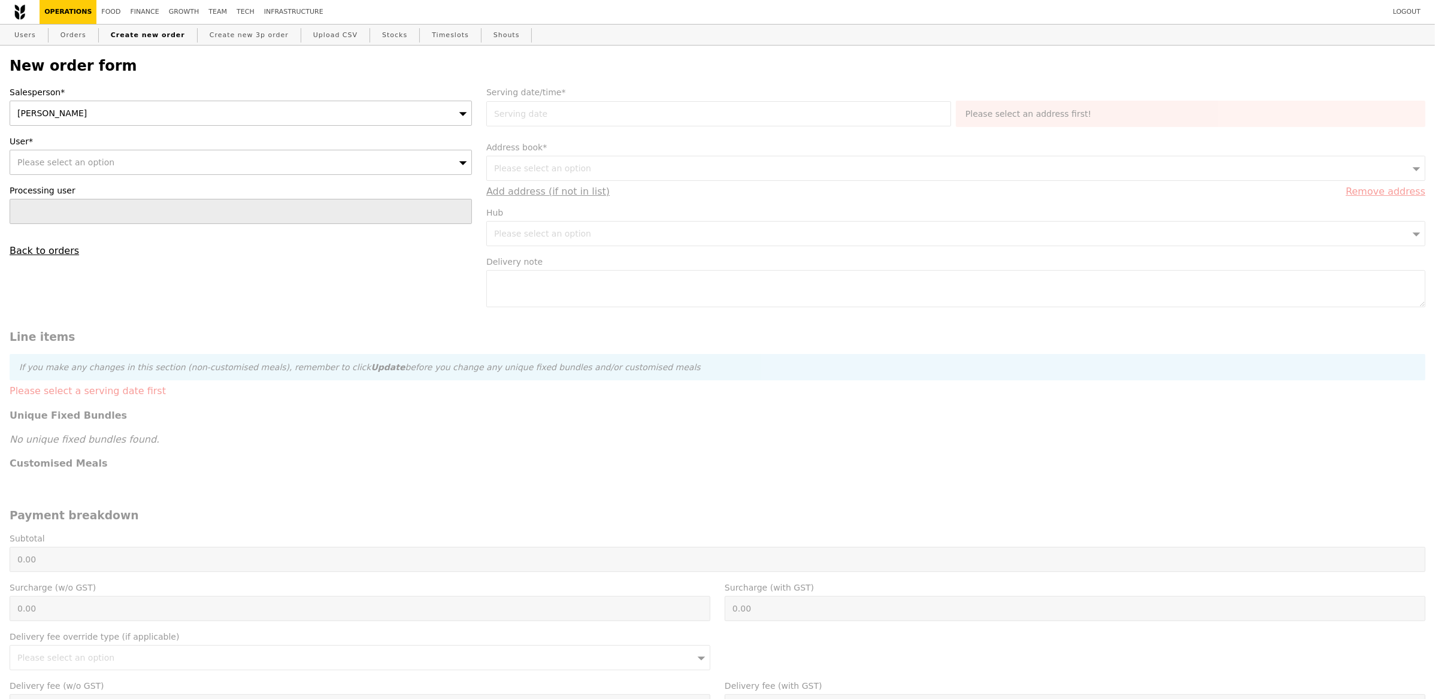
click at [134, 162] on div "Please select an option" at bounding box center [241, 162] width 462 height 25
paste input "[EMAIL_ADDRESS][DOMAIN_NAME]"
type input "[EMAIL_ADDRESS][DOMAIN_NAME]"
type input "Confirm"
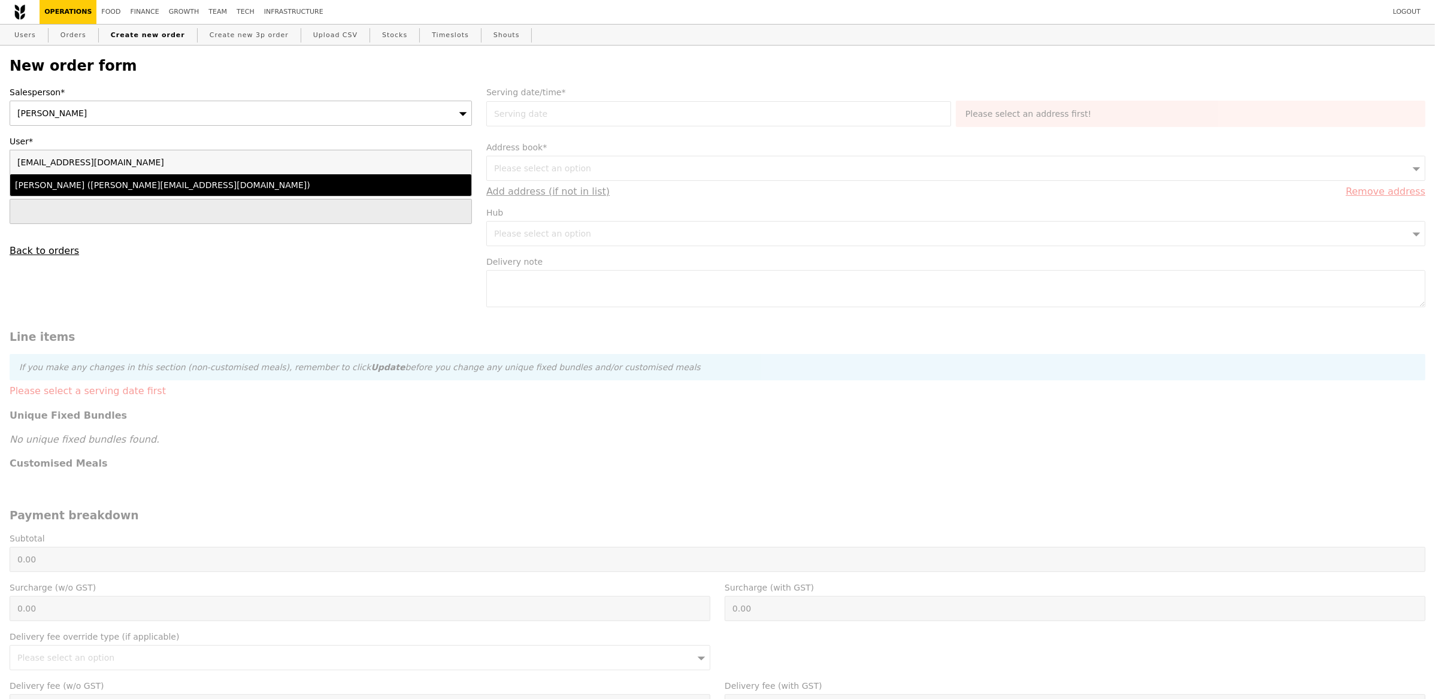
type input "[EMAIL_ADDRESS][DOMAIN_NAME]"
click at [225, 184] on div "[PERSON_NAME] ([PERSON_NAME][EMAIL_ADDRESS][DOMAIN_NAME])" at bounding box center [184, 185] width 338 height 12
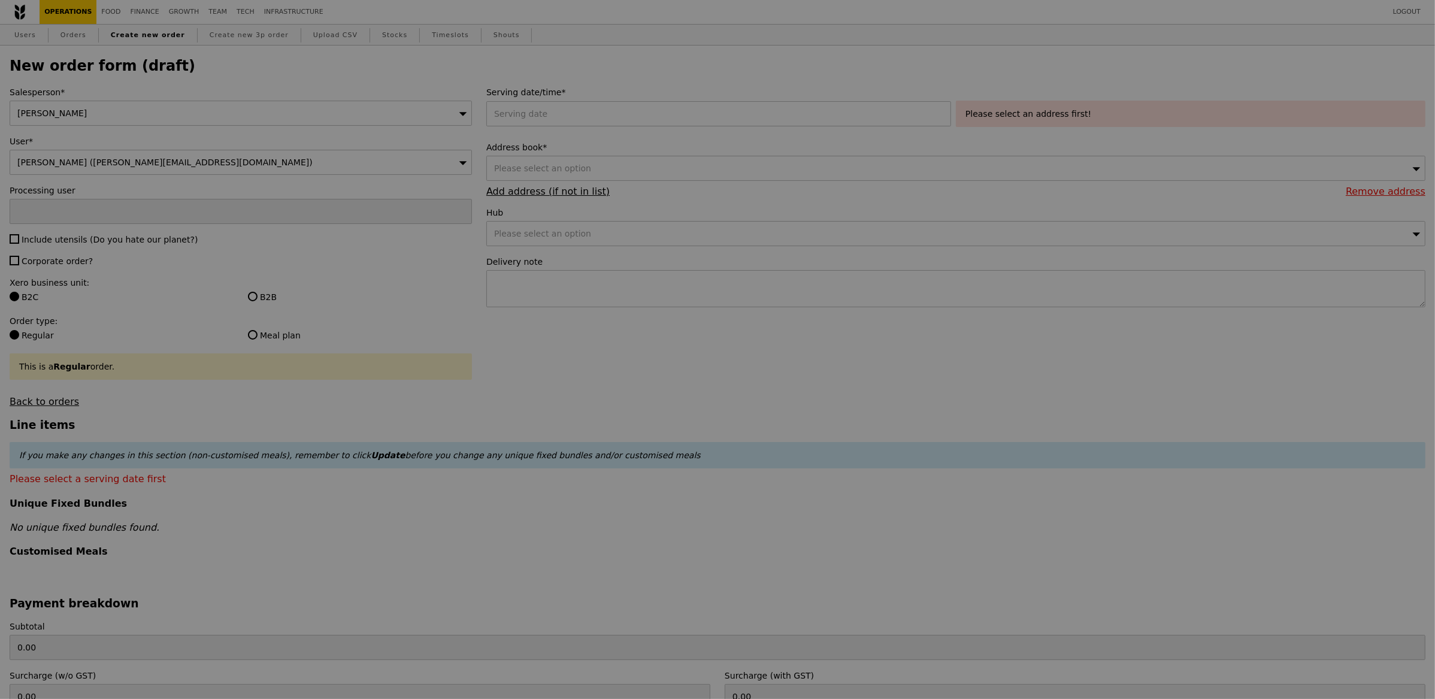
type input "Confirm"
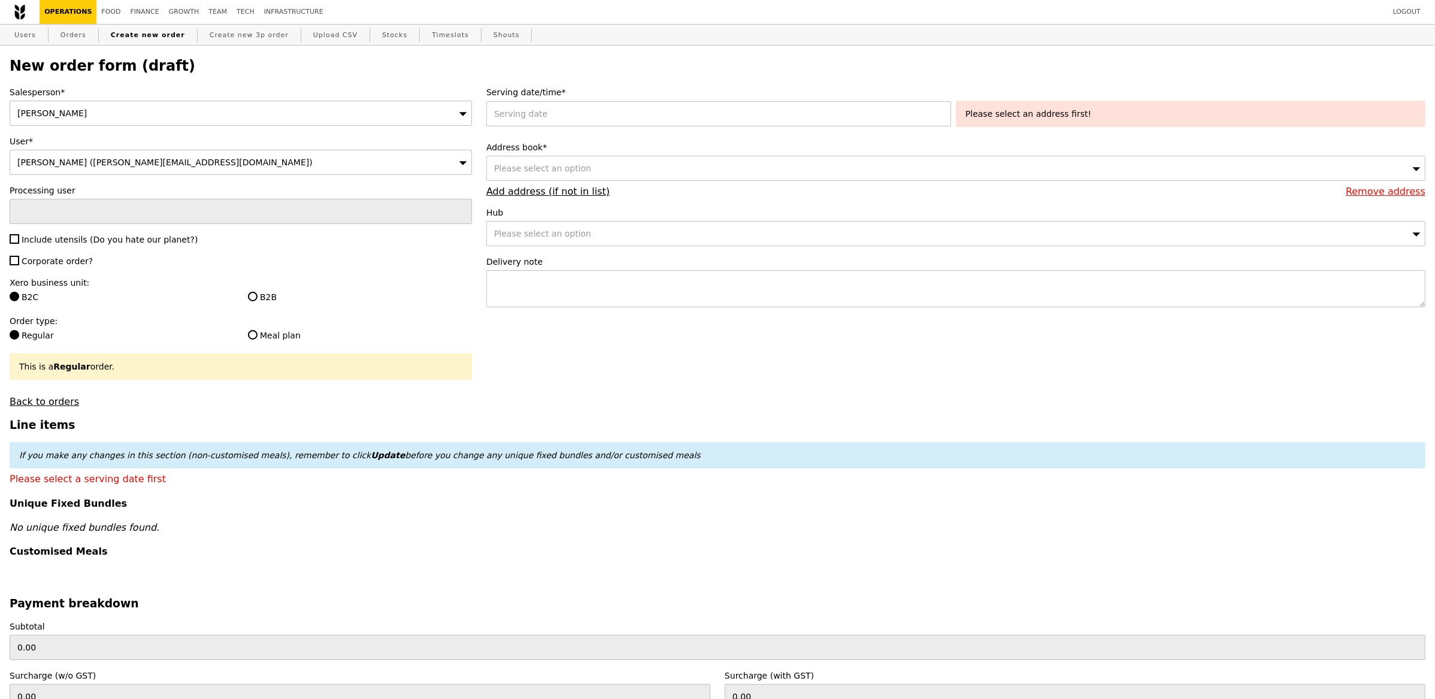
click at [293, 256] on label "Corporate order?" at bounding box center [241, 261] width 462 height 12
click at [569, 99] on div "Serving date/time* Please select an address first!" at bounding box center [955, 109] width 939 height 46
click at [569, 105] on div "2025 August [DATE] Tue Wed Thu Fri Sat Sun 1 2 3 4 5 6 7 8 9 10 11 12 13 14 15 …" at bounding box center [720, 113] width 469 height 25
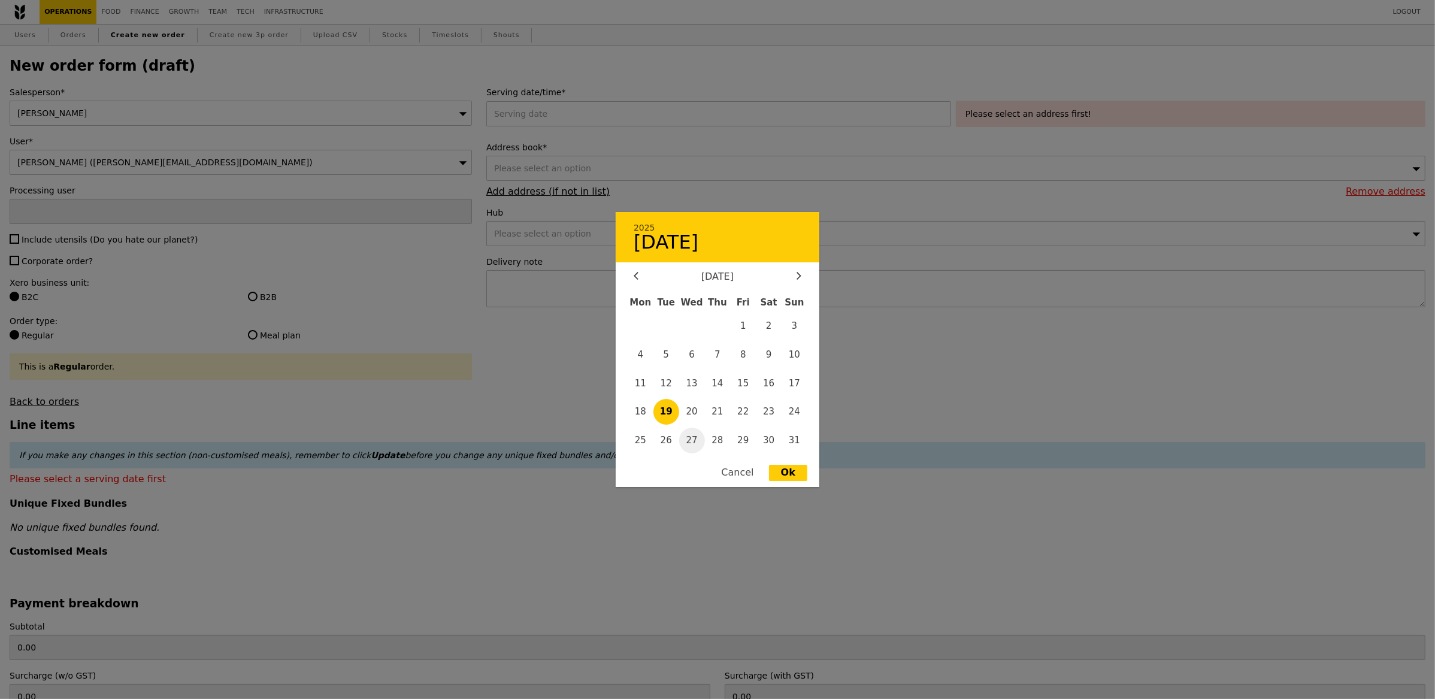
click at [689, 435] on span "27" at bounding box center [692, 441] width 26 height 26
type input "[DATE]"
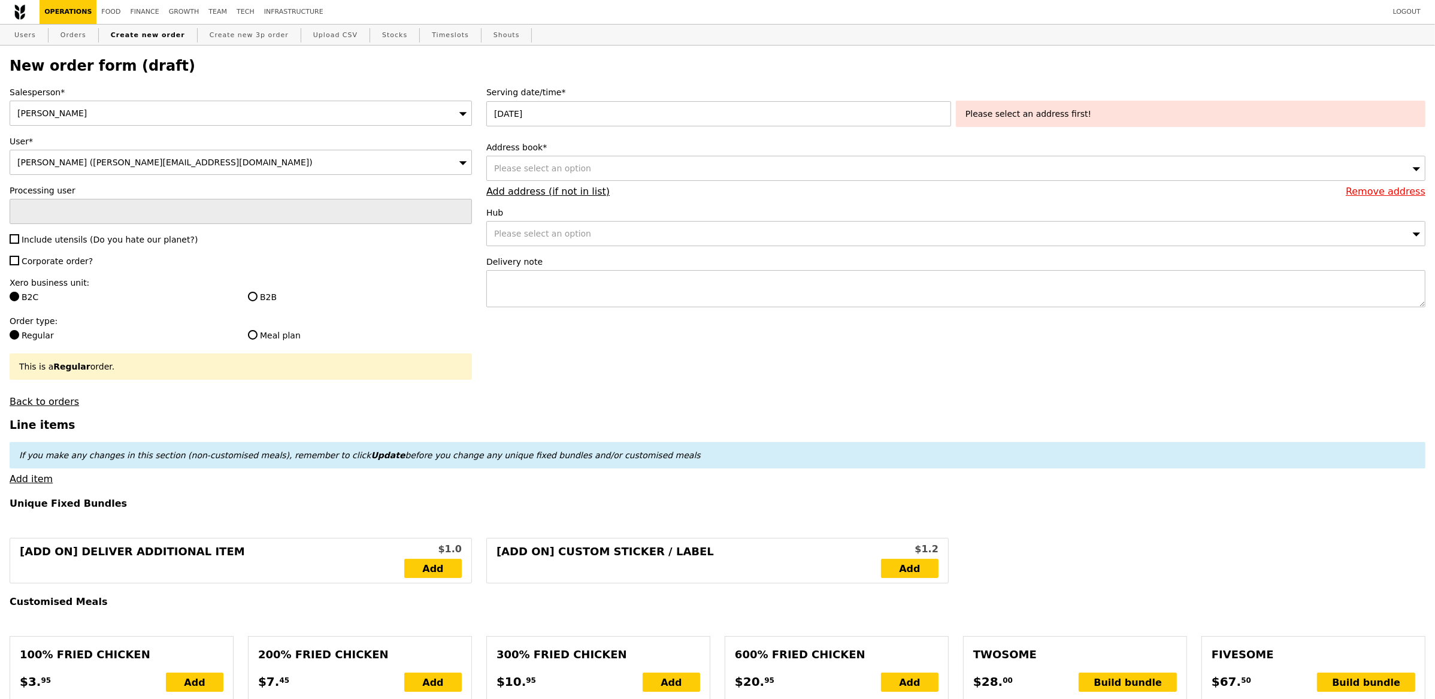
click at [1023, 113] on div "Please select an address first!" at bounding box center [1190, 114] width 450 height 12
click at [886, 166] on div "Please select an option" at bounding box center [955, 168] width 939 height 25
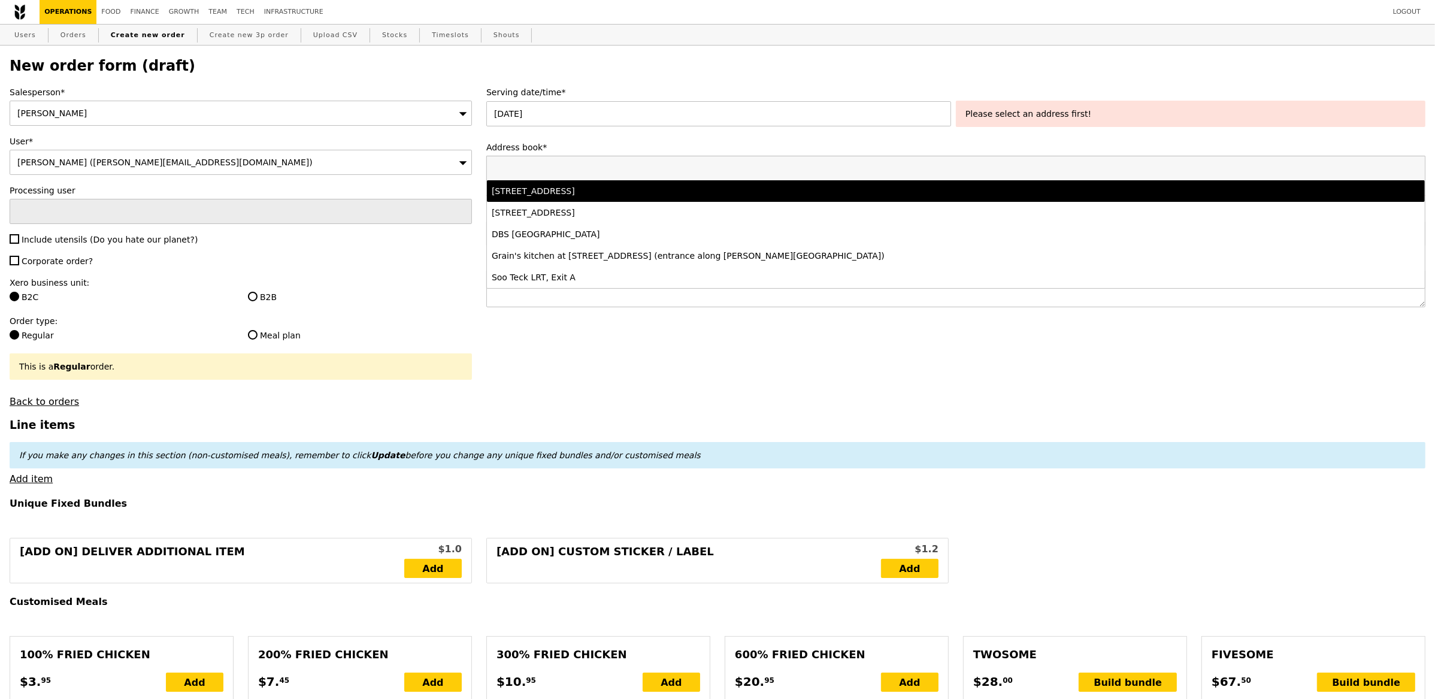
click at [779, 199] on li "[STREET_ADDRESS]" at bounding box center [956, 191] width 938 height 22
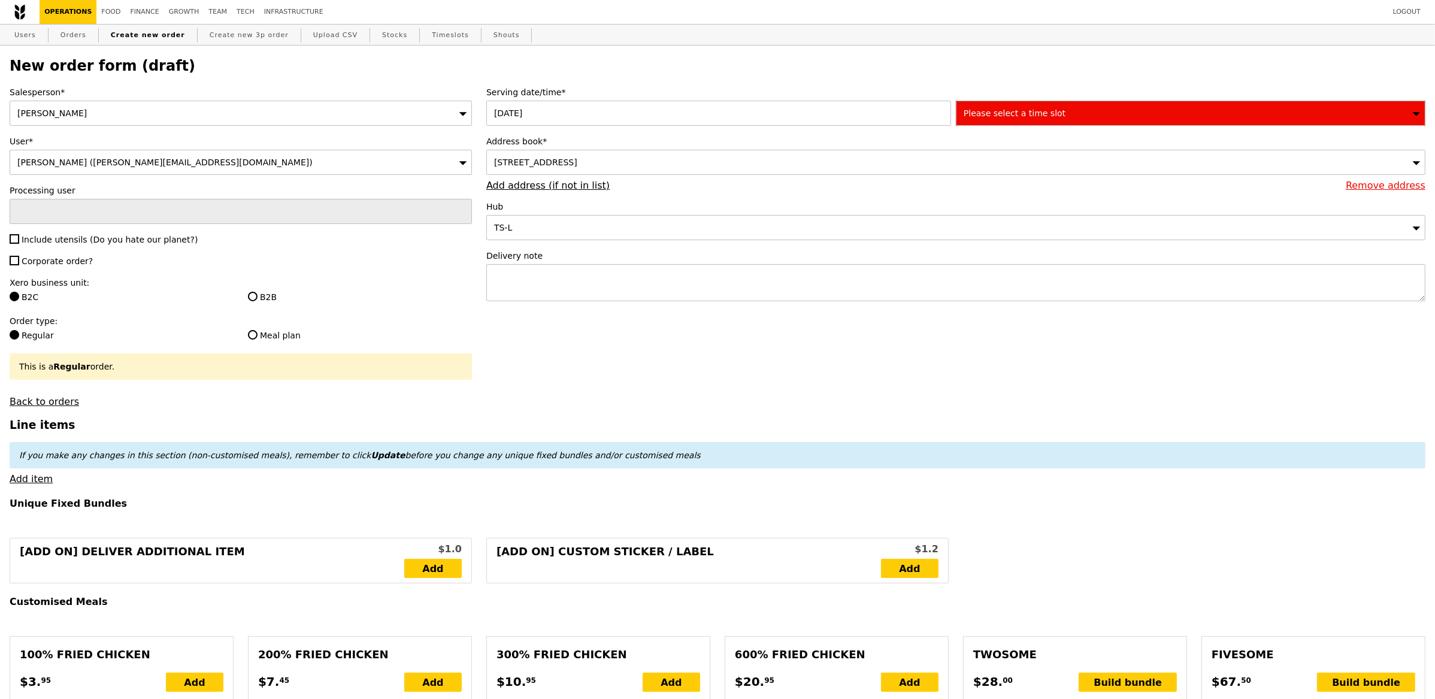
click at [1076, 120] on div "Please select a time slot" at bounding box center [1190, 113] width 469 height 25
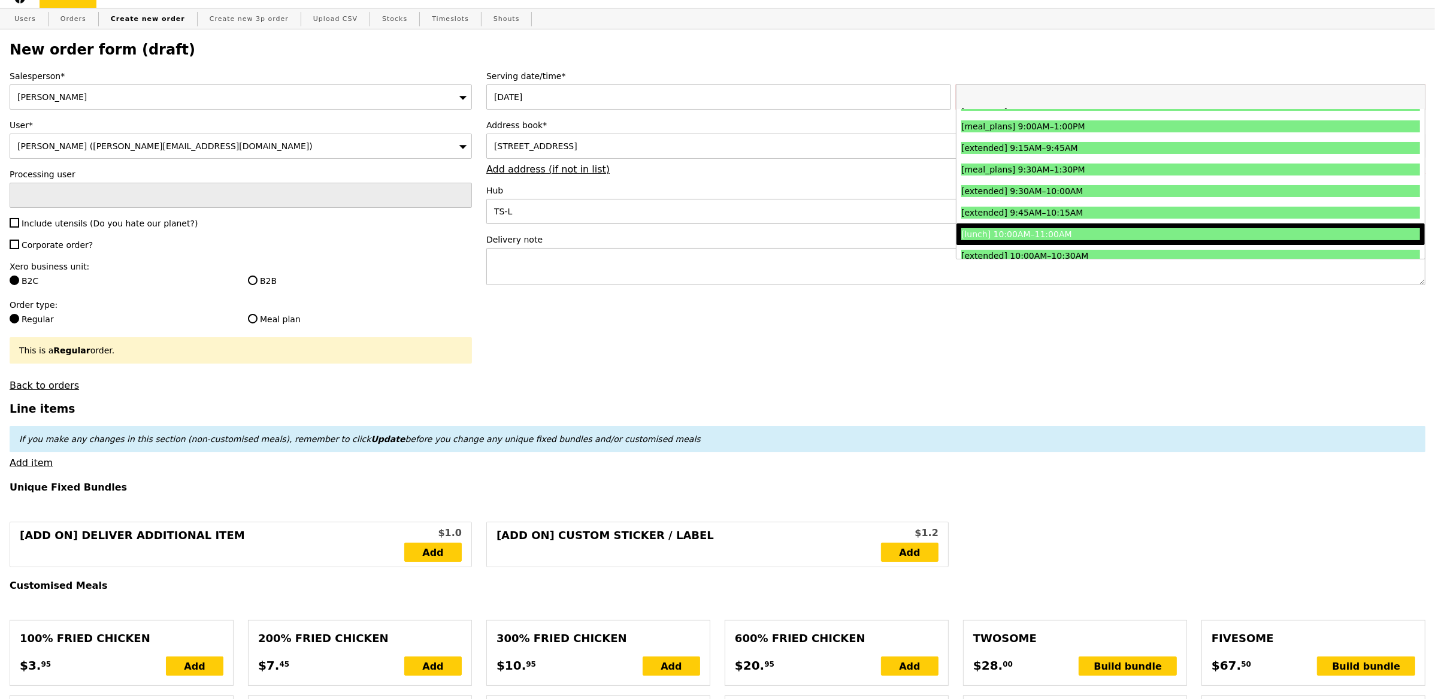
scroll to position [198, 0]
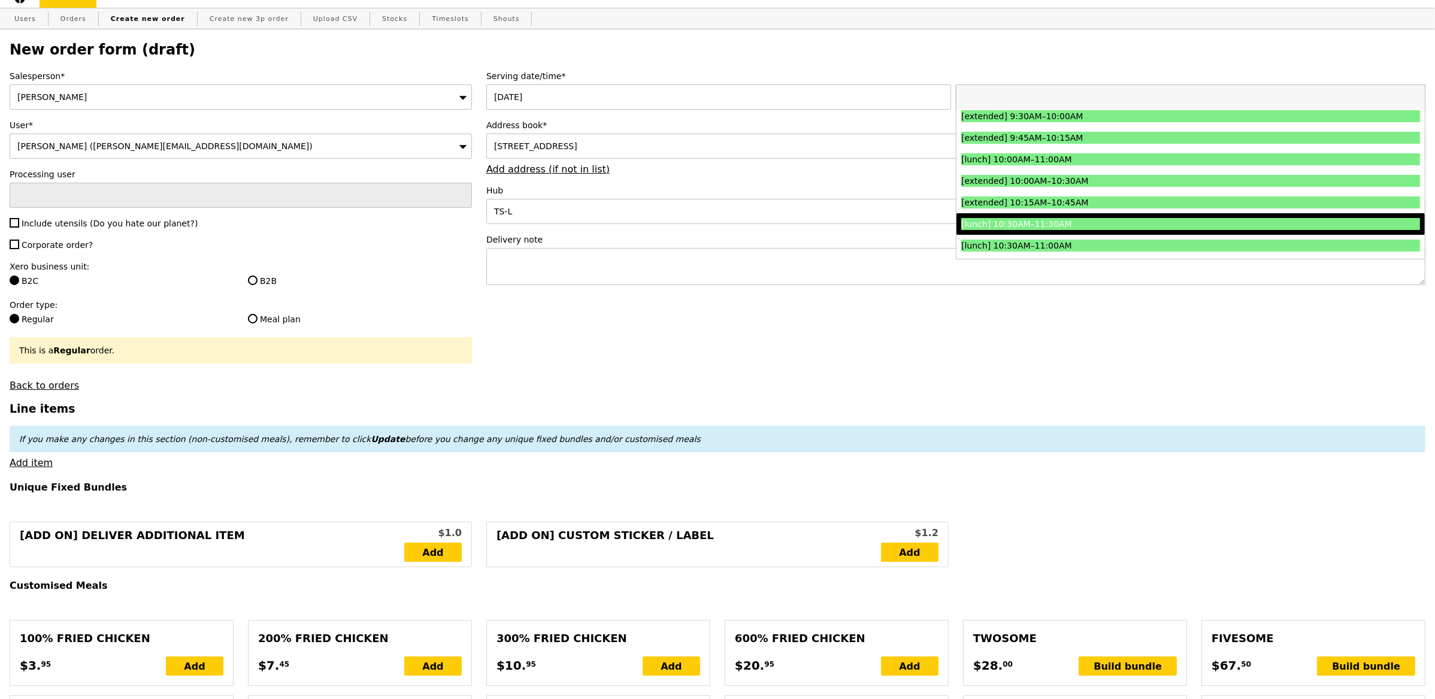
click at [1086, 226] on div "[lunch] 10:30AM–11:30AM" at bounding box center [1133, 224] width 344 height 12
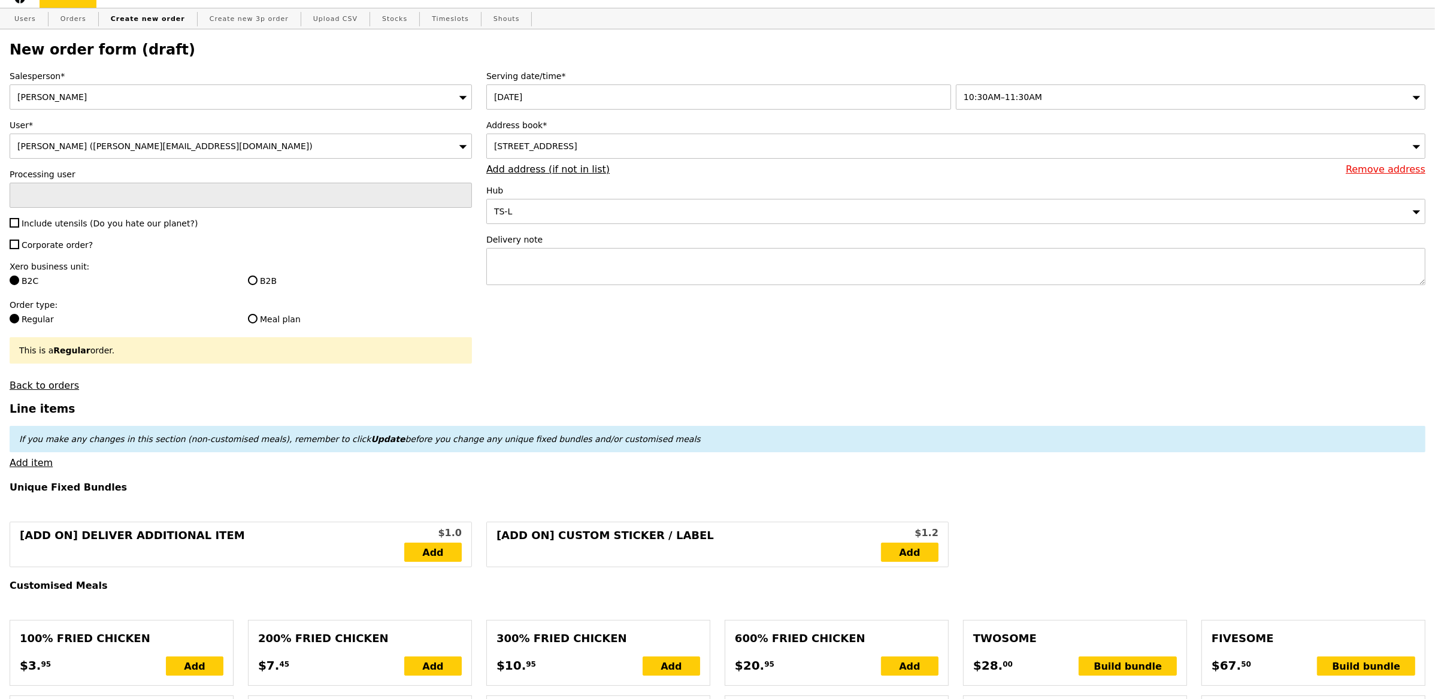
type input "Confirm"
click at [35, 220] on span "Include utensils (Do you hate our planet?)" at bounding box center [110, 224] width 176 height 10
click at [19, 220] on input "Include utensils (Do you hate our planet?)" at bounding box center [15, 223] width 10 height 10
checkbox input "true"
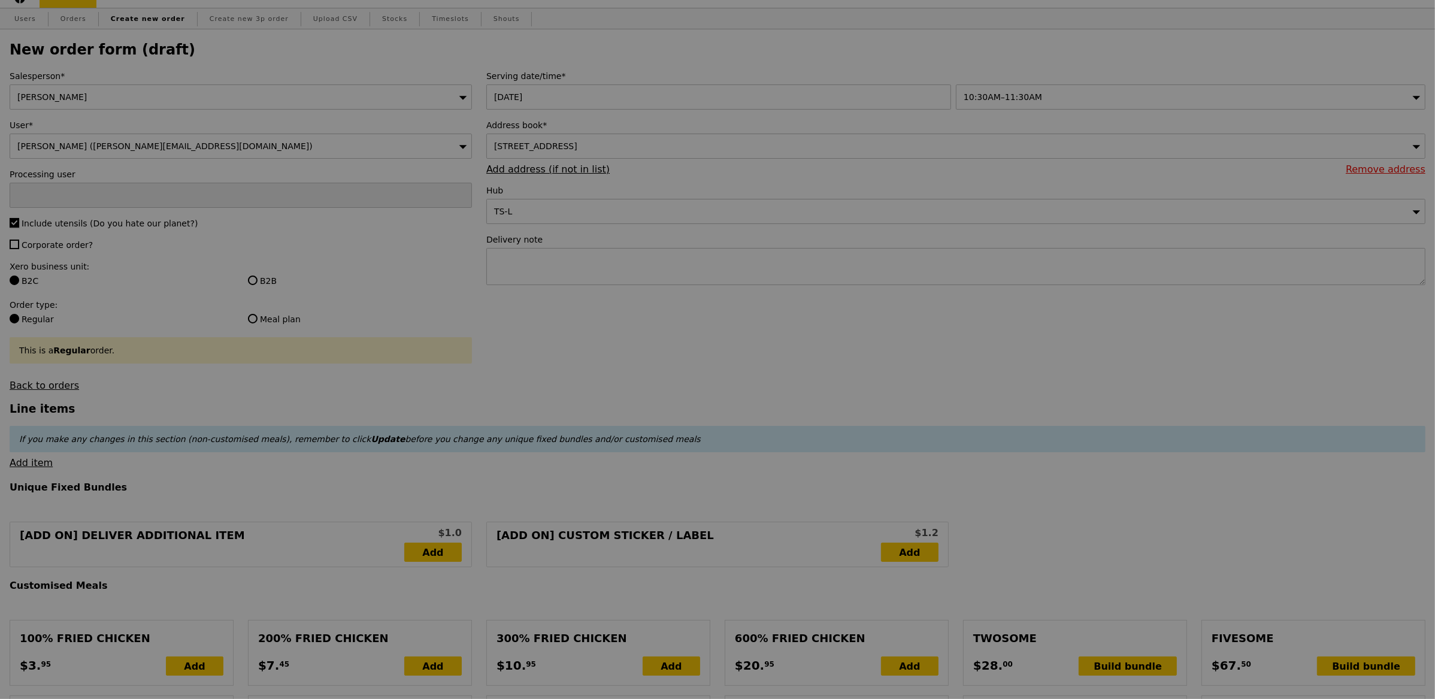
type input "Confirm"
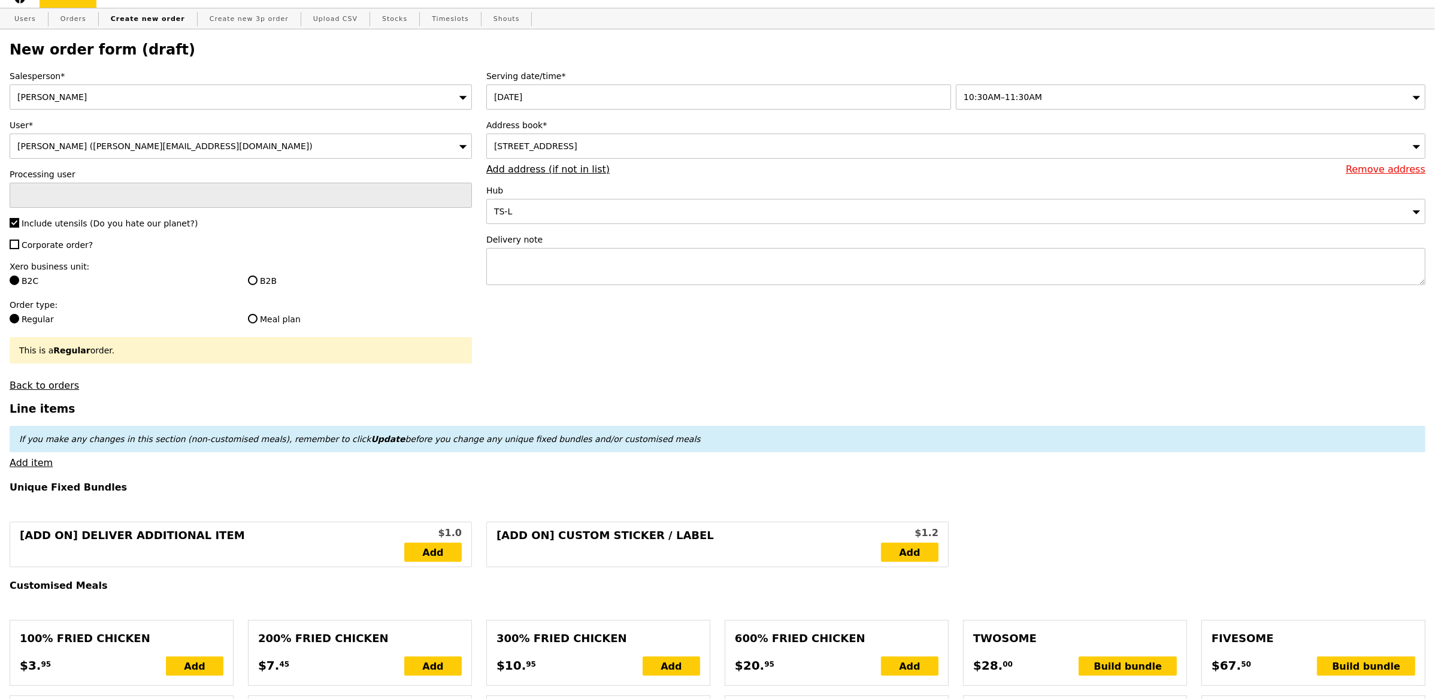
click at [37, 243] on span "Corporate order?" at bounding box center [57, 245] width 71 height 10
click at [19, 243] on input "Corporate order?" at bounding box center [15, 245] width 10 height 10
checkbox input "true"
click at [31, 459] on link "Add item" at bounding box center [31, 462] width 43 height 11
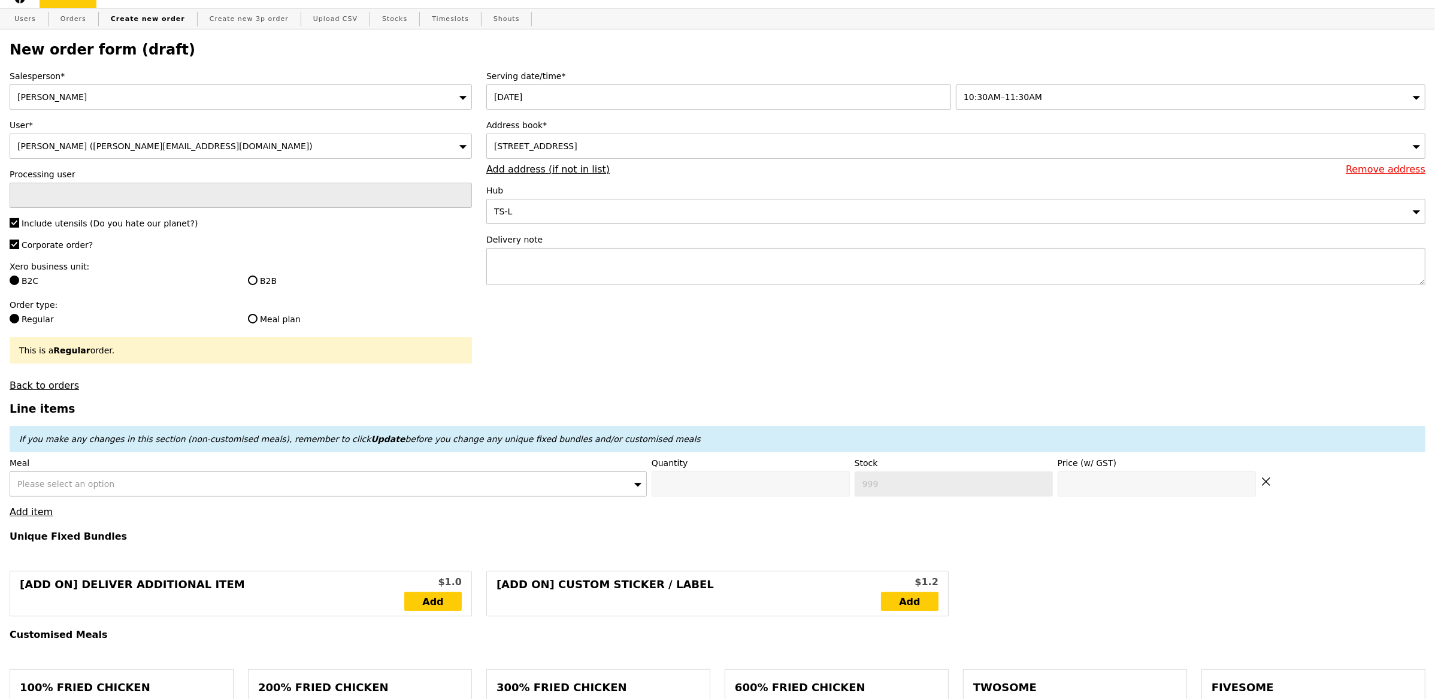
click at [214, 493] on div "Please select an option" at bounding box center [328, 483] width 637 height 25
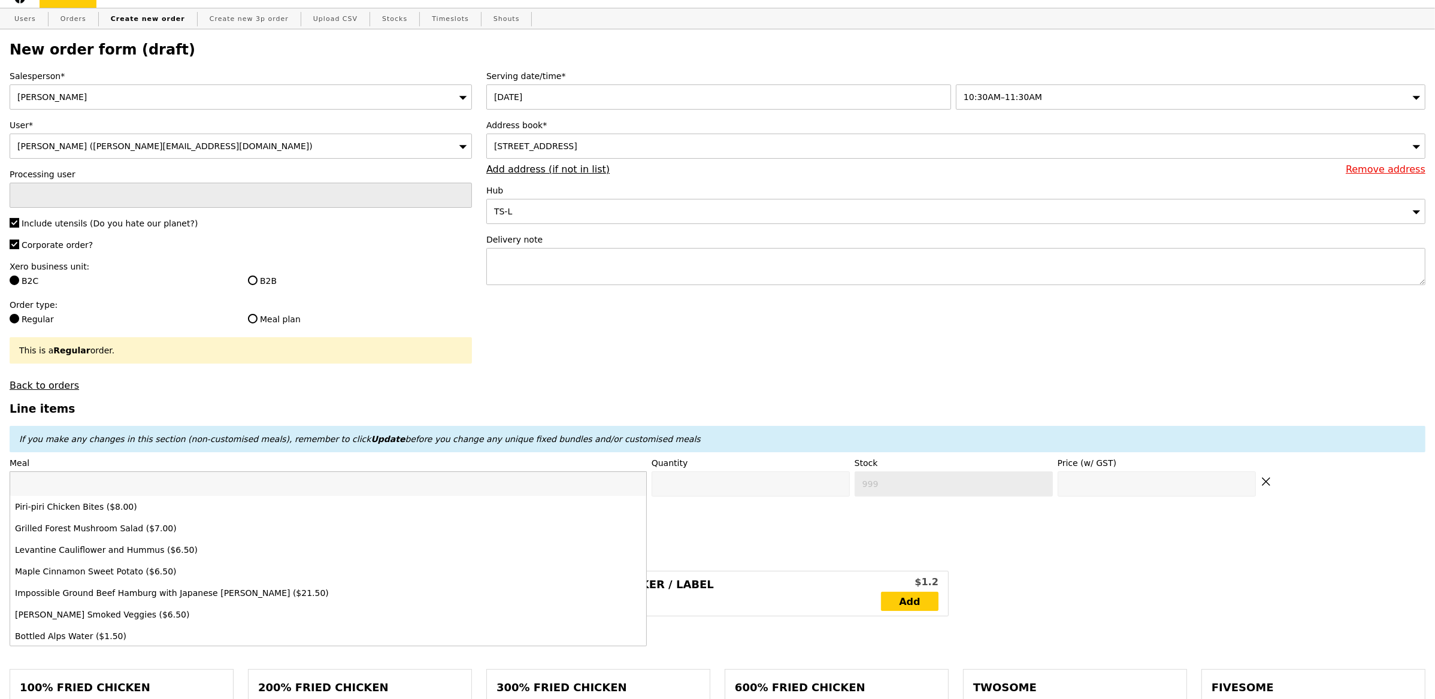
click at [219, 489] on input "search" at bounding box center [328, 484] width 636 height 24
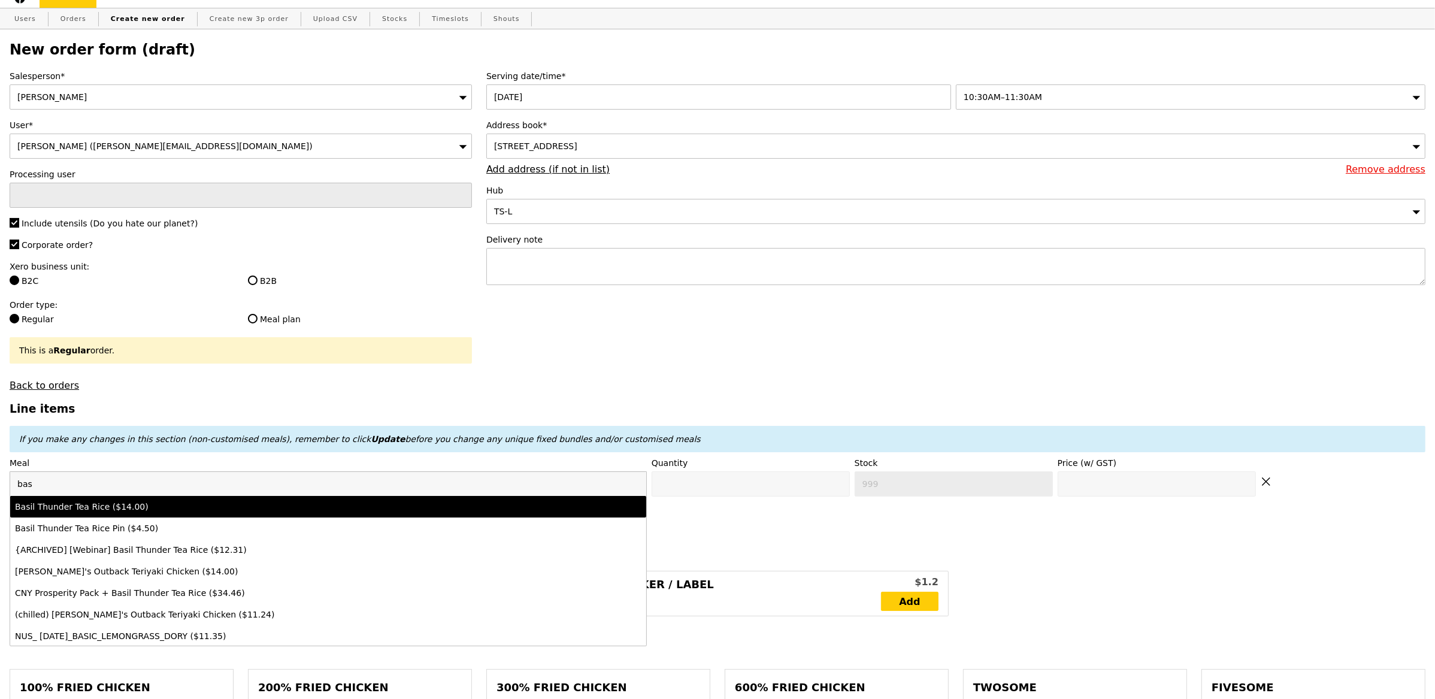
type input "bas"
click at [170, 506] on div "Basil Thunder Tea Rice ($14.00)" at bounding box center [249, 507] width 469 height 12
type input "Confirm anyway"
type input "0"
type input "500"
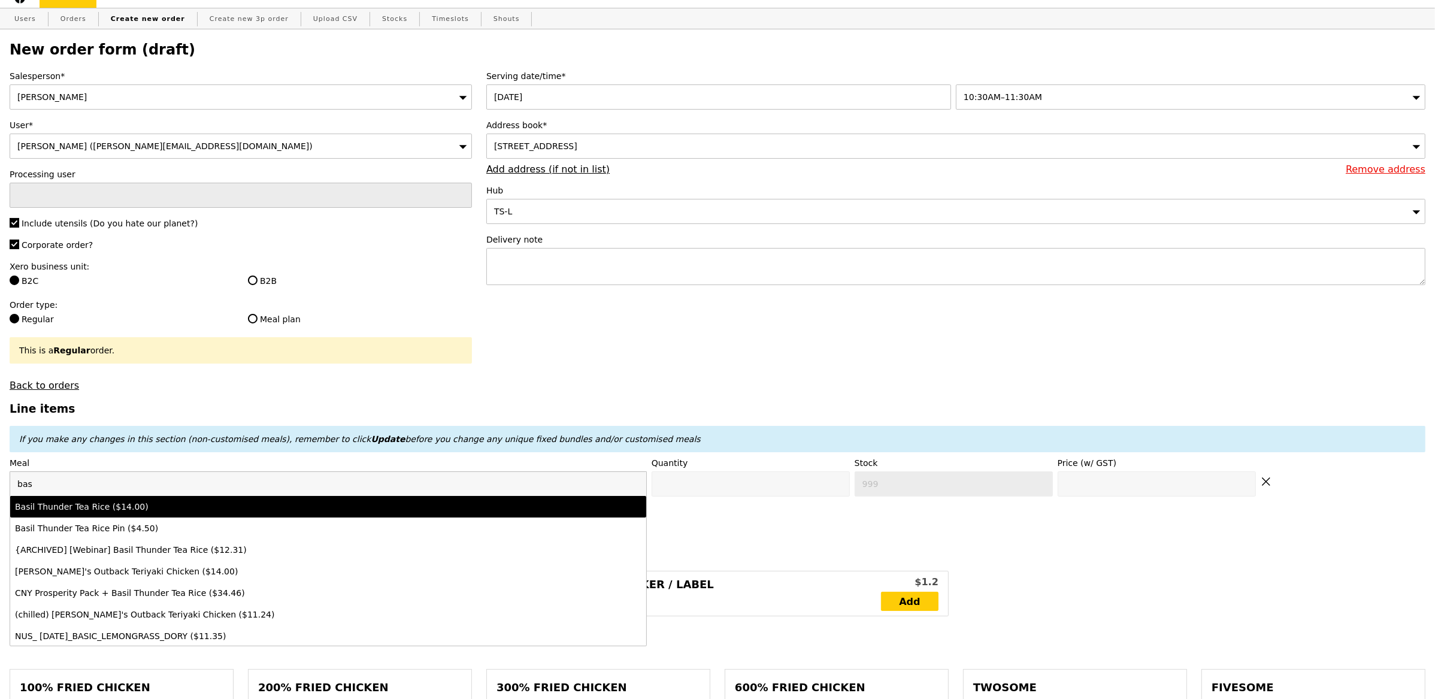
type input "14.0"
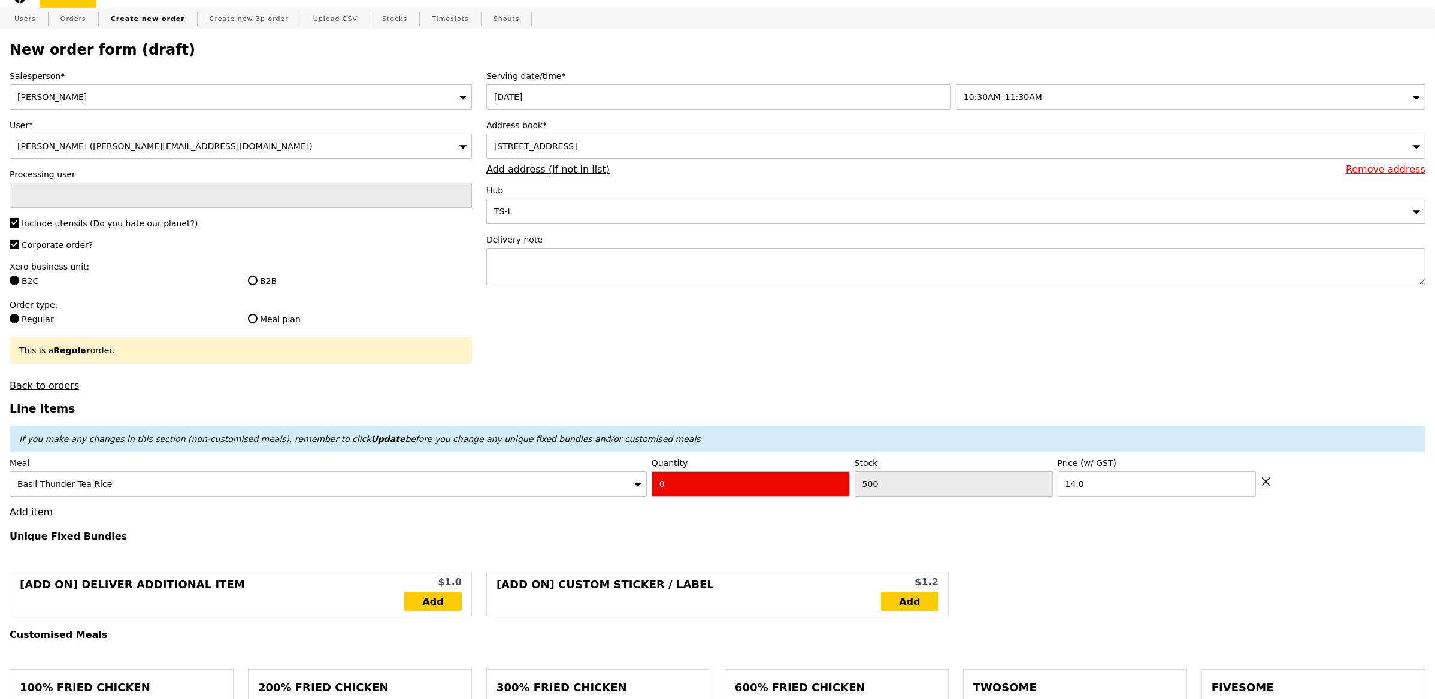
click at [702, 485] on input "0" at bounding box center [750, 483] width 198 height 25
type input "Confirm"
type input "1"
click at [35, 511] on link "Add item" at bounding box center [31, 511] width 43 height 11
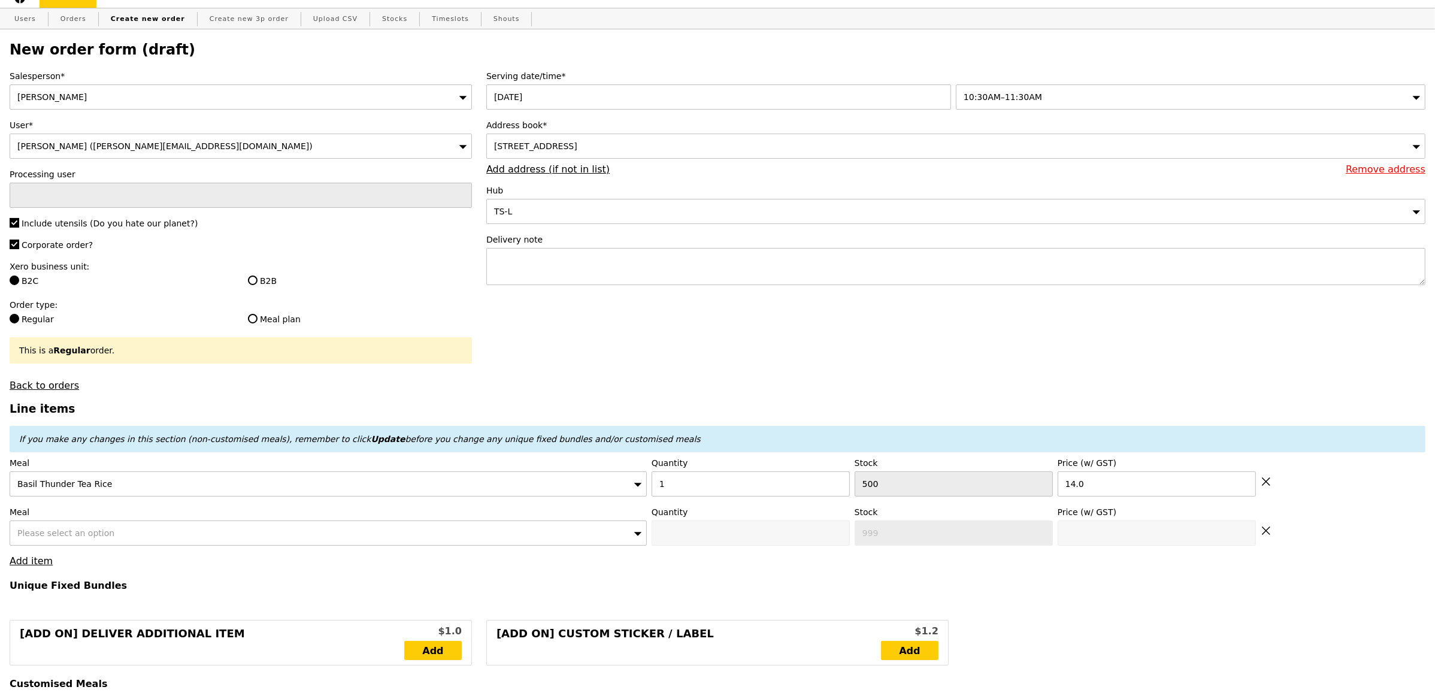
click at [68, 525] on div "Please select an option" at bounding box center [328, 532] width 637 height 25
type input "Loading..."
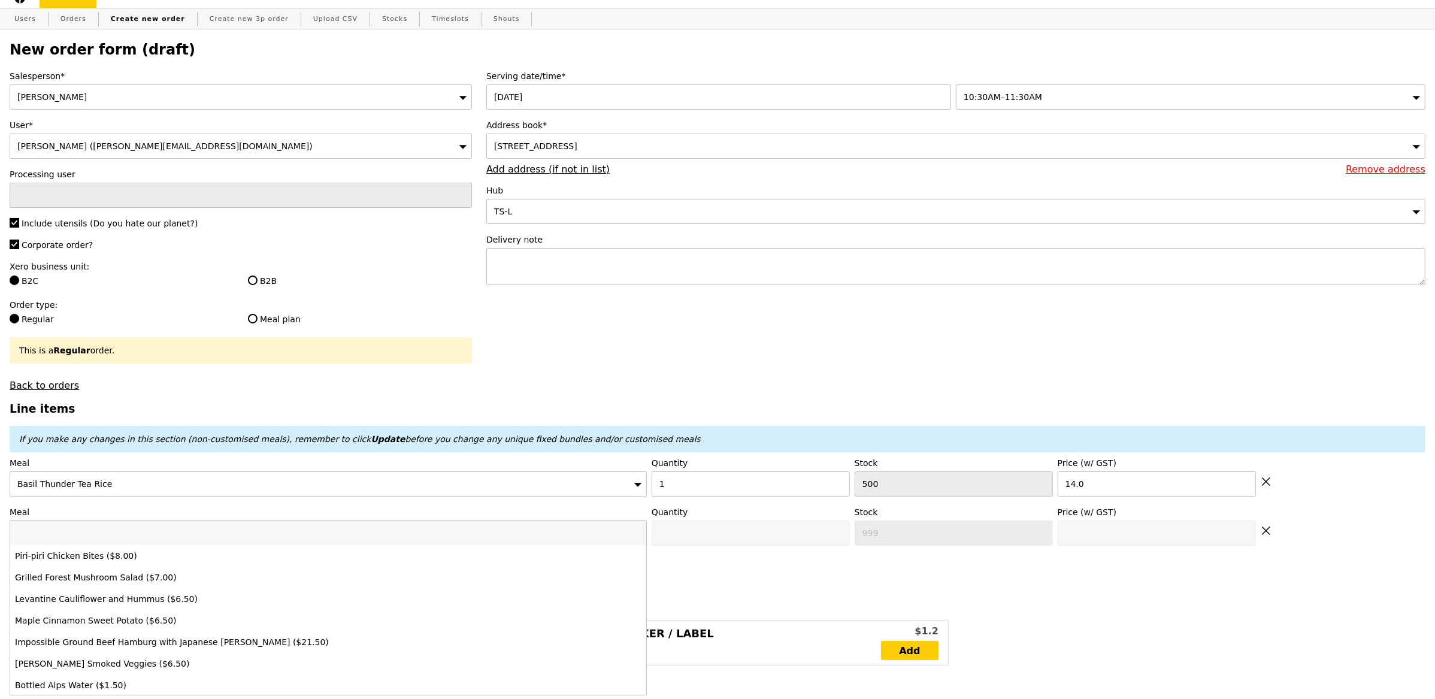
type input "14.00"
type input "1.79"
type input "1.95"
type input "9.08"
type input "9.90"
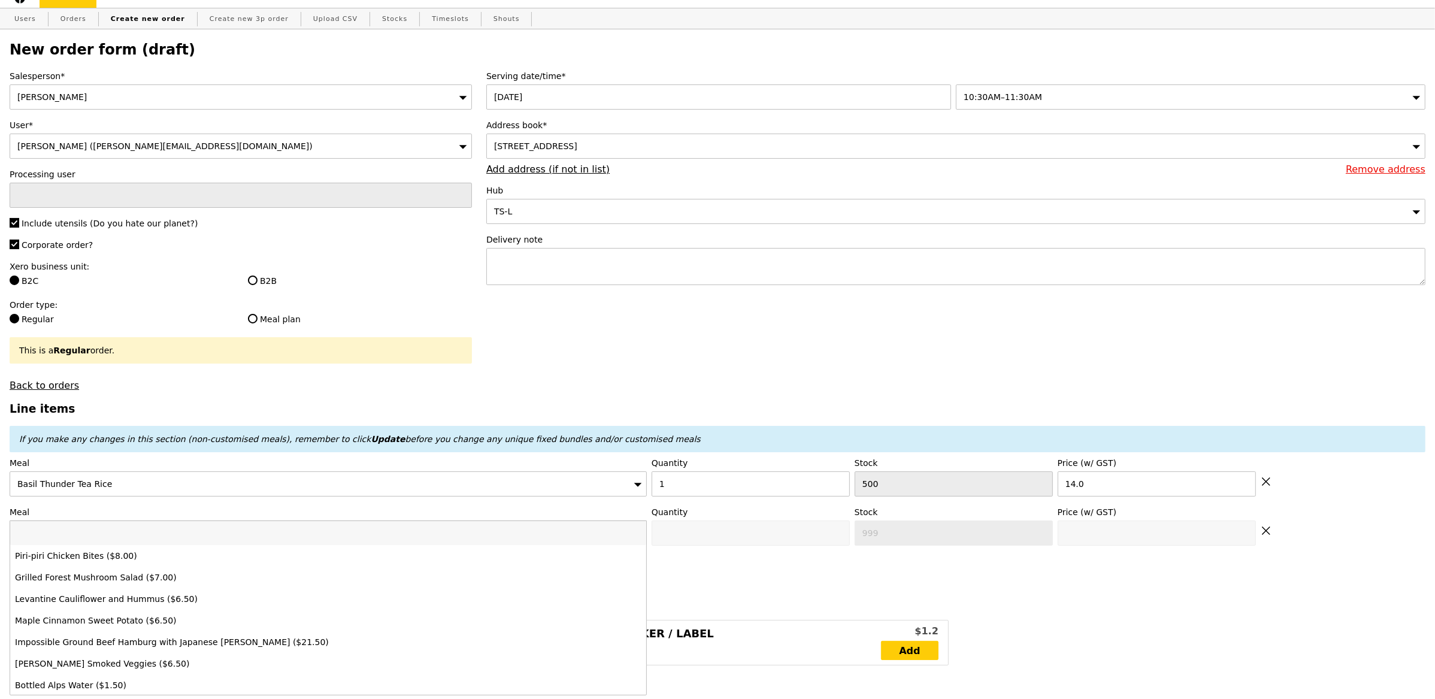
type input "25.85"
type input "Confirm"
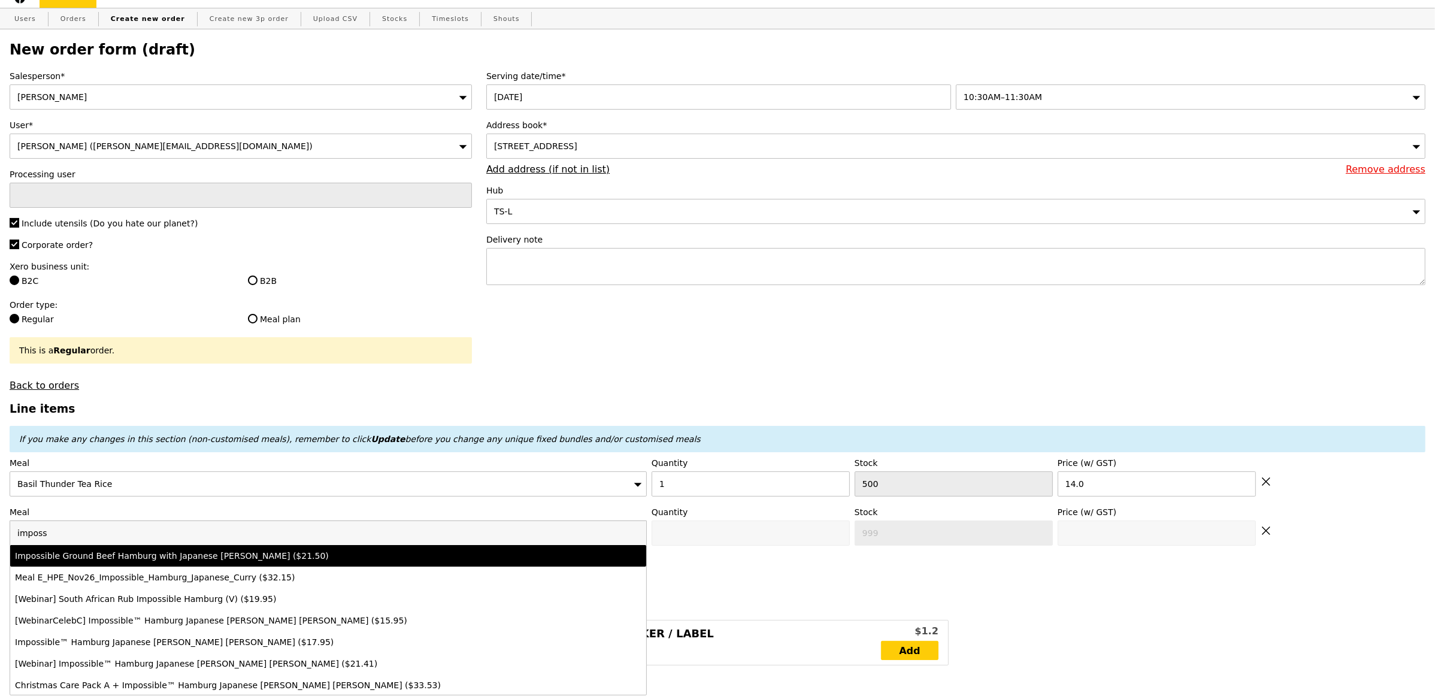
type input "imposs"
click at [183, 553] on div "Impossible Ground Beef Hamburg with Japanese [PERSON_NAME] ($21.50)" at bounding box center [249, 556] width 469 height 12
type input "Confirm anyway"
type input "0"
type input "500"
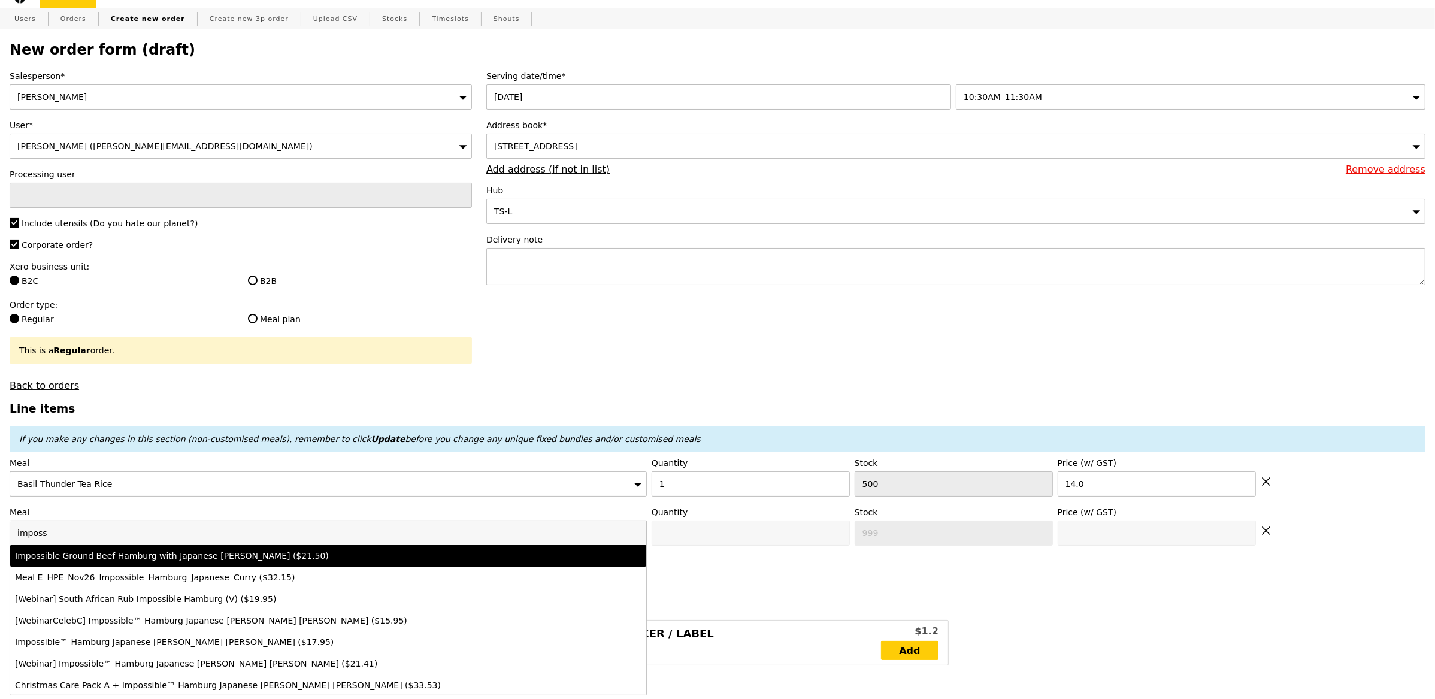
type input "21.5"
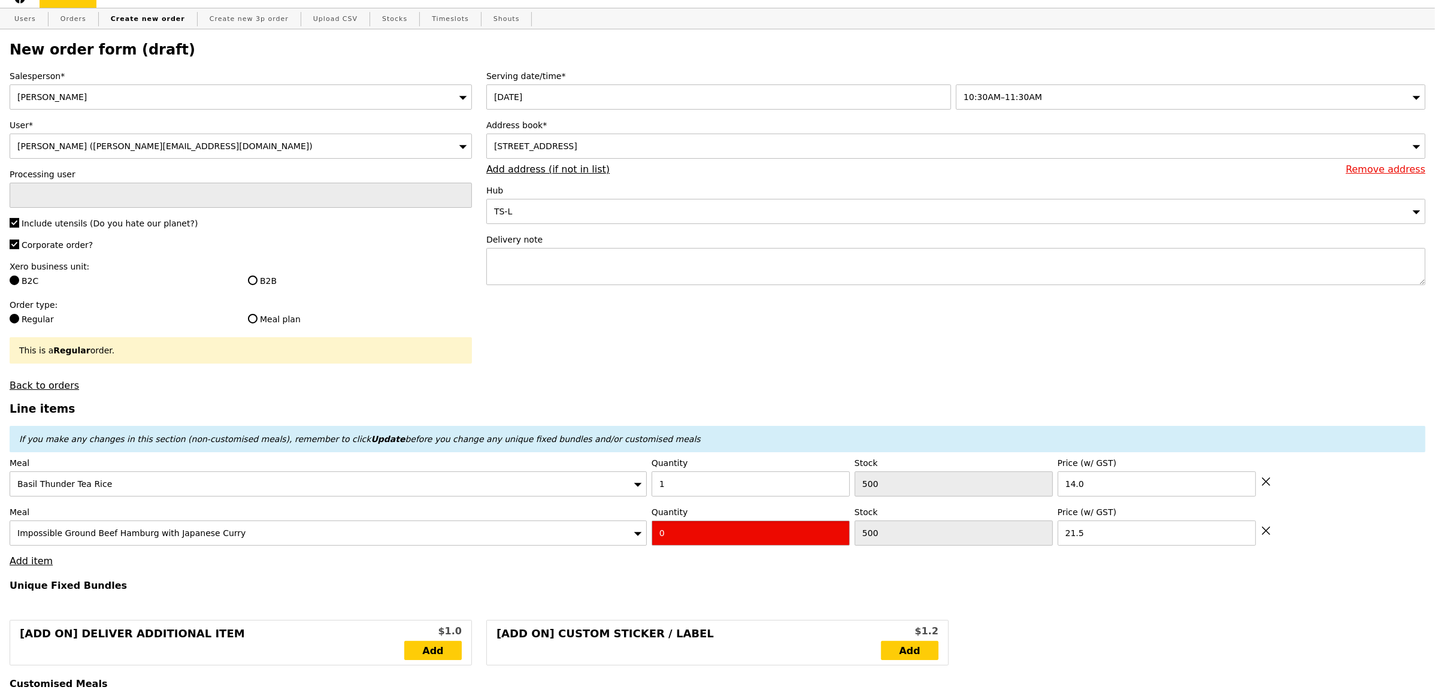
click at [732, 542] on input "0" at bounding box center [750, 532] width 198 height 25
type input "Confirm"
type input "1"
click at [42, 563] on link "Add item" at bounding box center [31, 560] width 43 height 11
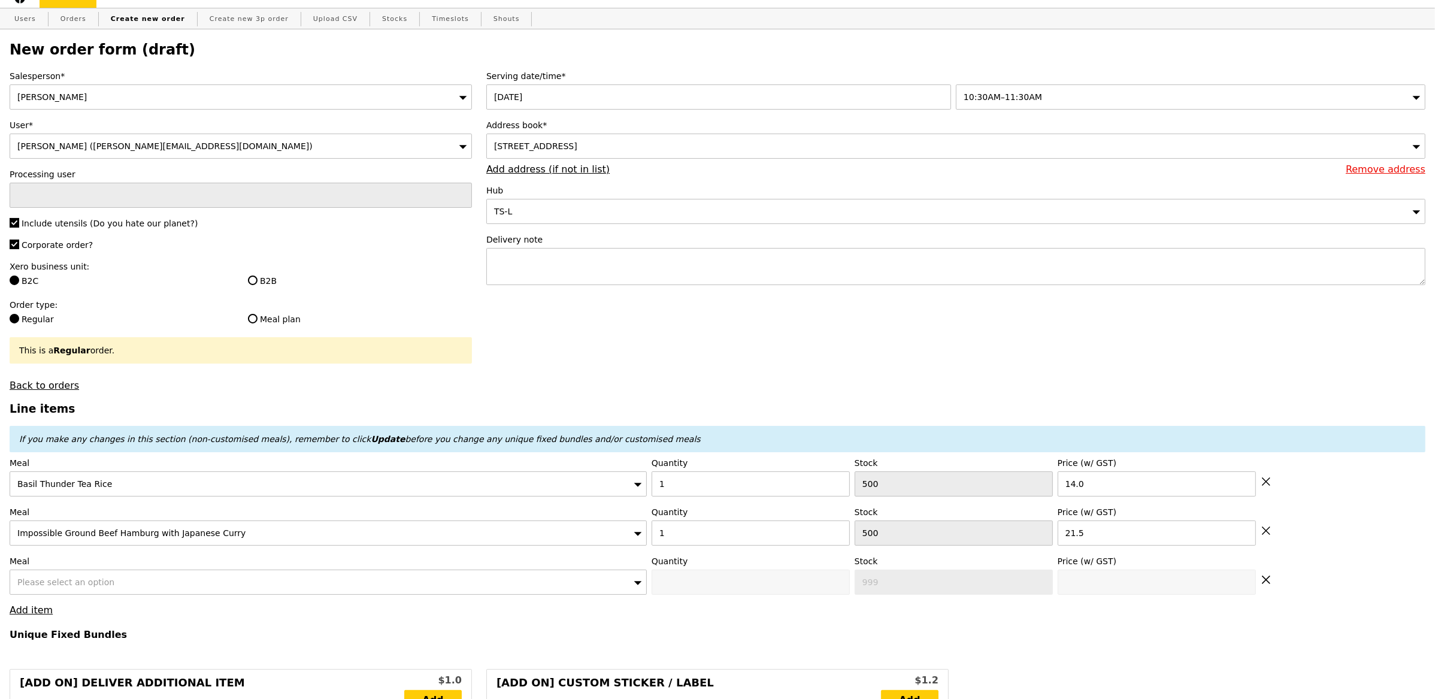
type input "Loading..."
click at [86, 579] on span "Please select an option" at bounding box center [65, 582] width 97 height 10
type input "35.50"
type input "7.11"
type input "7.75"
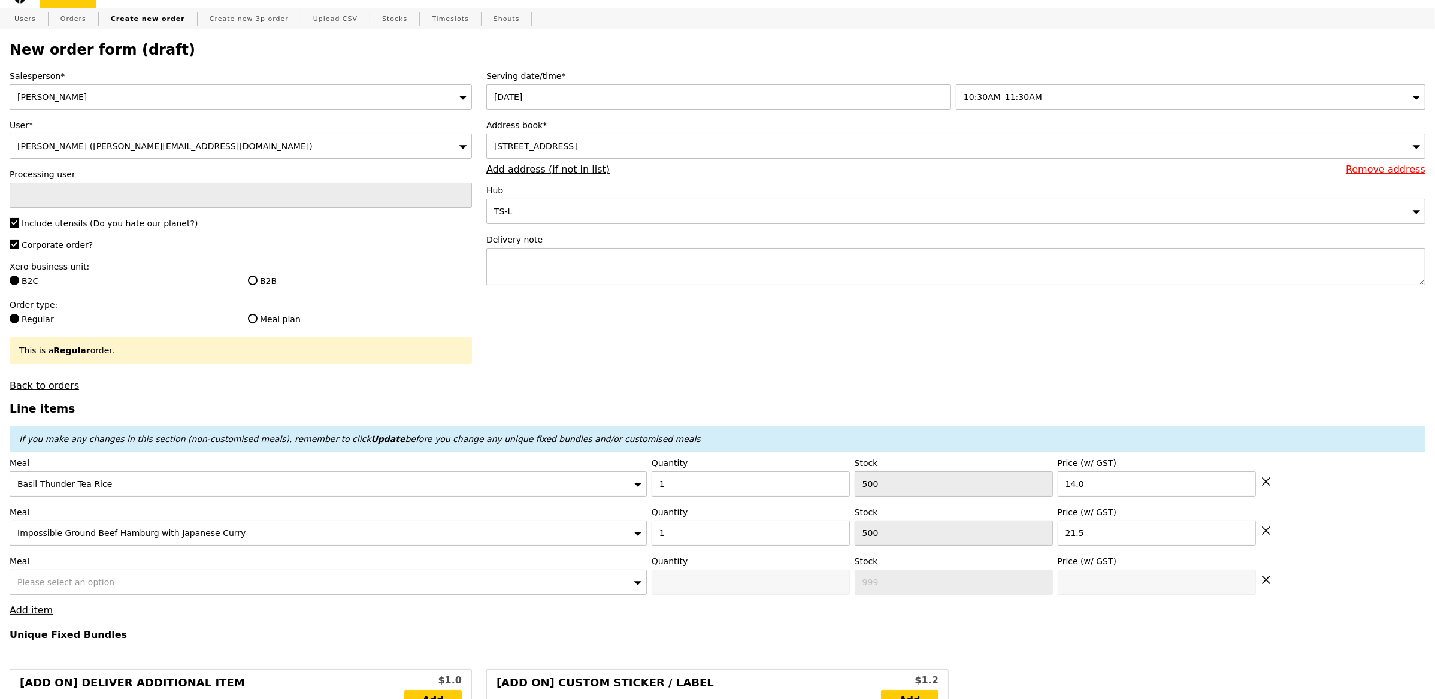
type input "45.20"
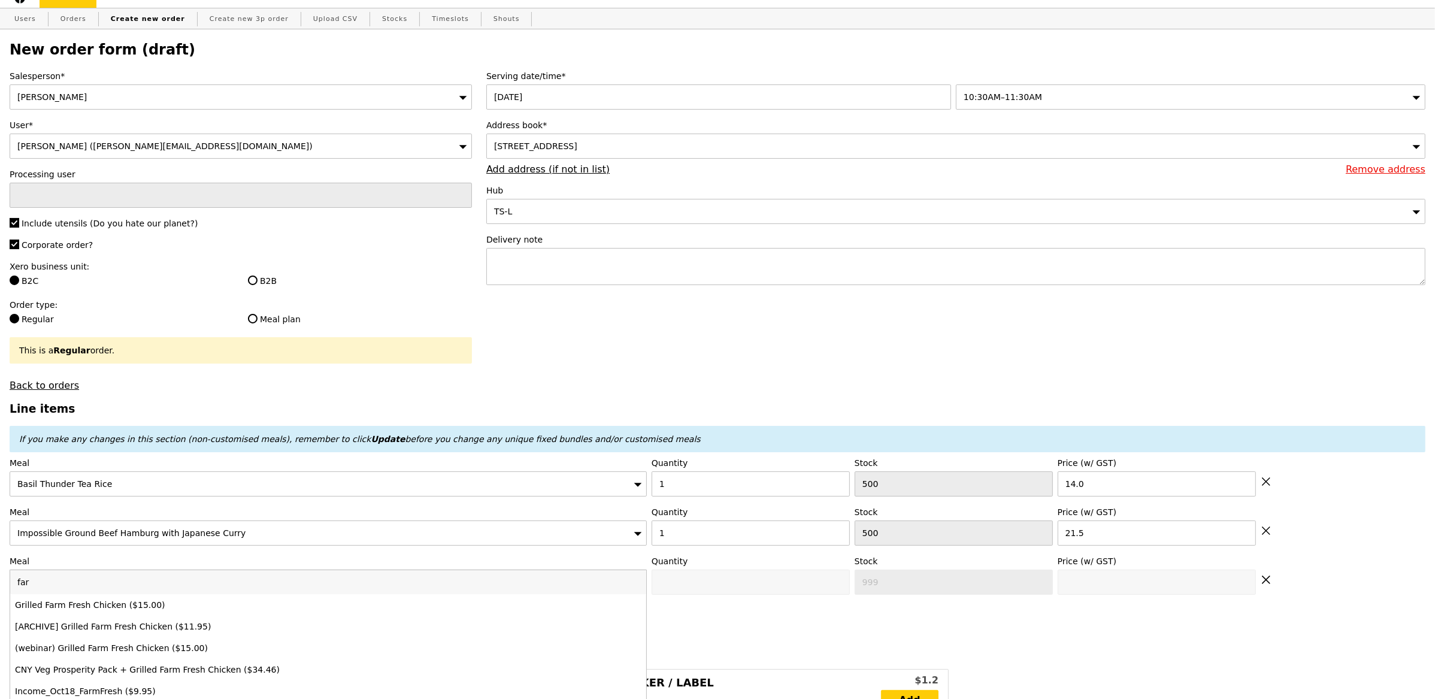
type input "Confirm"
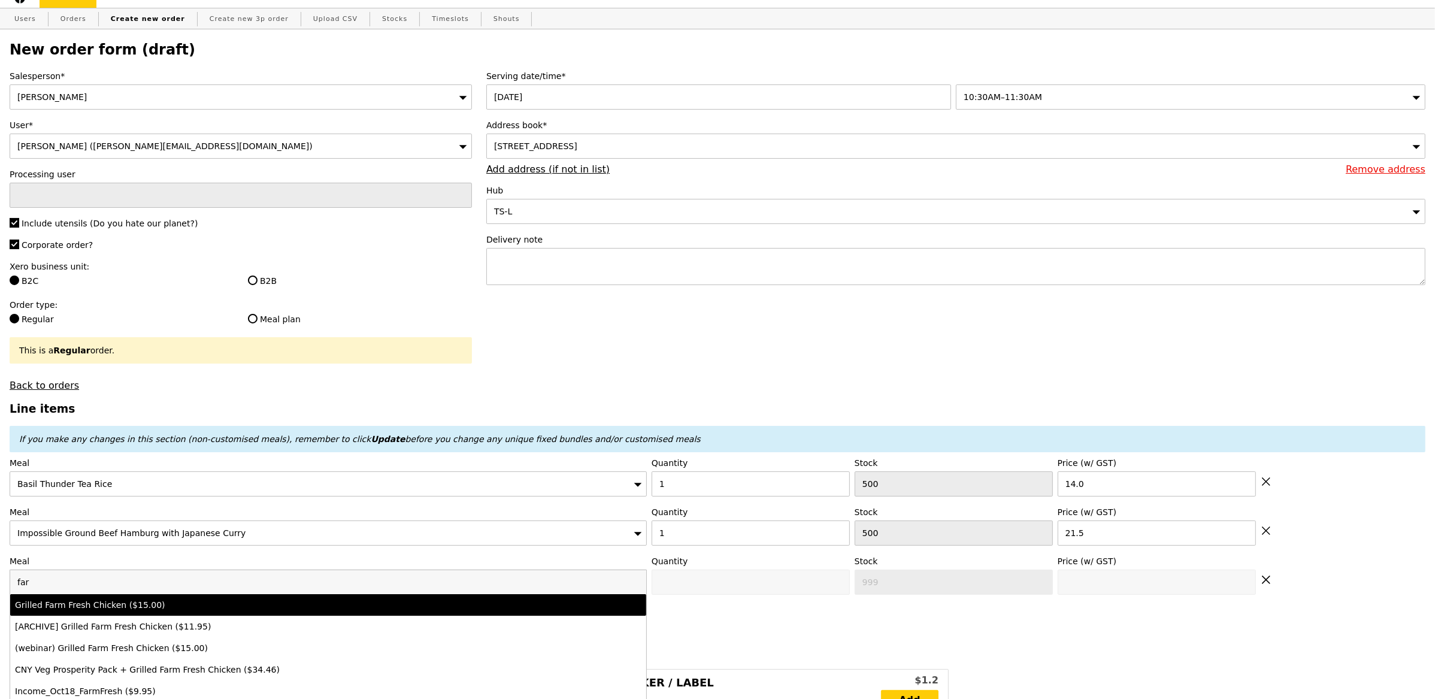
type input "far"
click at [132, 604] on div "Grilled Farm Fresh Chicken ($15.00)" at bounding box center [249, 605] width 469 height 12
type input "Confirm anyway"
type input "0"
type input "500"
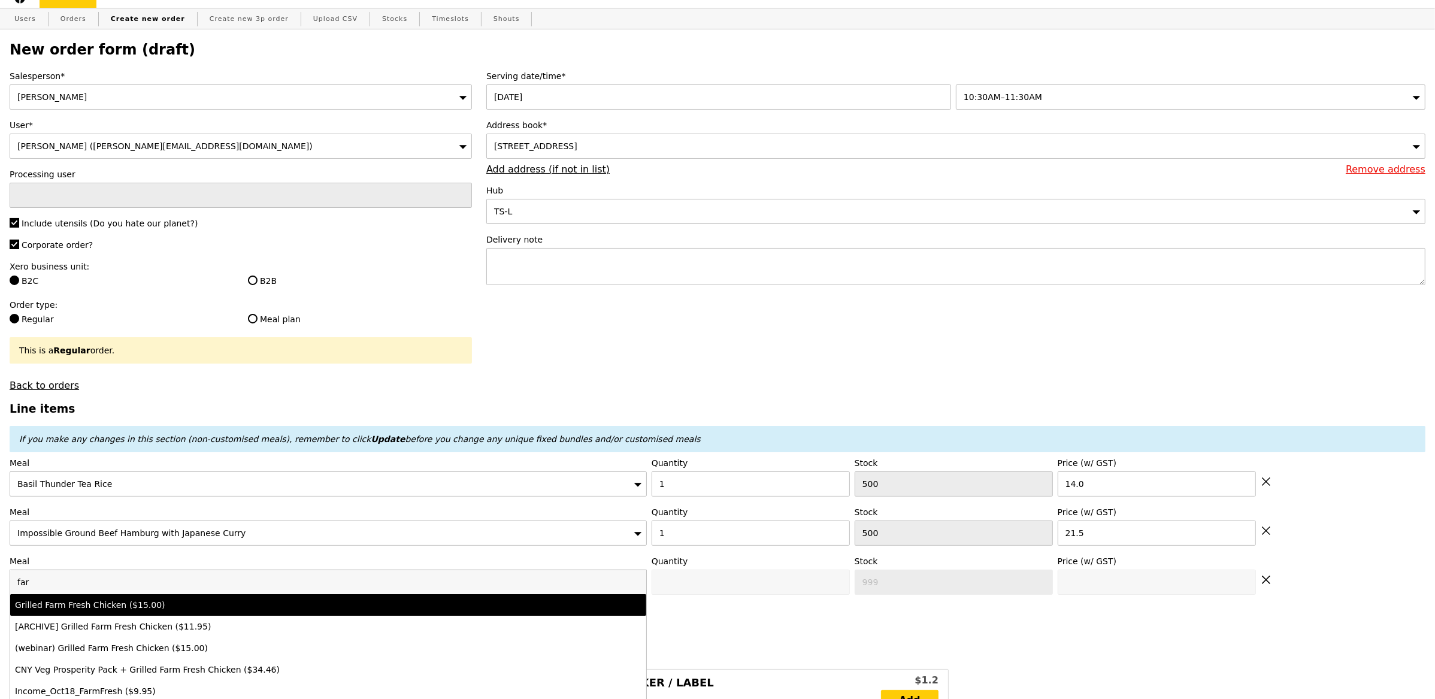
type input "15.0"
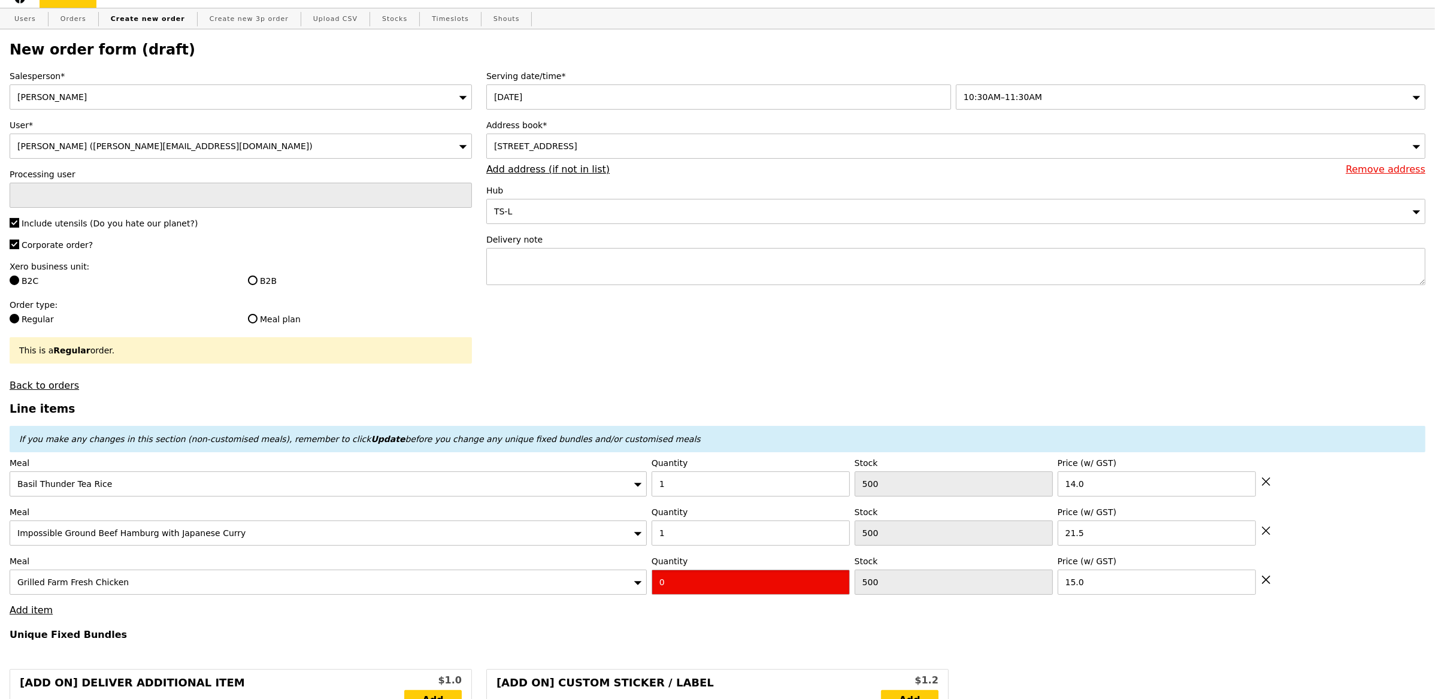
click at [754, 580] on input "0" at bounding box center [750, 581] width 198 height 25
type input "3"
type input "Confirm"
type input "3"
click at [41, 608] on link "Add item" at bounding box center [31, 609] width 43 height 11
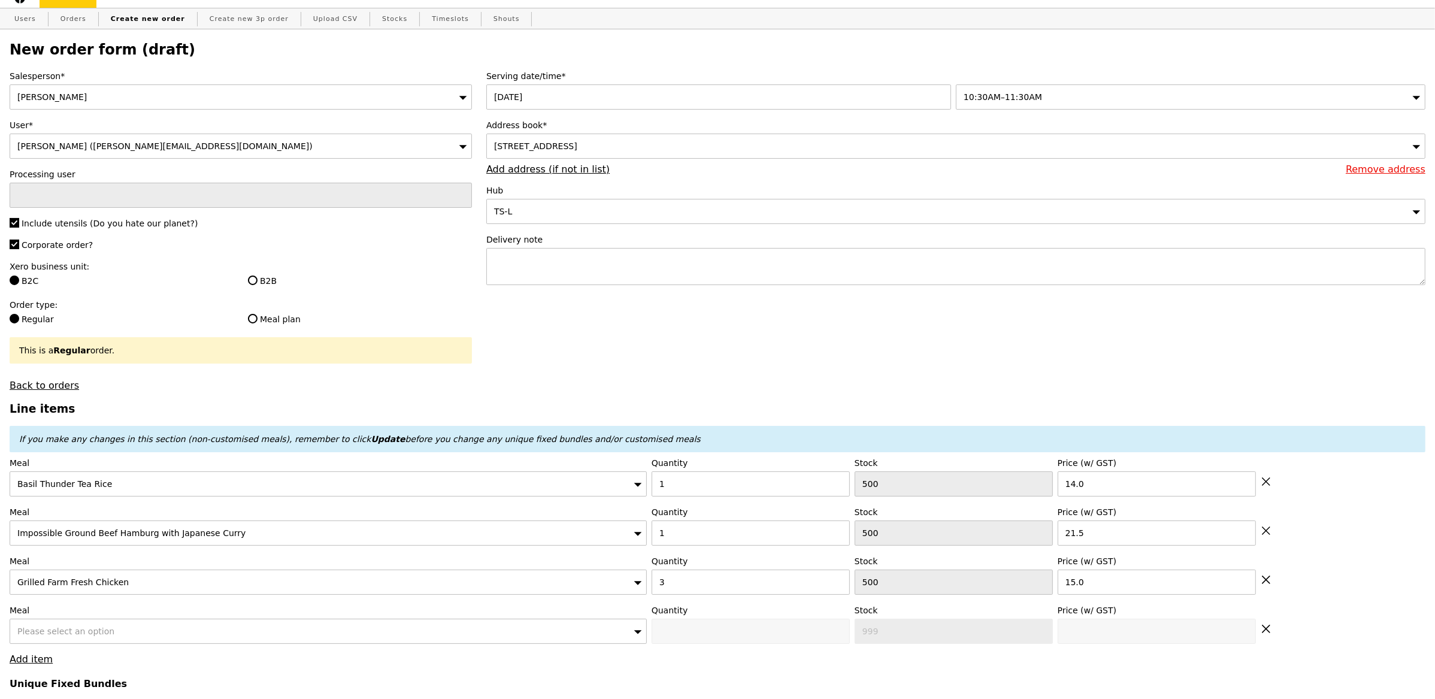
click at [91, 629] on span "Please select an option" at bounding box center [65, 631] width 97 height 10
type input "Loading..."
type input "h"
type input "80.50"
type input "3.62"
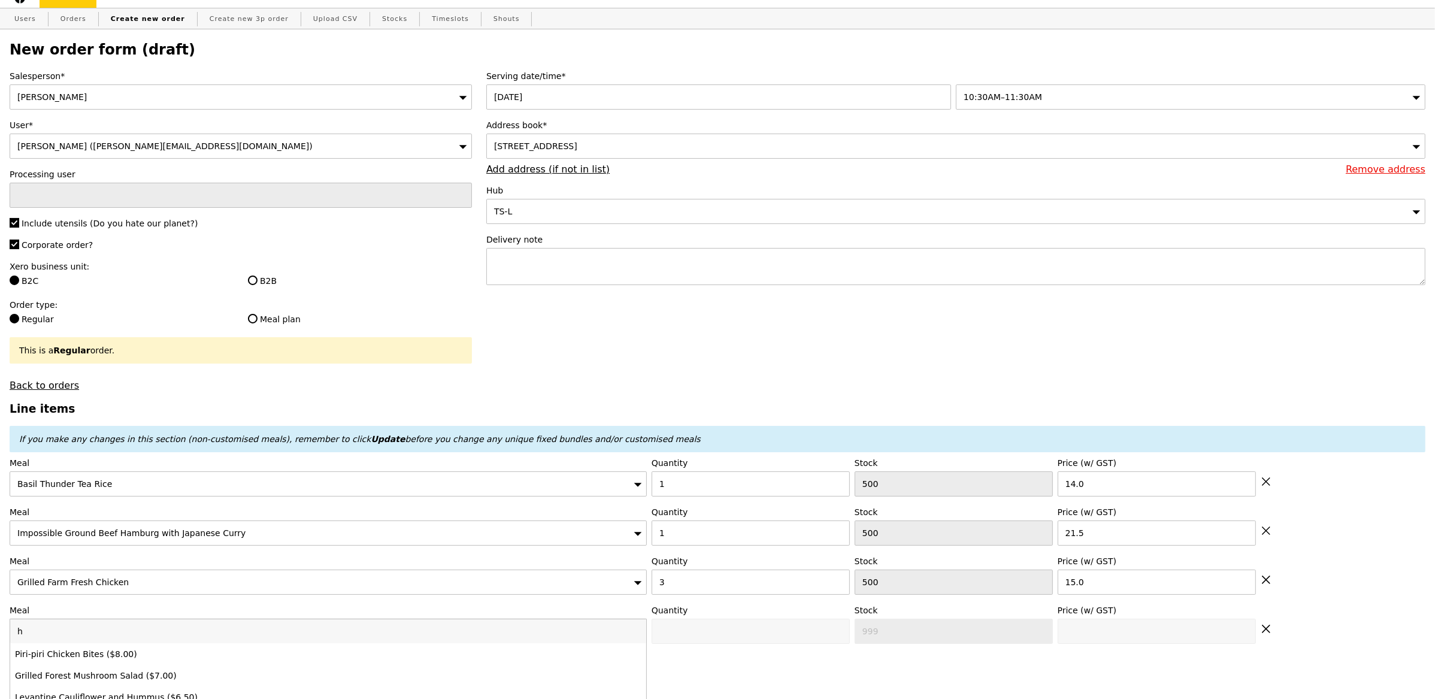
type input "3.95"
type input "86.40"
type input "hone"
type input "Confirm"
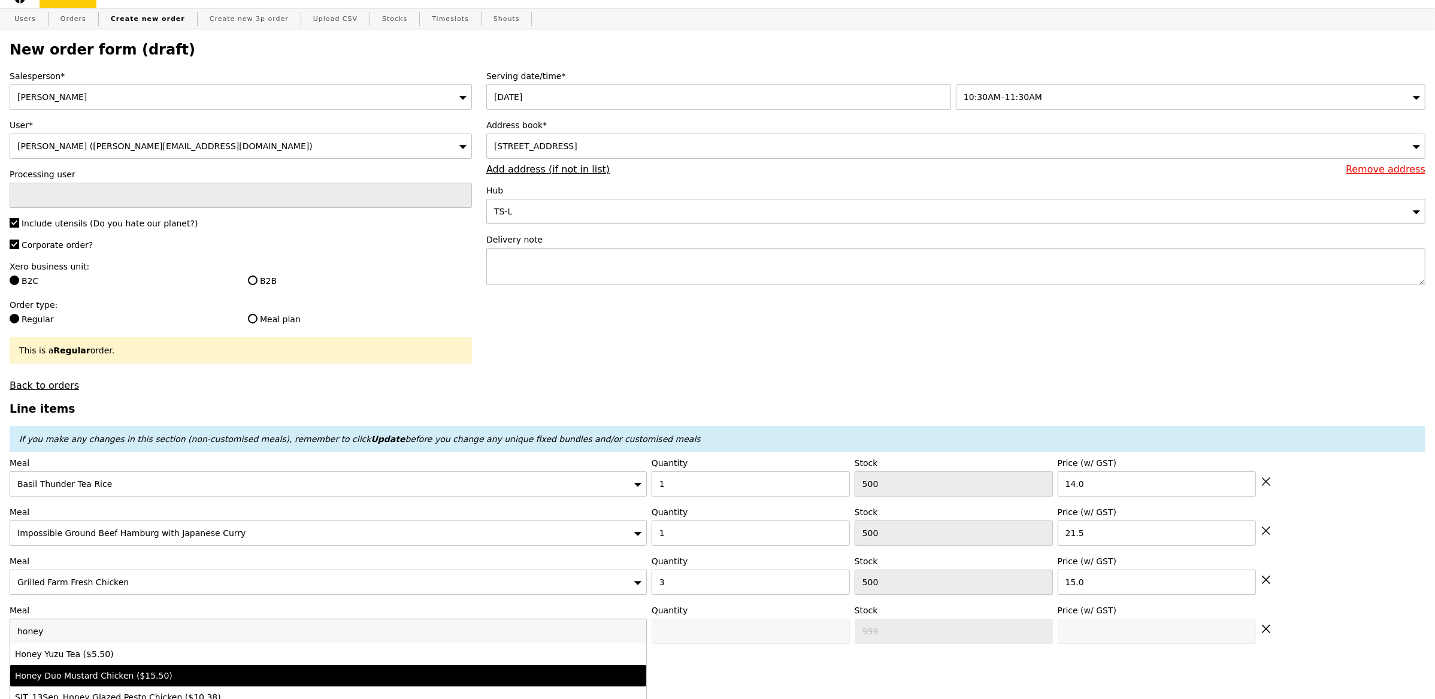
type input "honey"
click at [119, 671] on div "Honey Duo Mustard Chicken ($15.50)" at bounding box center [249, 675] width 469 height 12
type input "Confirm anyway"
type input "0"
type input "500"
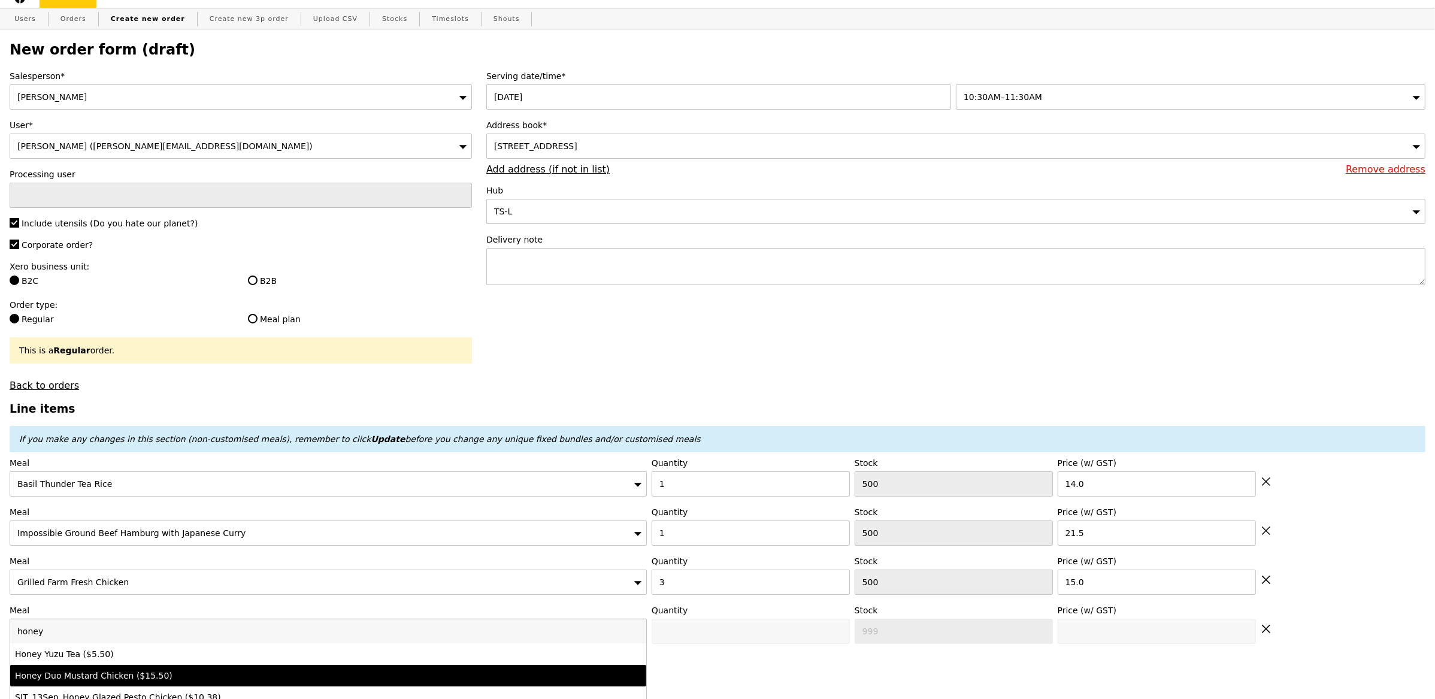
type input "15.5"
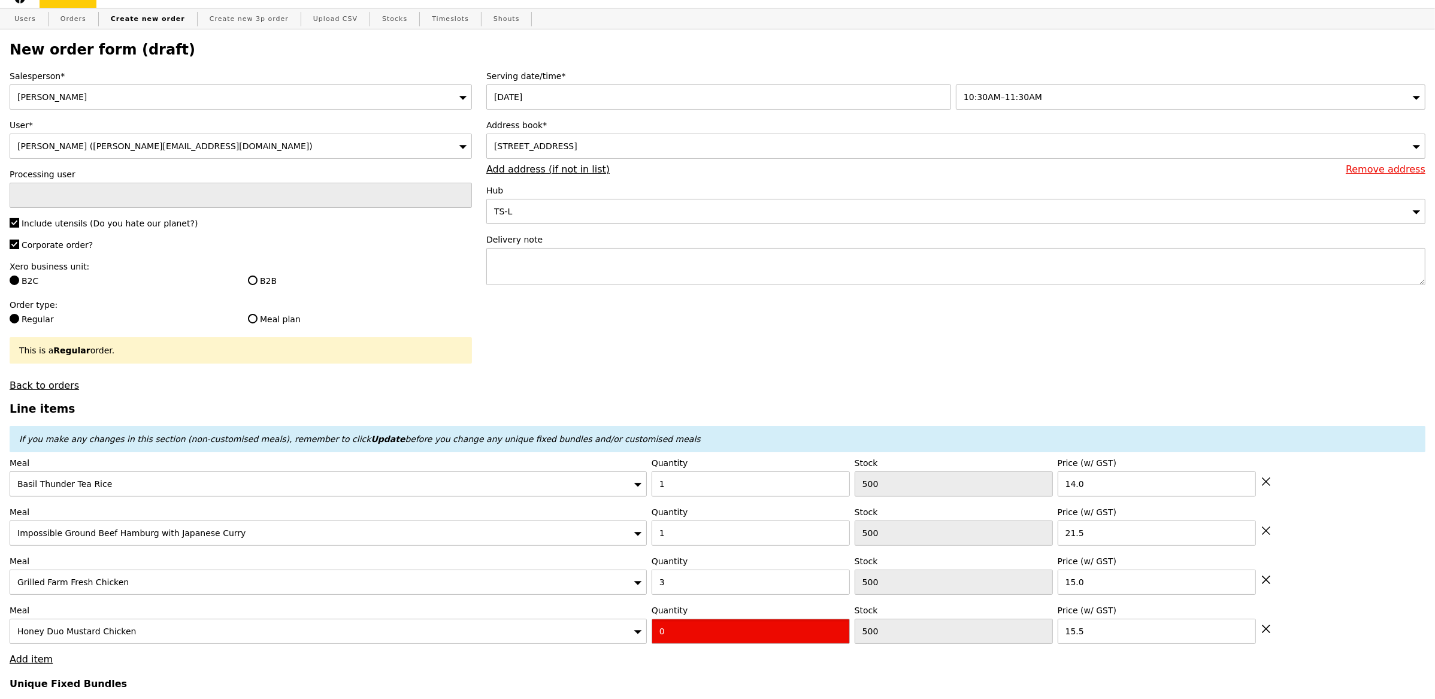
click at [698, 631] on input "0" at bounding box center [750, 631] width 198 height 25
type input "Confirm"
type input "1"
type input "Loading..."
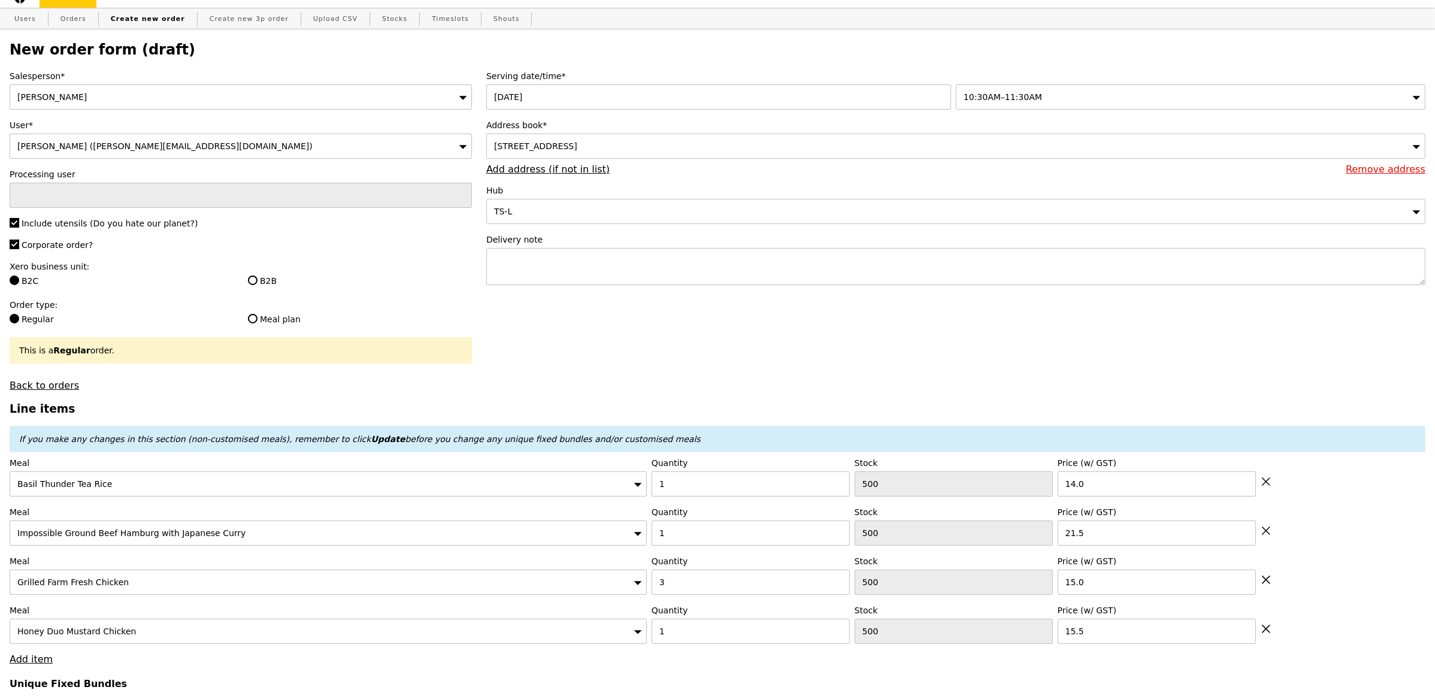
type input "96.00"
type input "101.90"
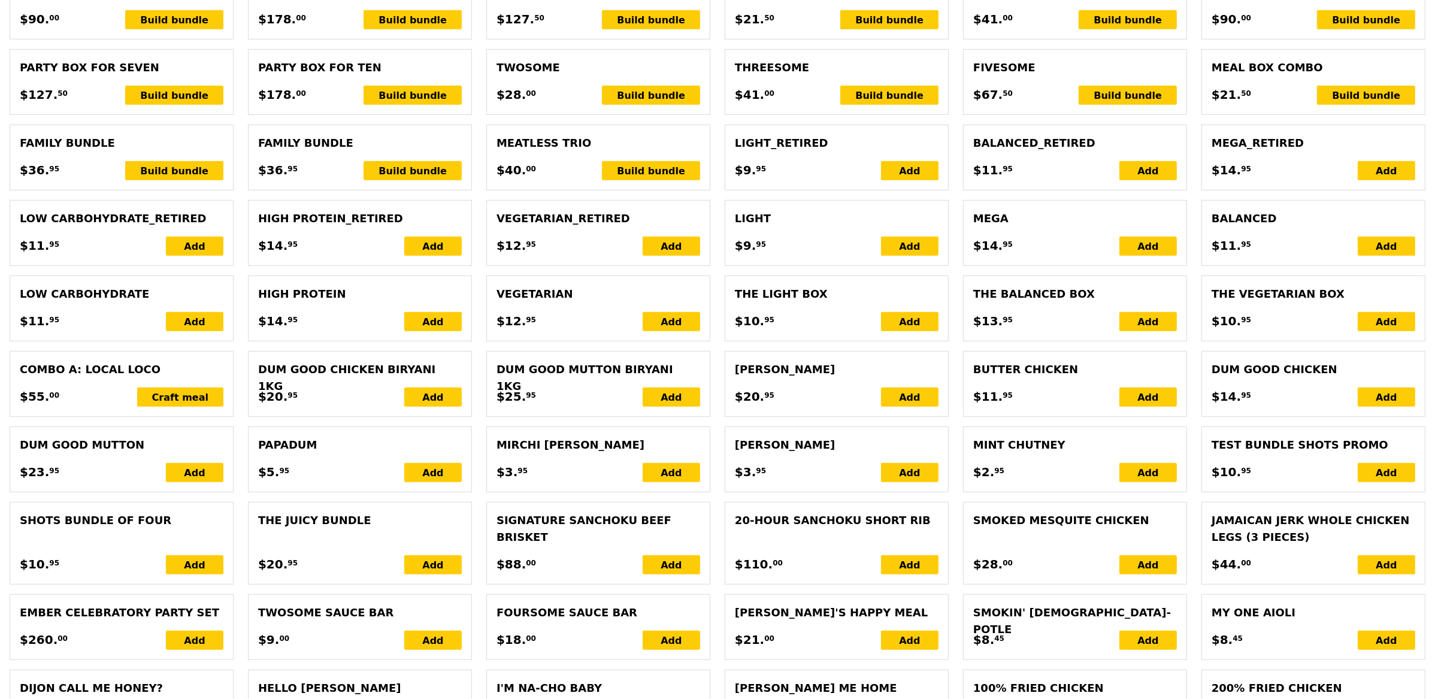
scroll to position [2458, 0]
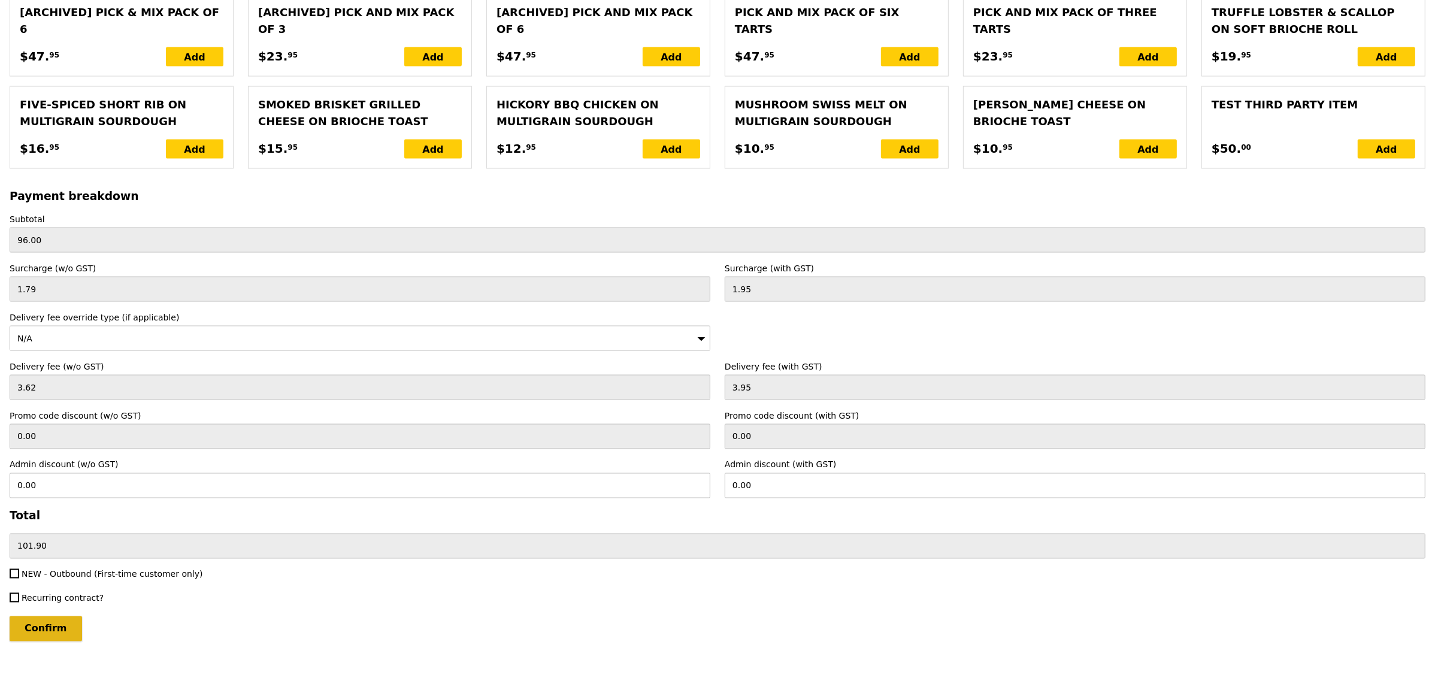
click at [62, 632] on input "Confirm" at bounding box center [46, 628] width 72 height 25
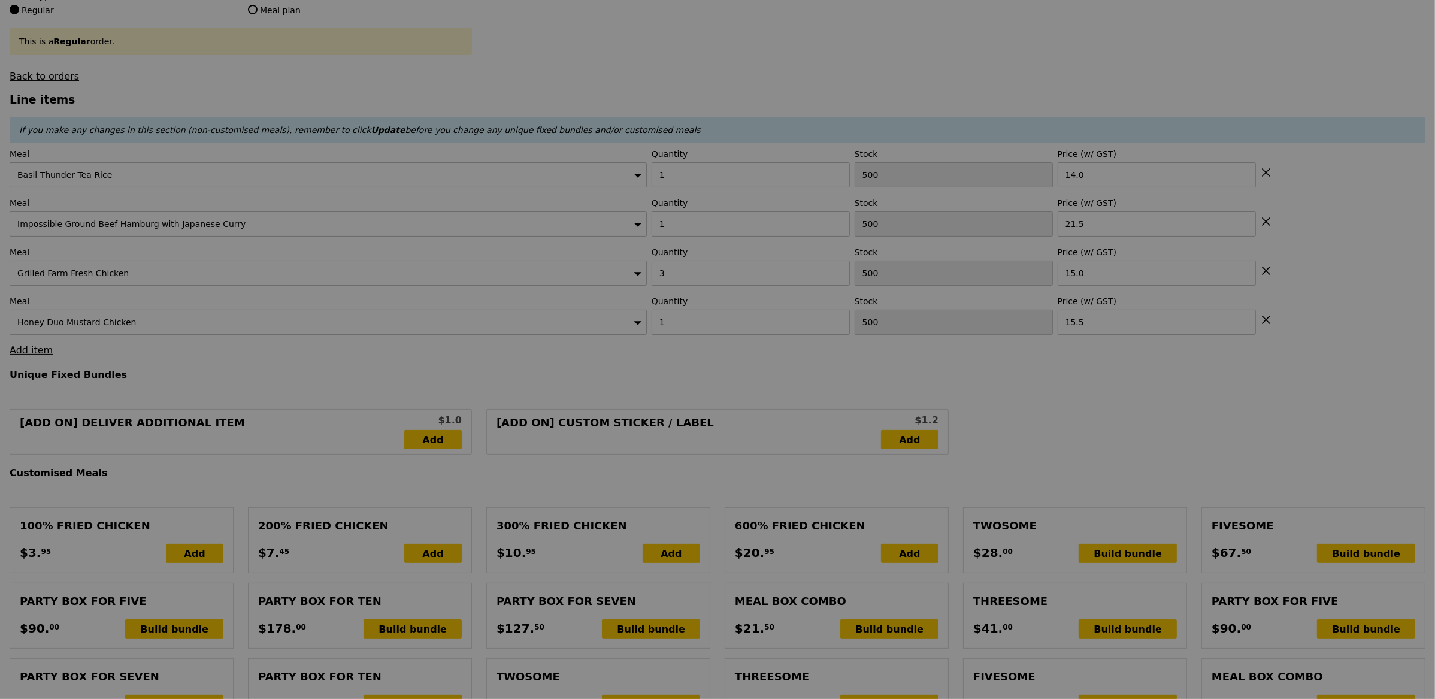
scroll to position [0, 0]
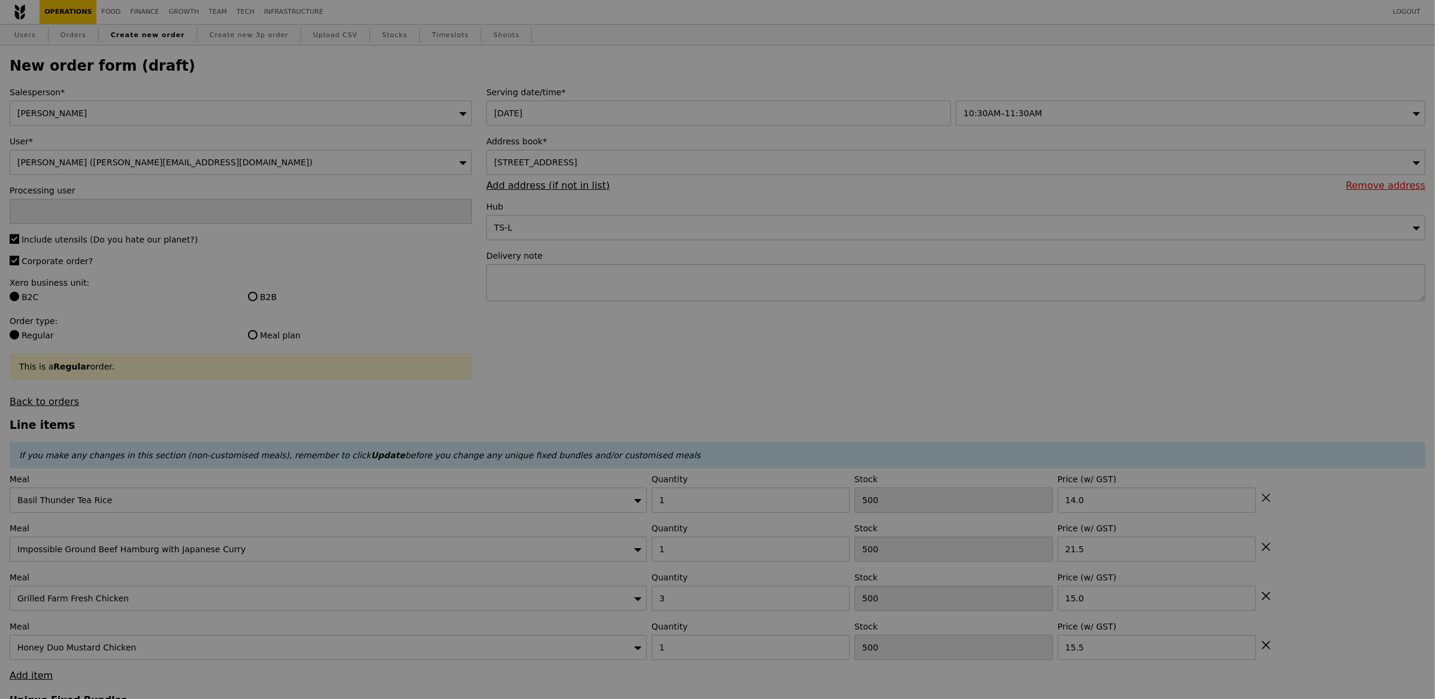
type input "Loading..."
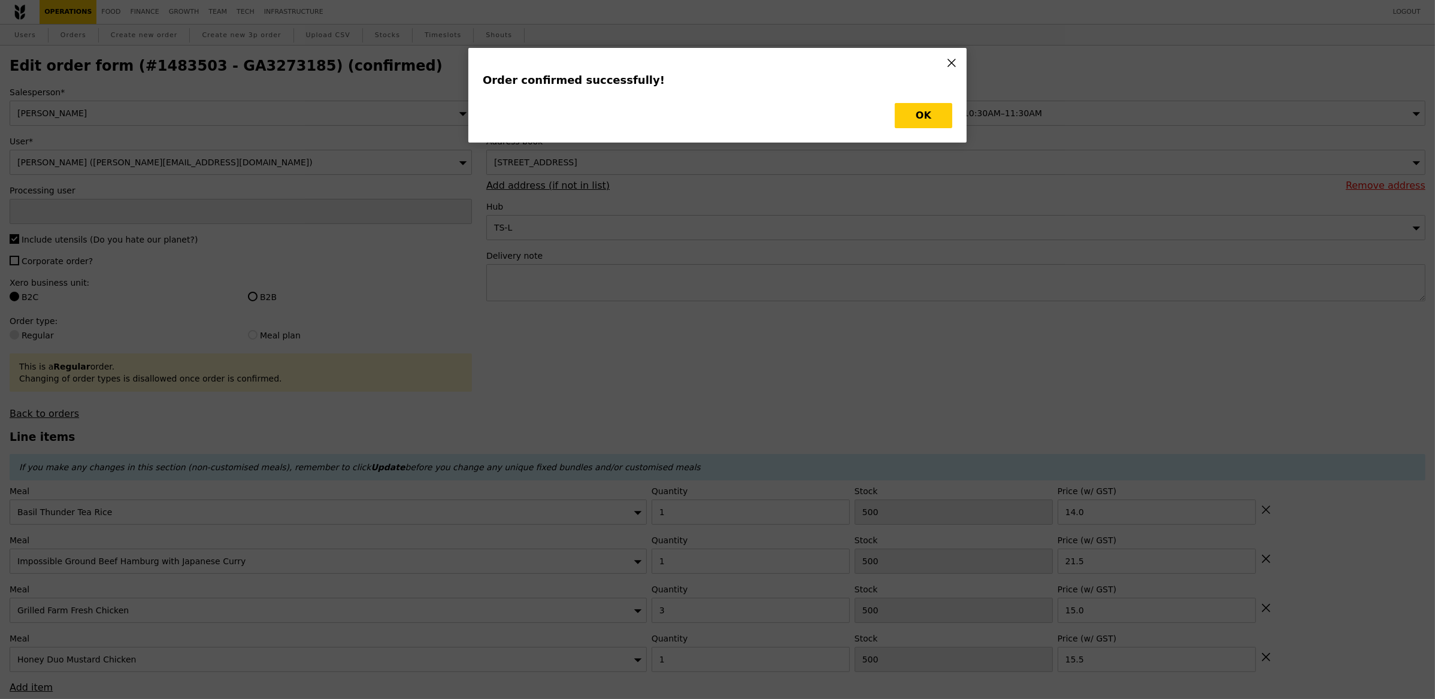
type input "[PERSON_NAME]"
type input "Loading..."
checkbox input "false"
type input "15.50"
type input "3"
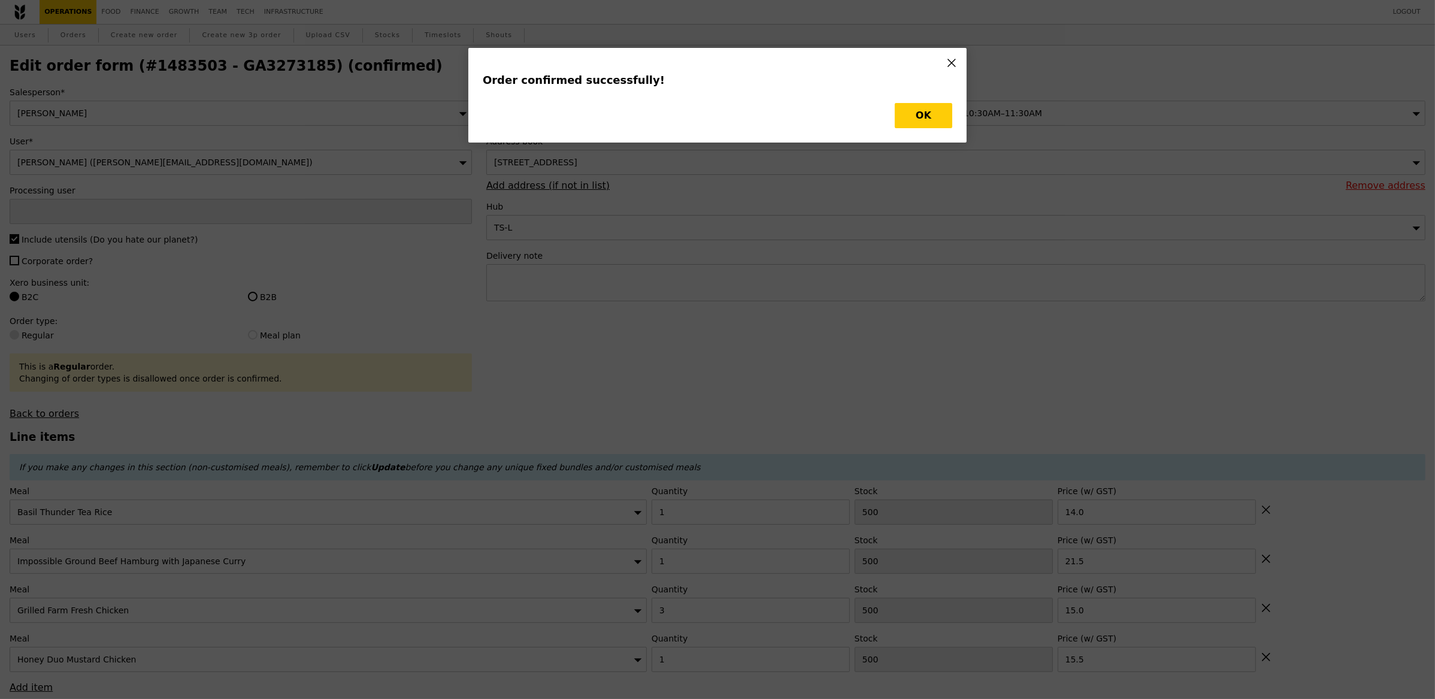
type input "15.00"
type input "1"
type input "21.50"
type input "14.00"
type input "499"
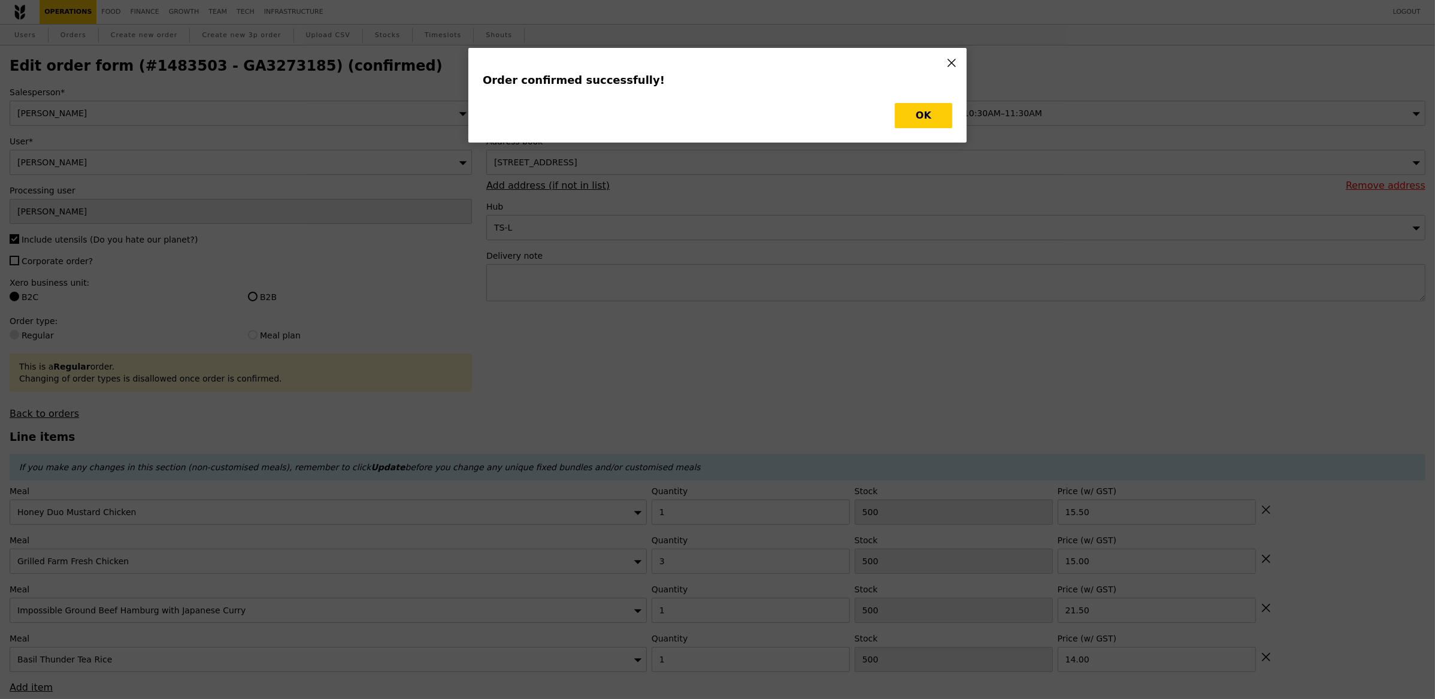
type input "497"
type input "499"
type input "Update"
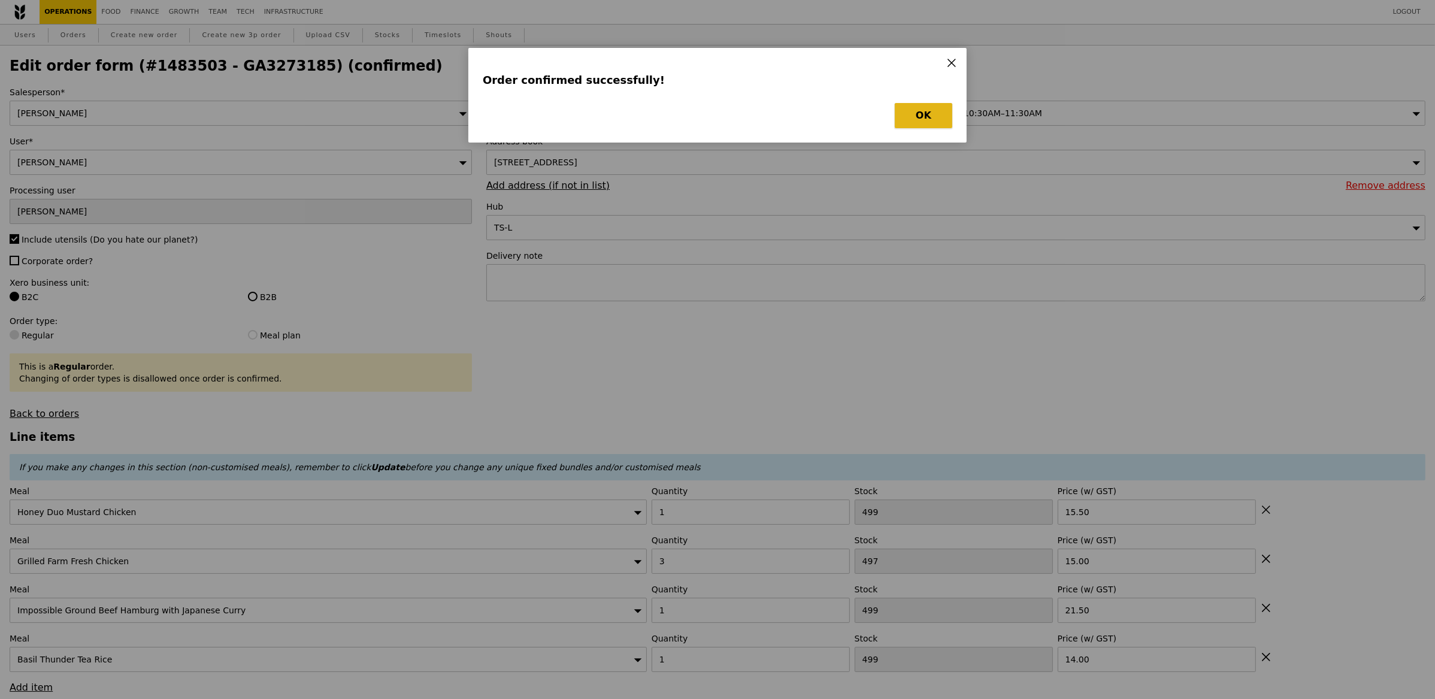
click at [915, 109] on button "OK" at bounding box center [923, 115] width 57 height 25
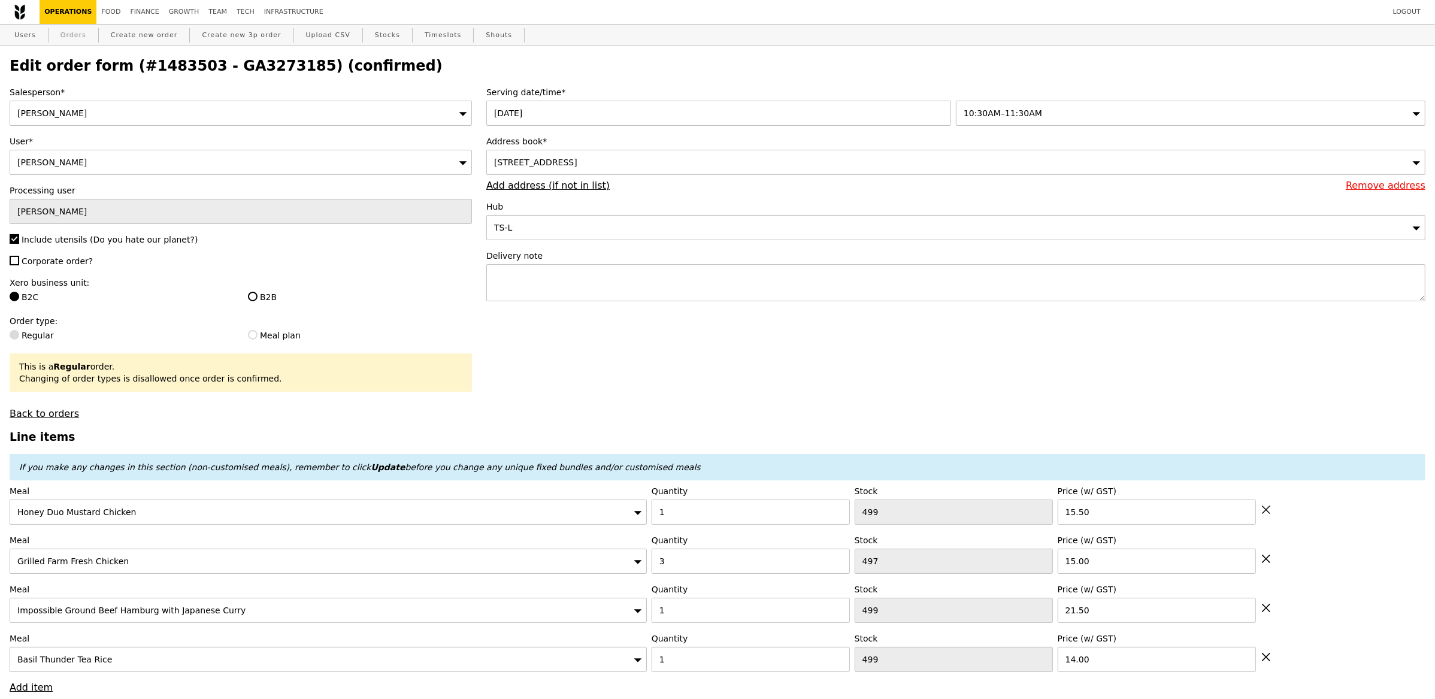
click at [79, 31] on link "Orders" at bounding box center [73, 36] width 35 height 22
select select "100"
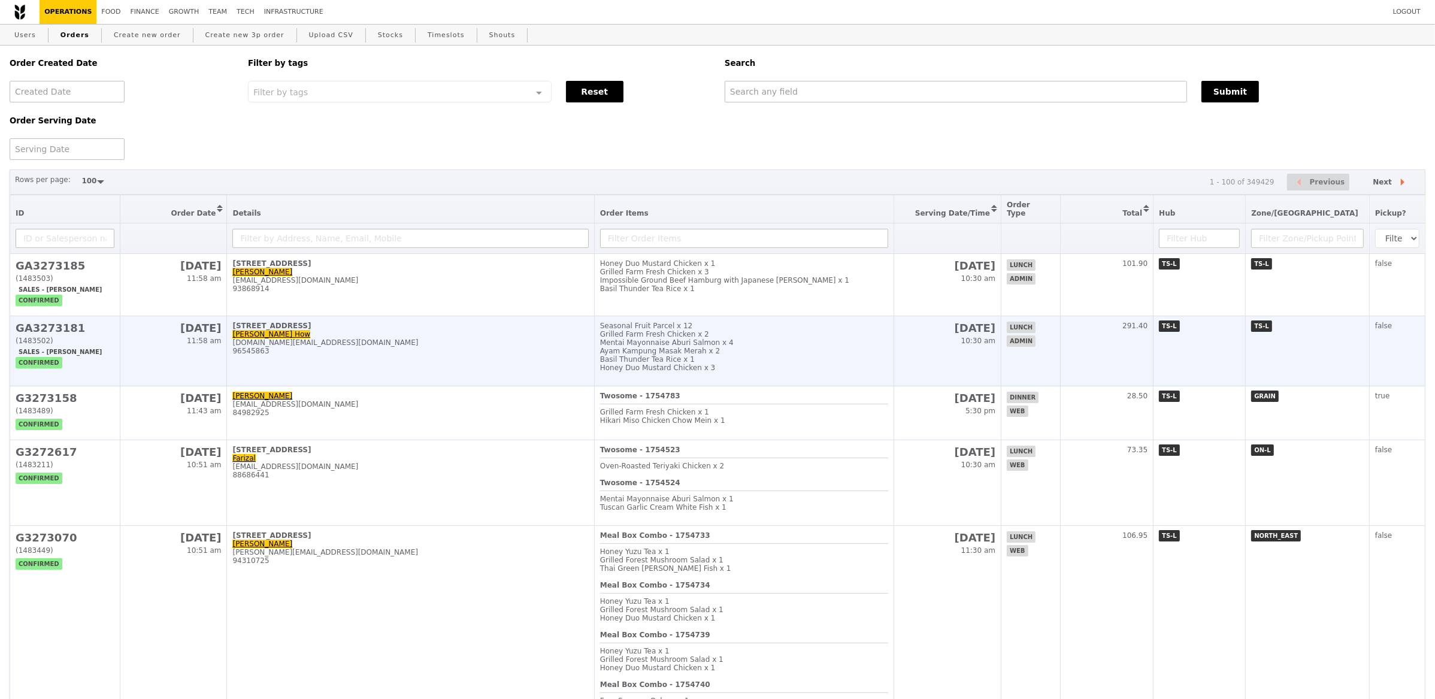
click at [305, 322] on div "[STREET_ADDRESS]" at bounding box center [410, 326] width 356 height 8
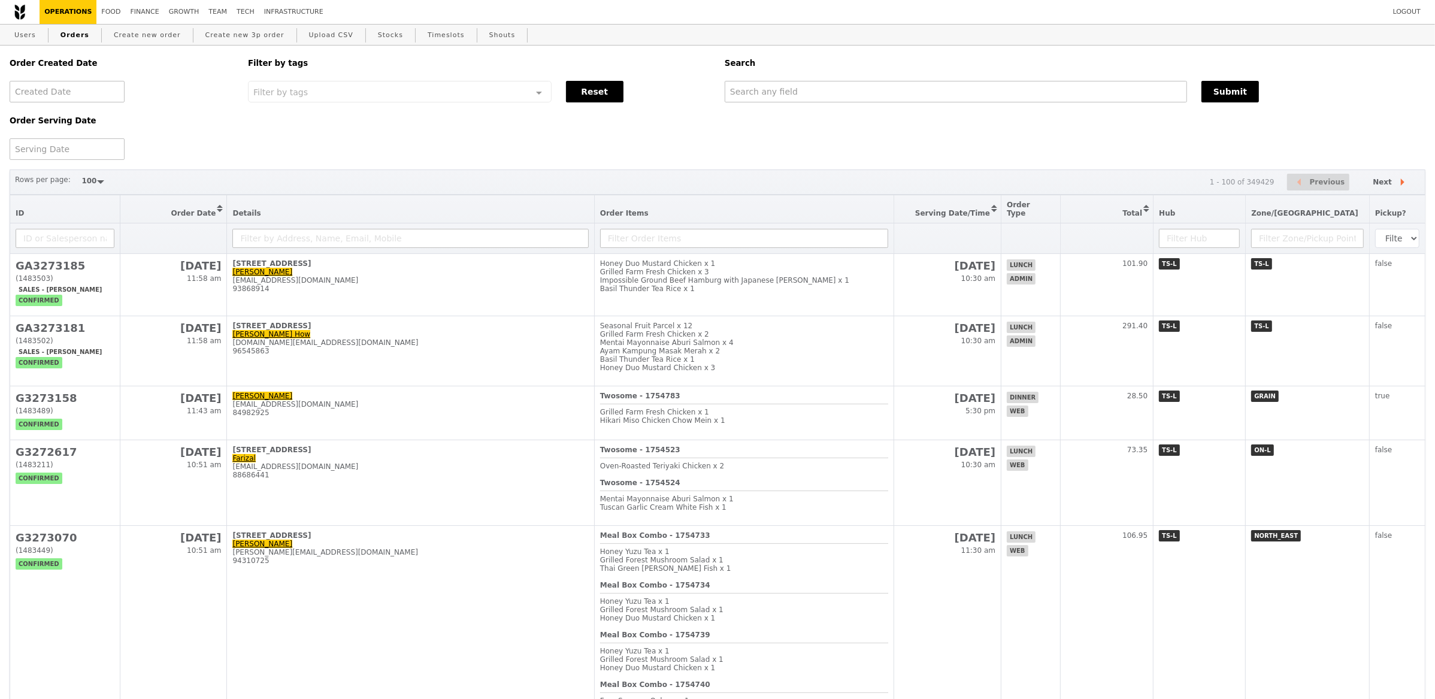
drag, startPoint x: 397, startPoint y: 266, endPoint x: 509, endPoint y: 192, distance: 134.7
click at [398, 263] on td "[STREET_ADDRESS] ap Subramaniam [PERSON_NAME][EMAIL_ADDRESS][DOMAIN_NAME] 93868…" at bounding box center [410, 285] width 367 height 62
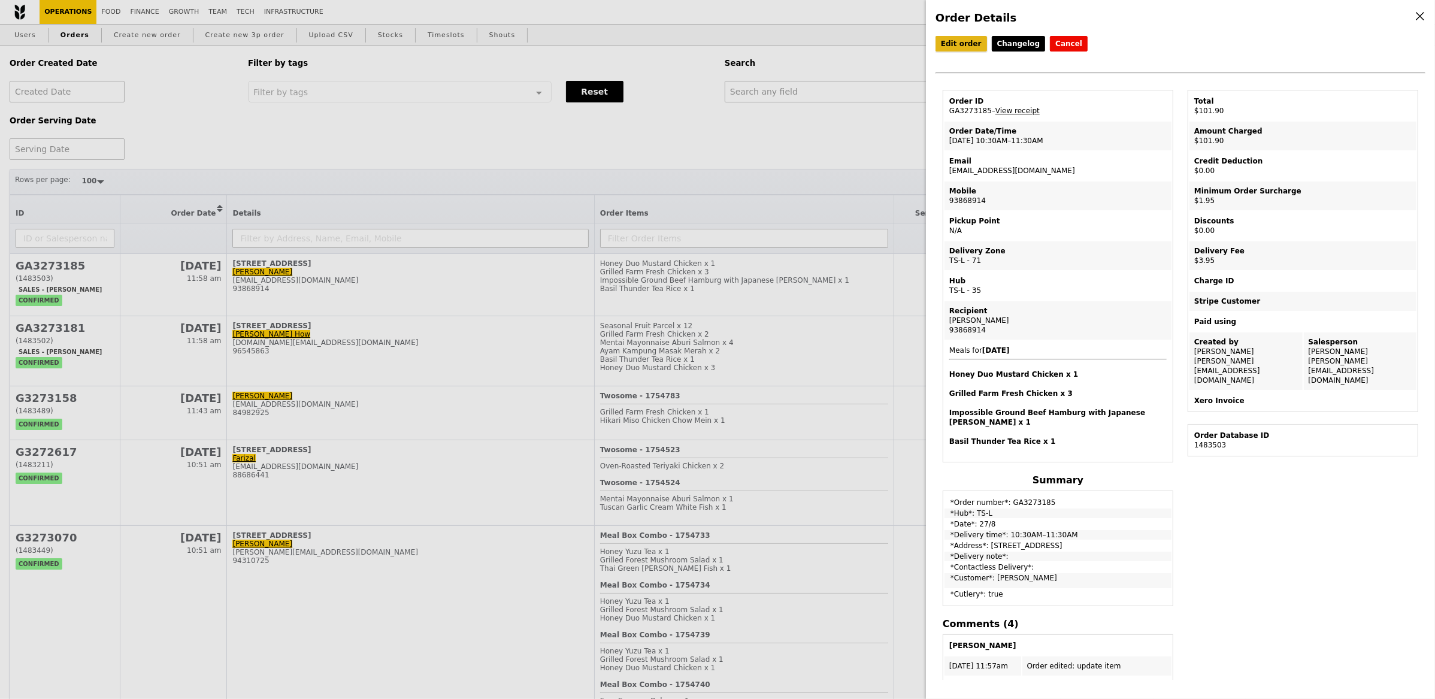
click at [942, 44] on link "Edit order" at bounding box center [960, 44] width 51 height 16
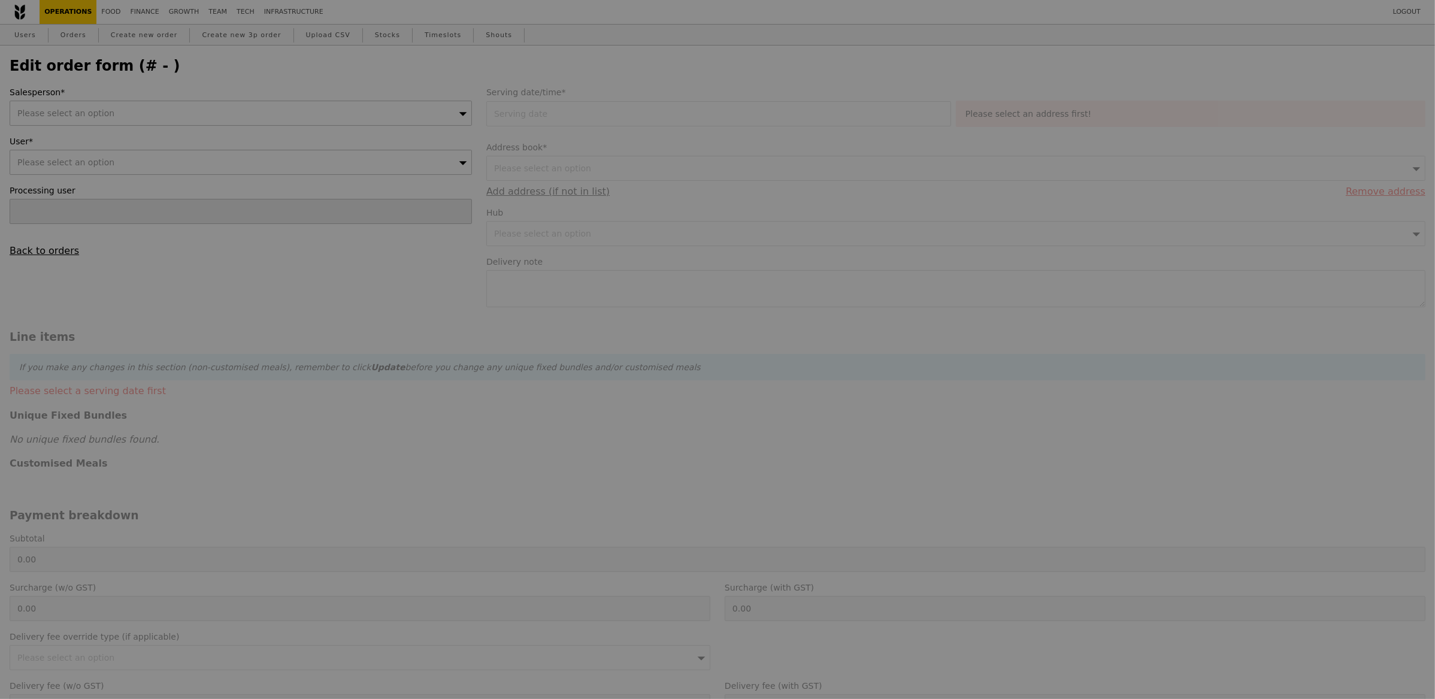
type input "[PERSON_NAME]"
type input "[DATE]"
type input "96.00"
type input "1.79"
type input "1.95"
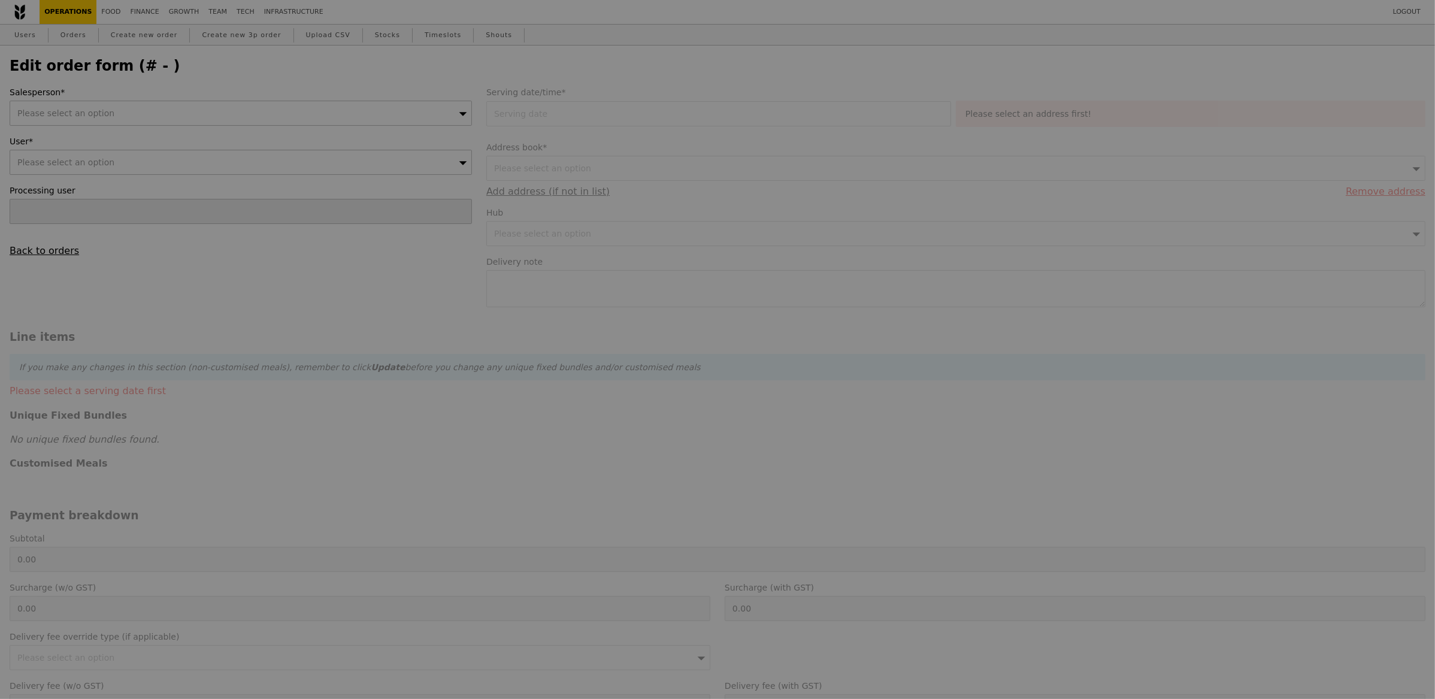
type input "3.62"
type input "3.95"
type input "101.90"
type input "Loading..."
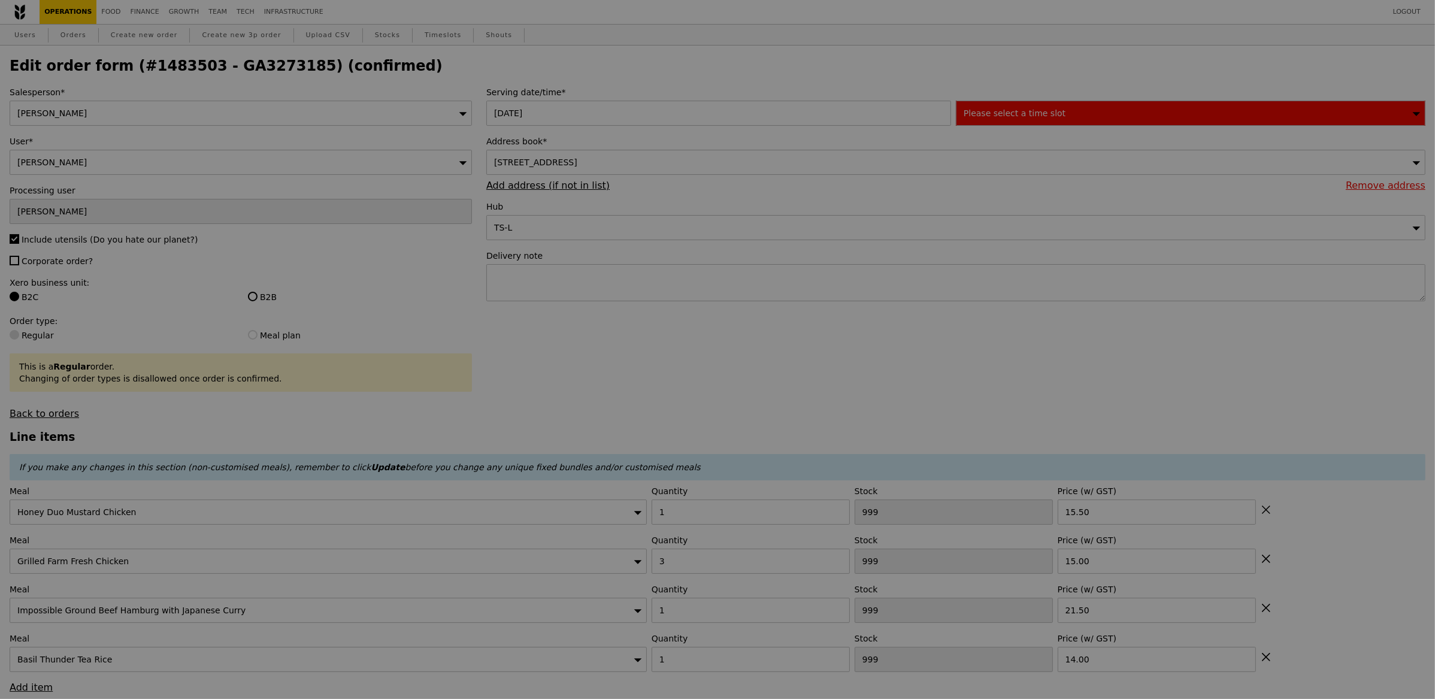
type input "499"
type input "497"
type input "499"
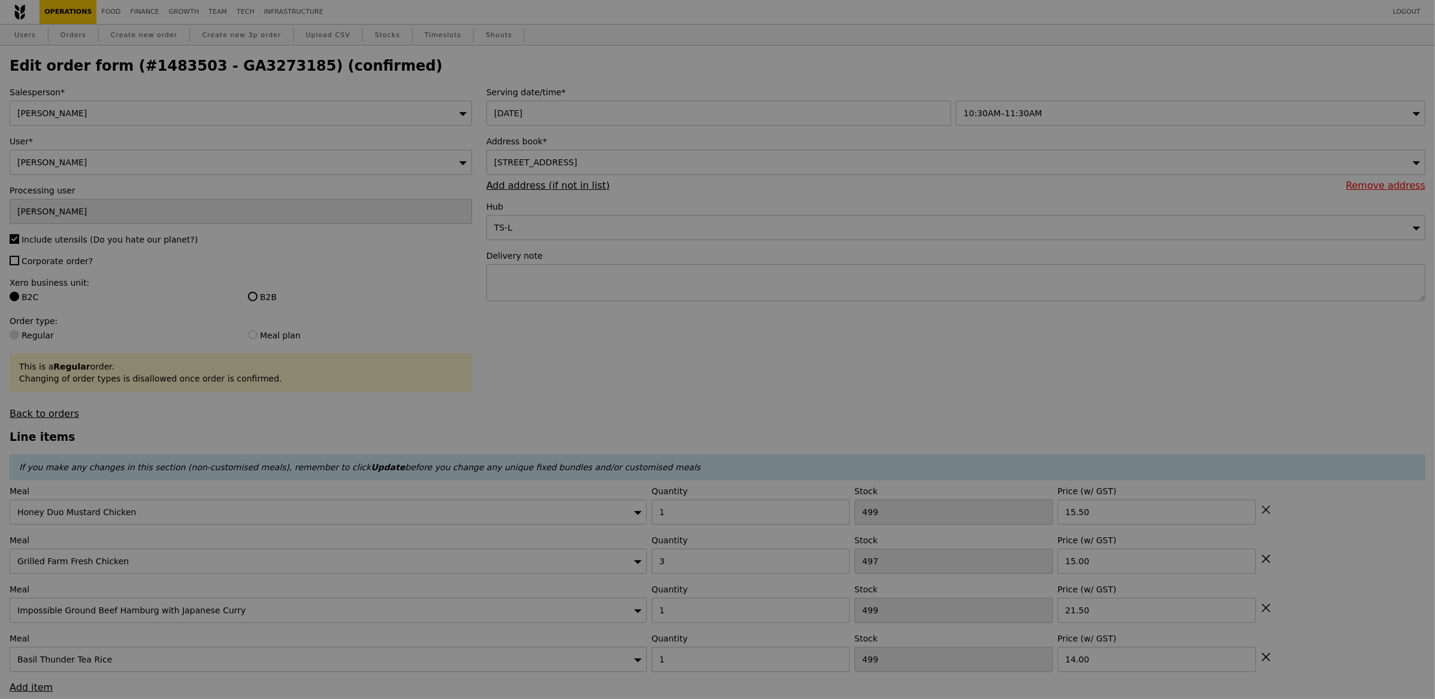
type input "Update"
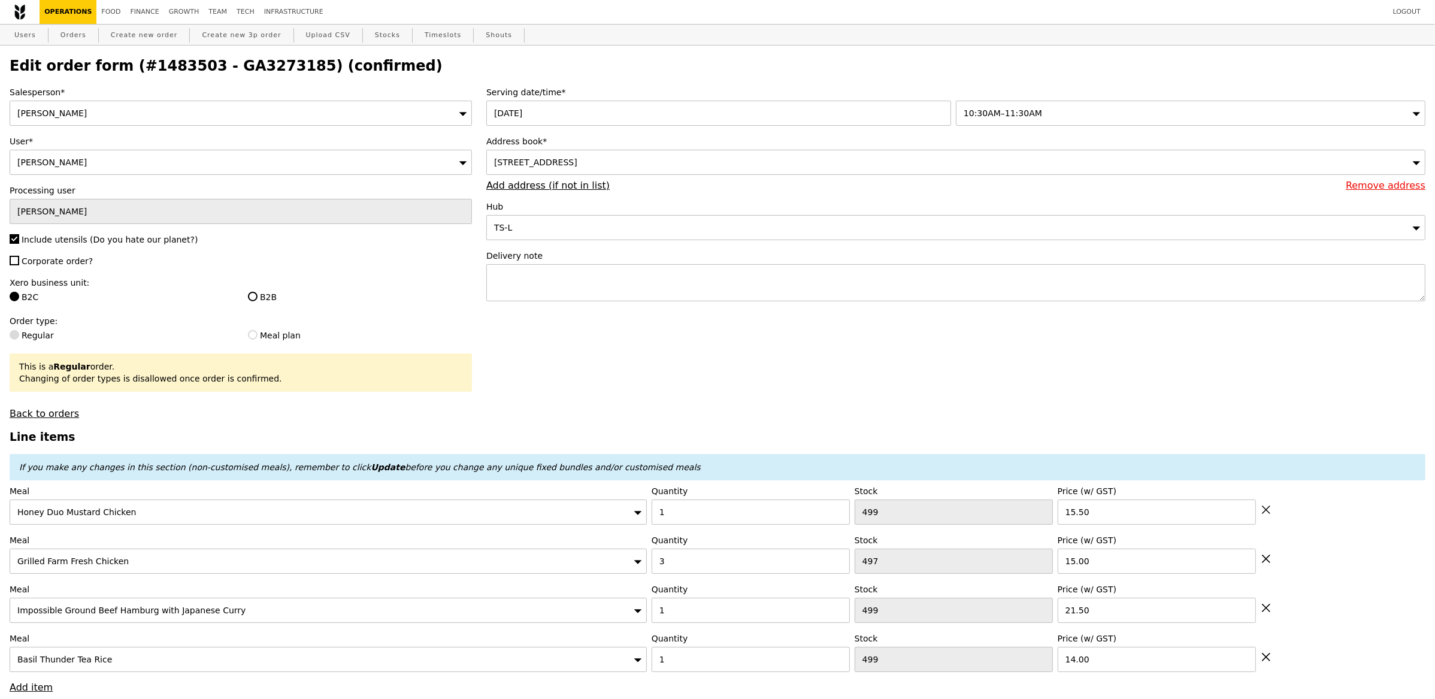
click at [44, 263] on span "Corporate order?" at bounding box center [57, 261] width 71 height 10
click at [19, 263] on input "Corporate order?" at bounding box center [15, 261] width 10 height 10
checkbox input "true"
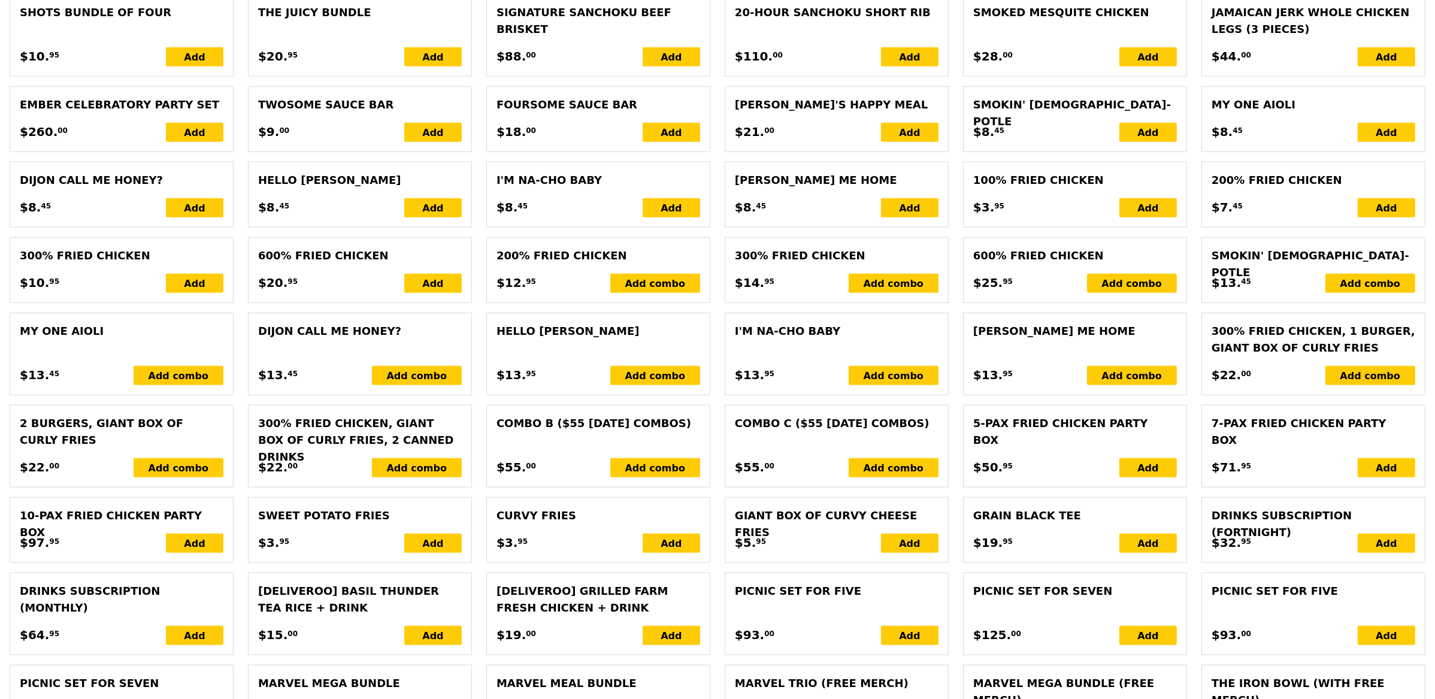
scroll to position [2470, 0]
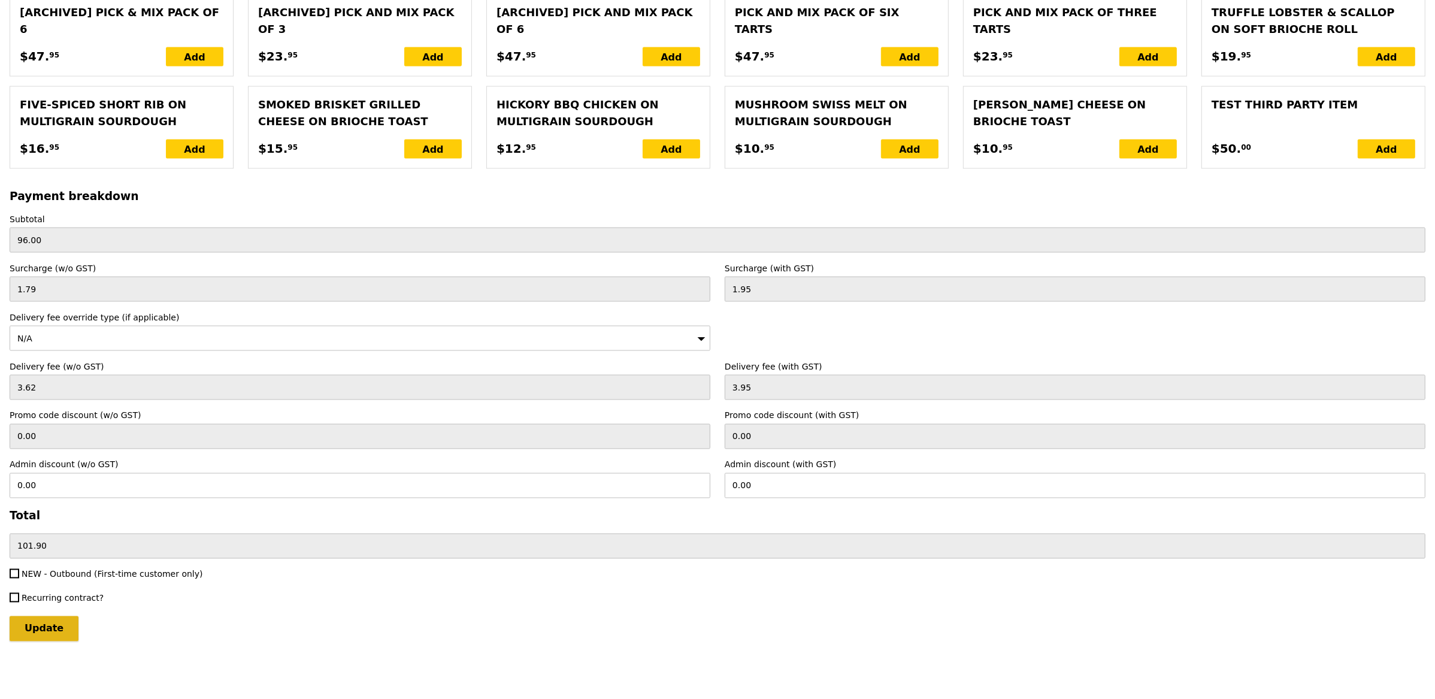
click at [43, 617] on input "Update" at bounding box center [44, 628] width 69 height 25
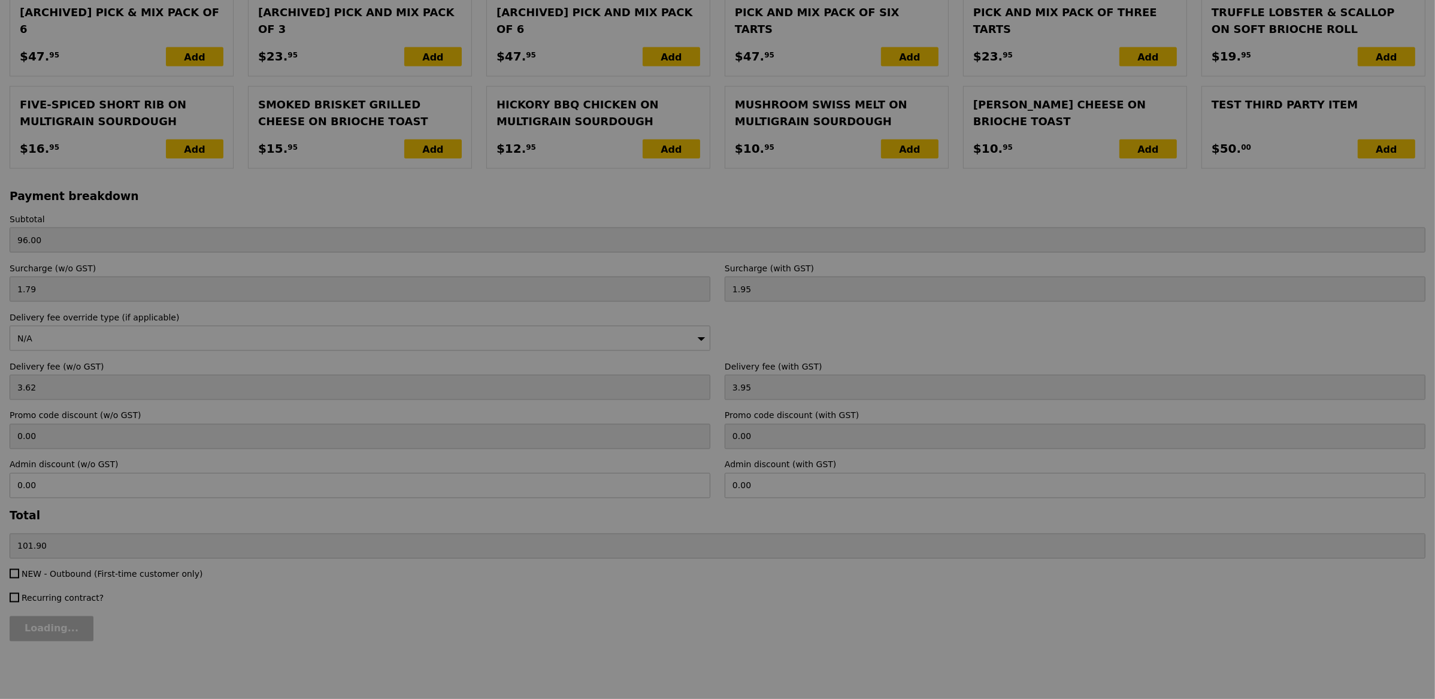
type input "Update"
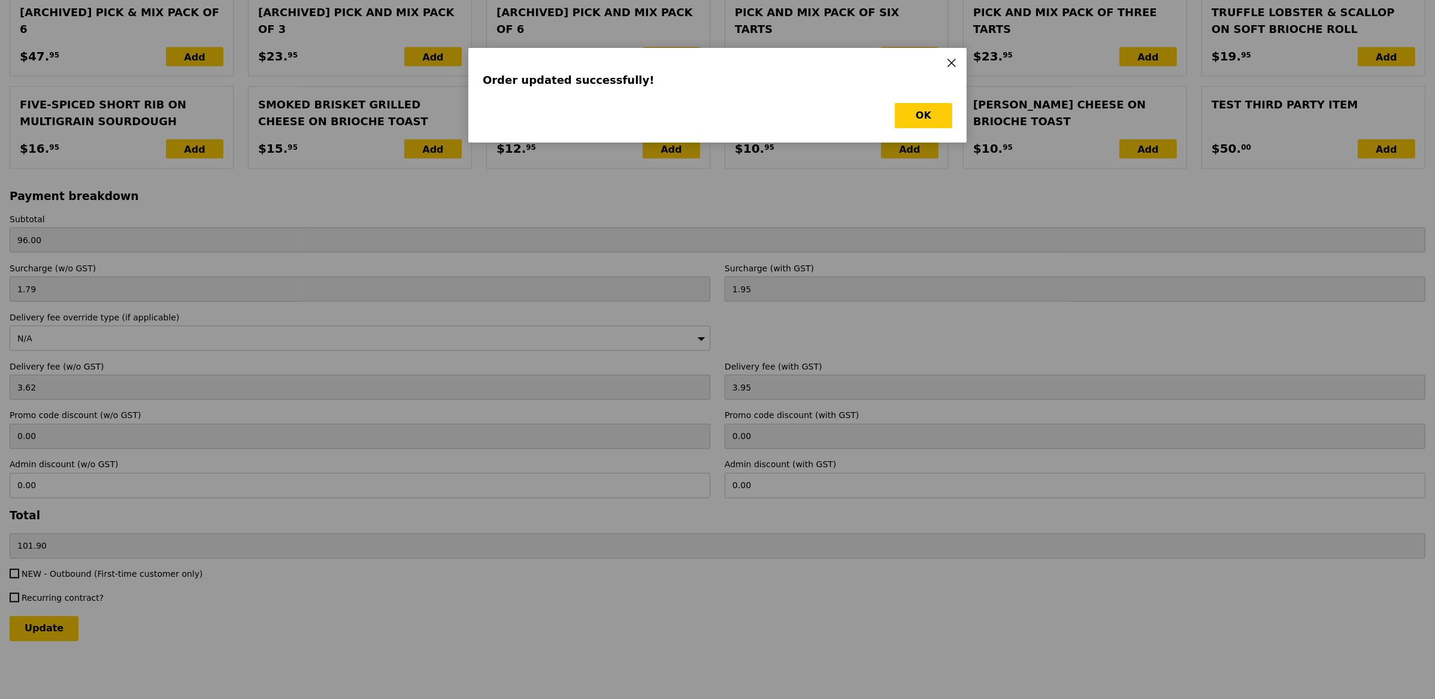
scroll to position [0, 0]
